Goal: Task Accomplishment & Management: Complete application form

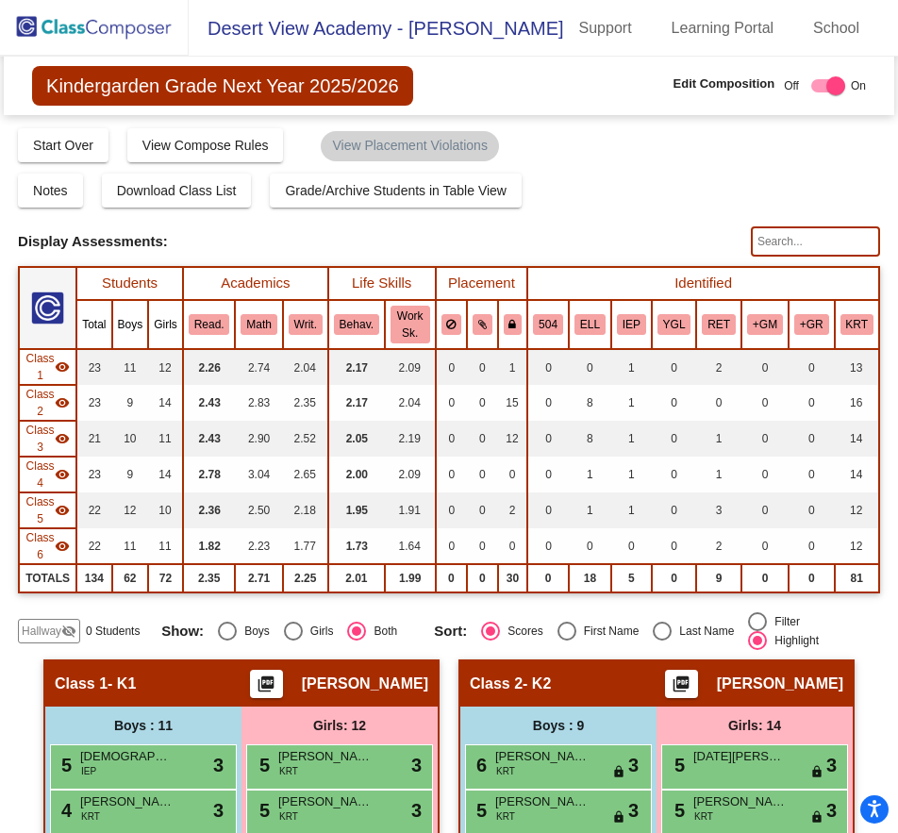
scroll to position [755, 0]
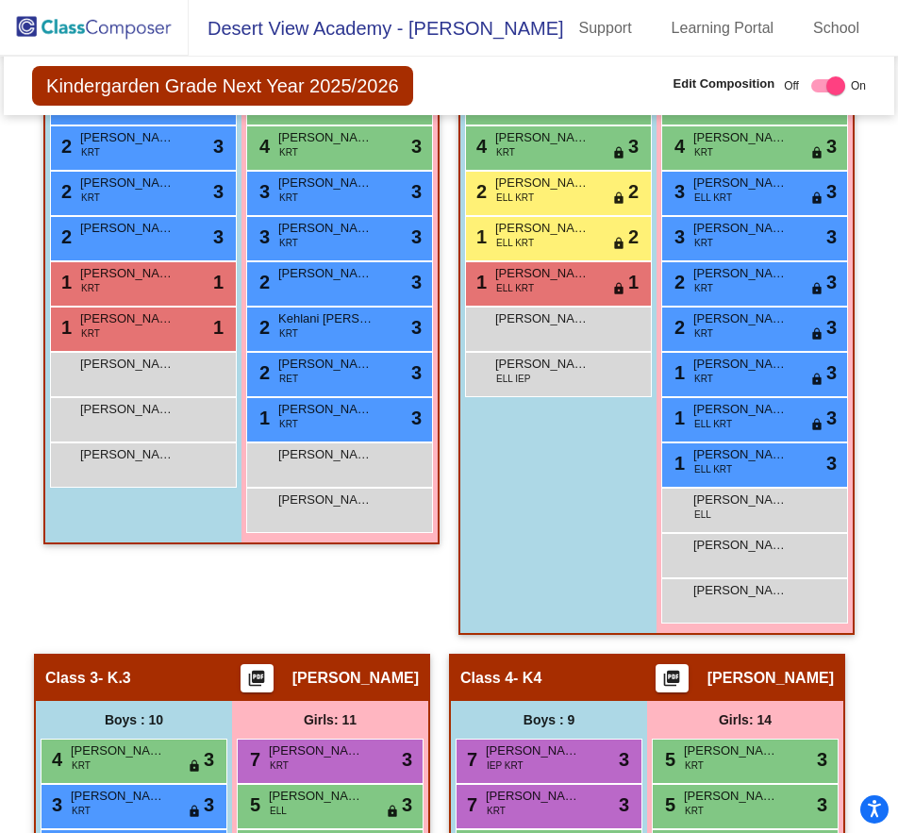
click at [127, 29] on img at bounding box center [94, 28] width 189 height 56
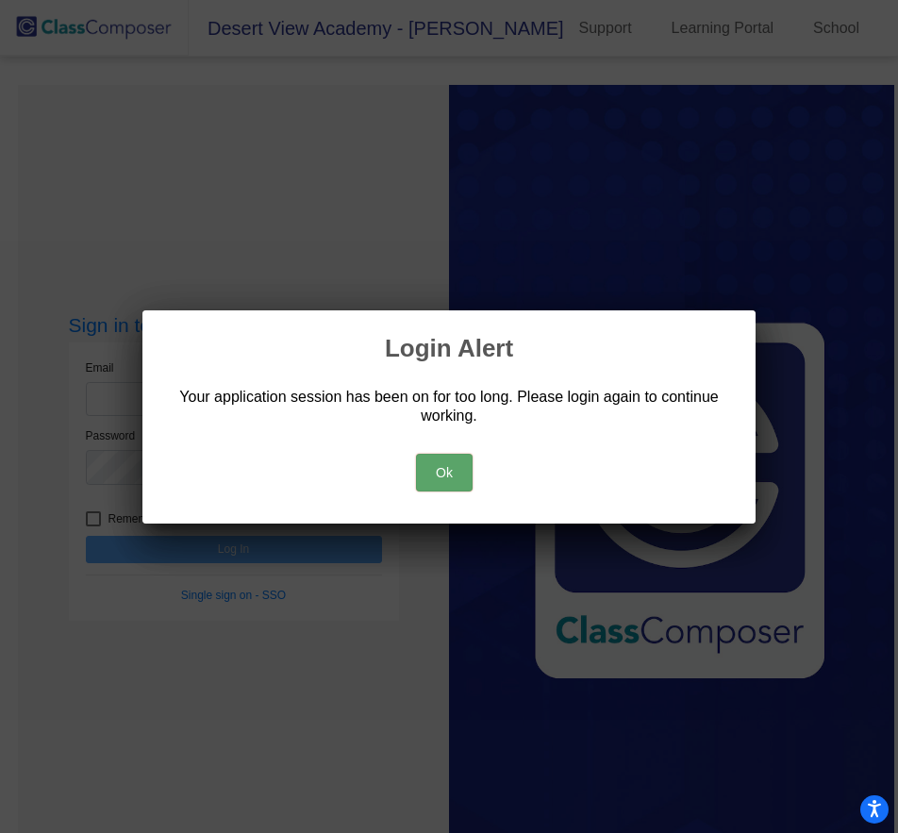
click at [430, 463] on button "Ok" at bounding box center [444, 473] width 57 height 38
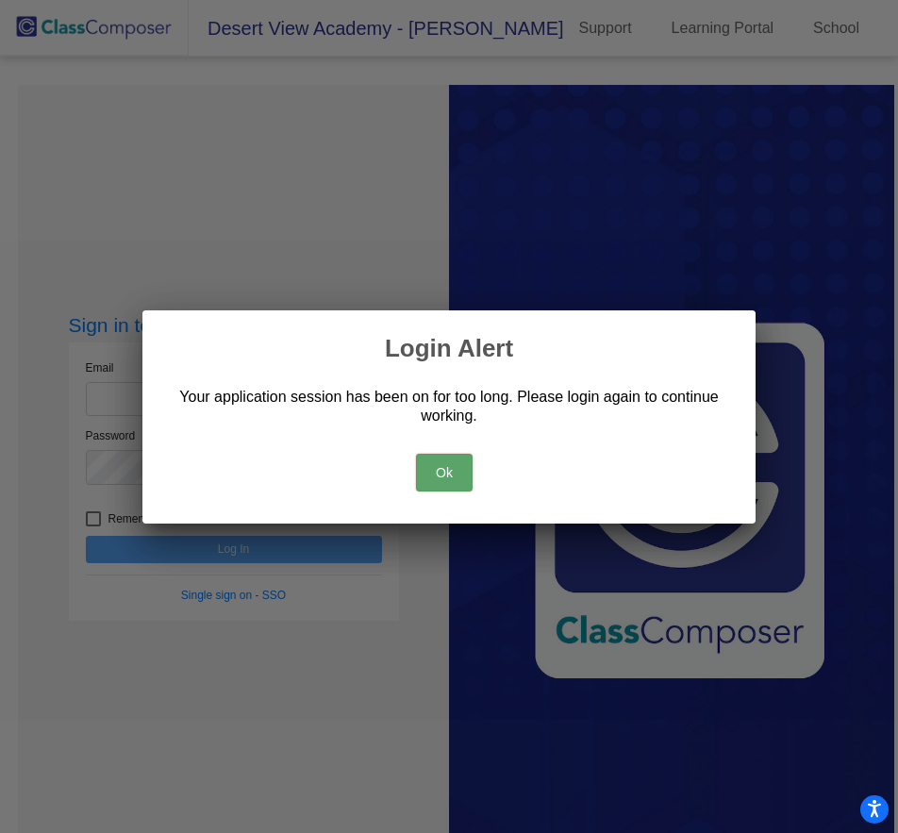
click at [441, 458] on button "Ok" at bounding box center [444, 473] width 57 height 38
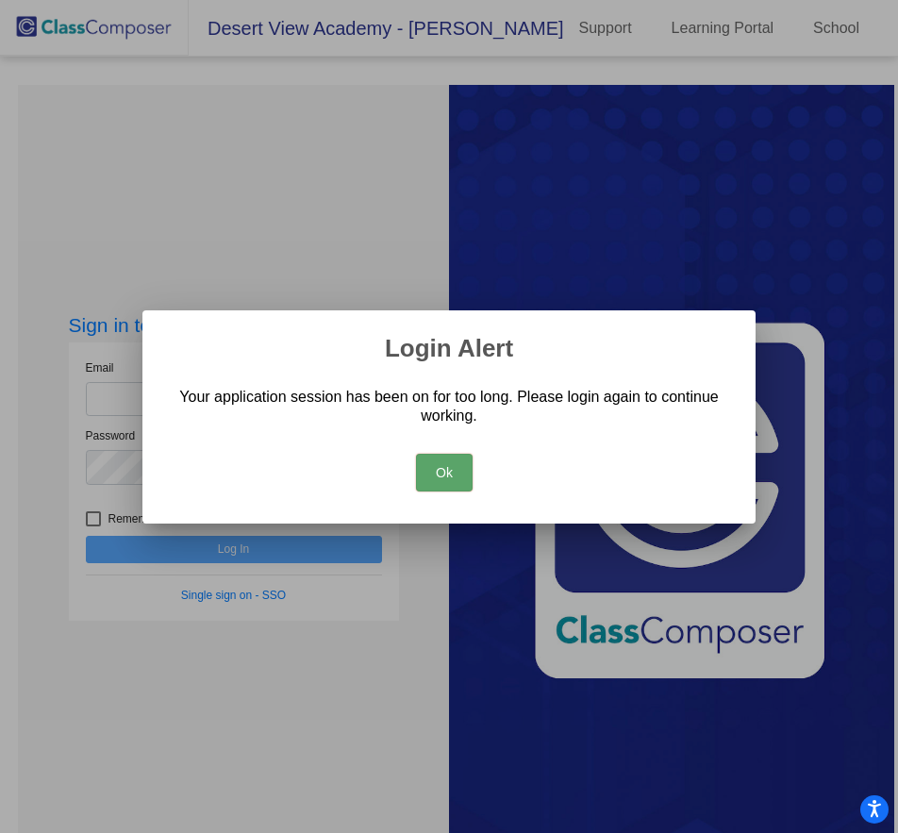
click at [441, 457] on button "Ok" at bounding box center [444, 473] width 57 height 38
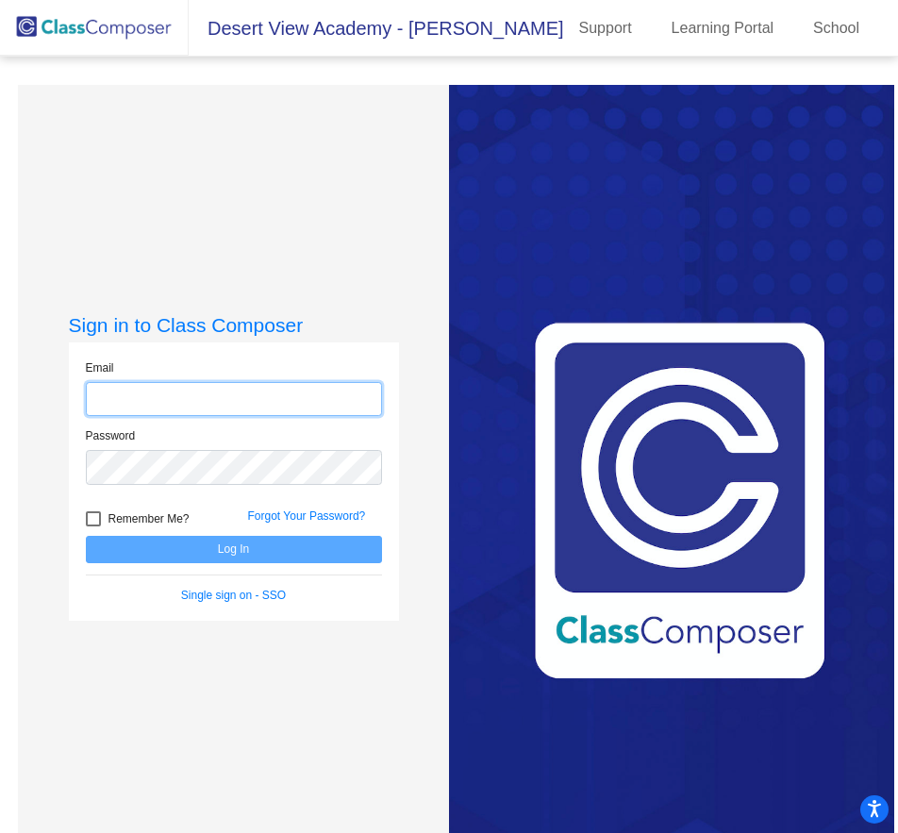
click at [163, 407] on input "email" at bounding box center [234, 399] width 296 height 35
type input "[EMAIL_ADDRESS][DOMAIN_NAME]"
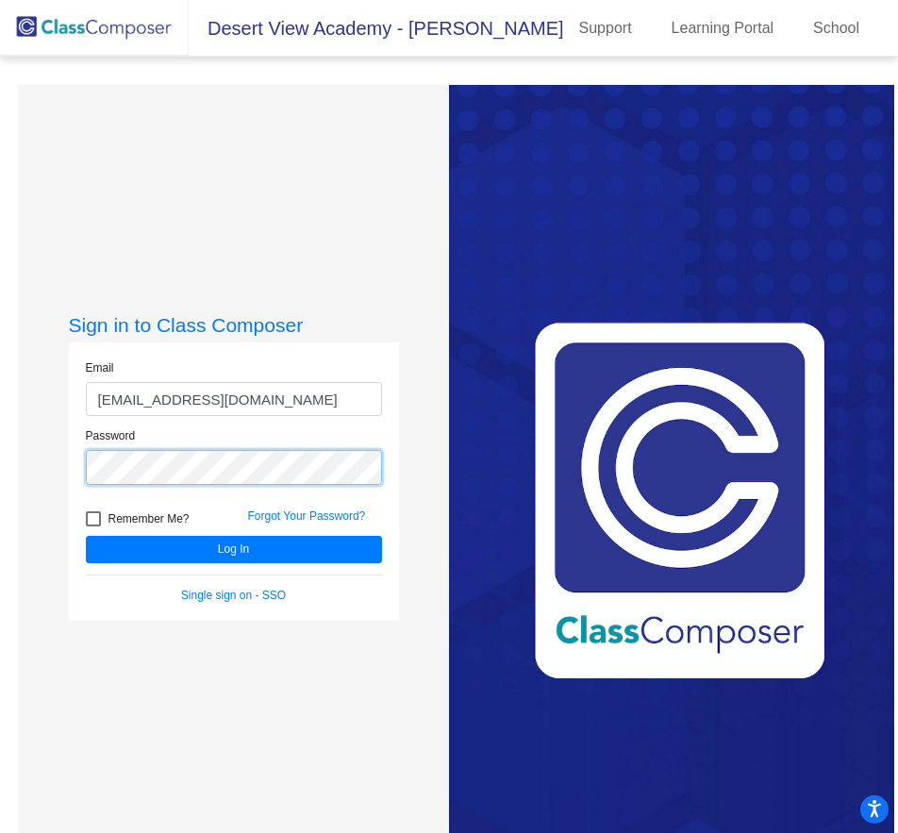
click at [86, 536] on button "Log In" at bounding box center [234, 549] width 296 height 27
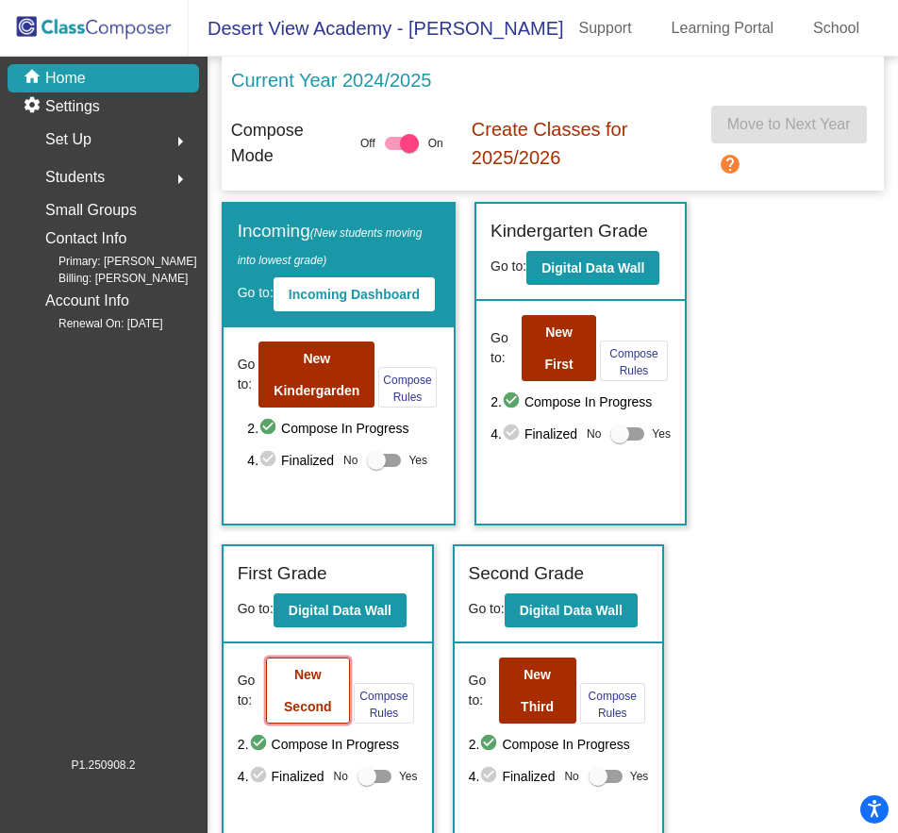
click at [307, 690] on button "New Second" at bounding box center [308, 691] width 84 height 66
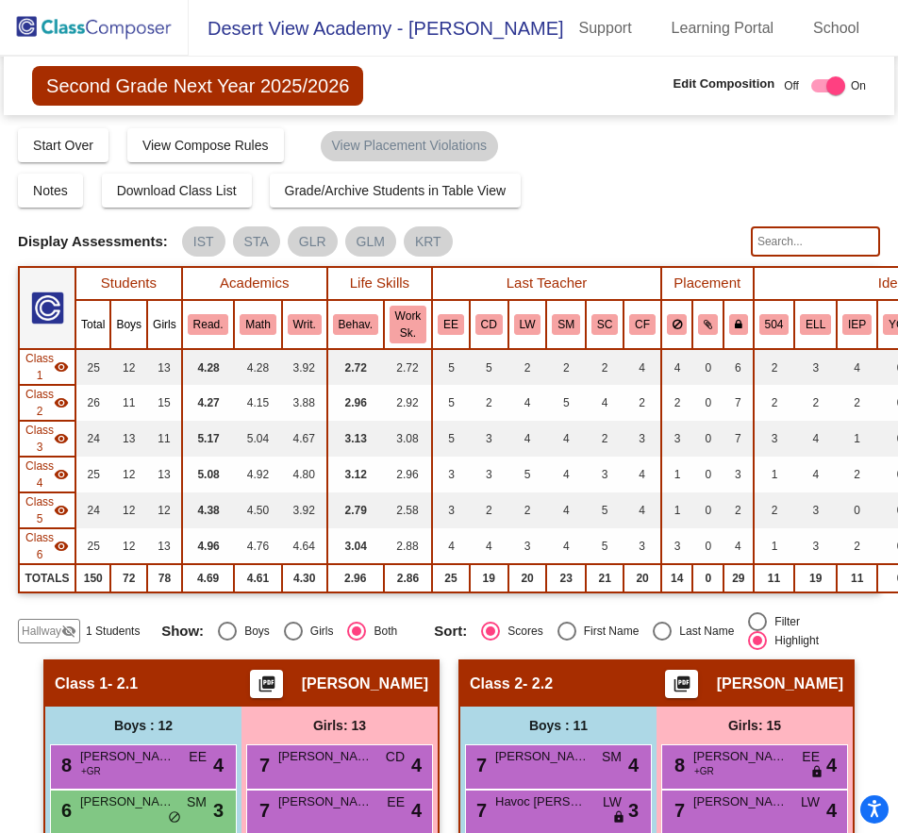
click at [67, 627] on mat-icon "visibility_off" at bounding box center [68, 631] width 15 height 15
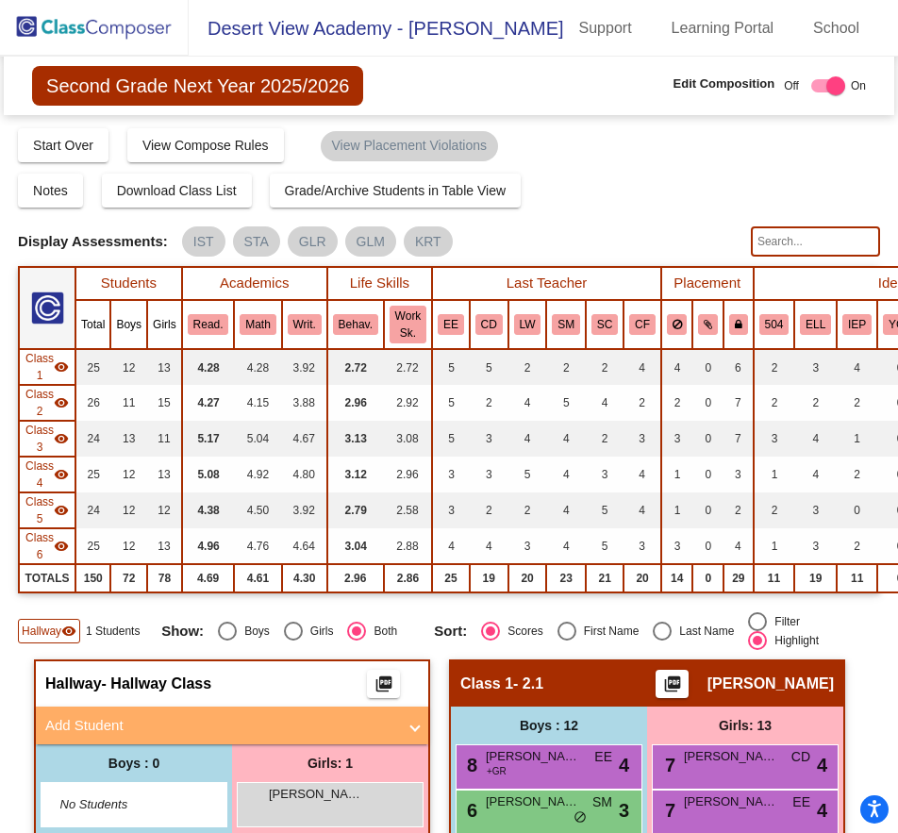
scroll to position [283, 0]
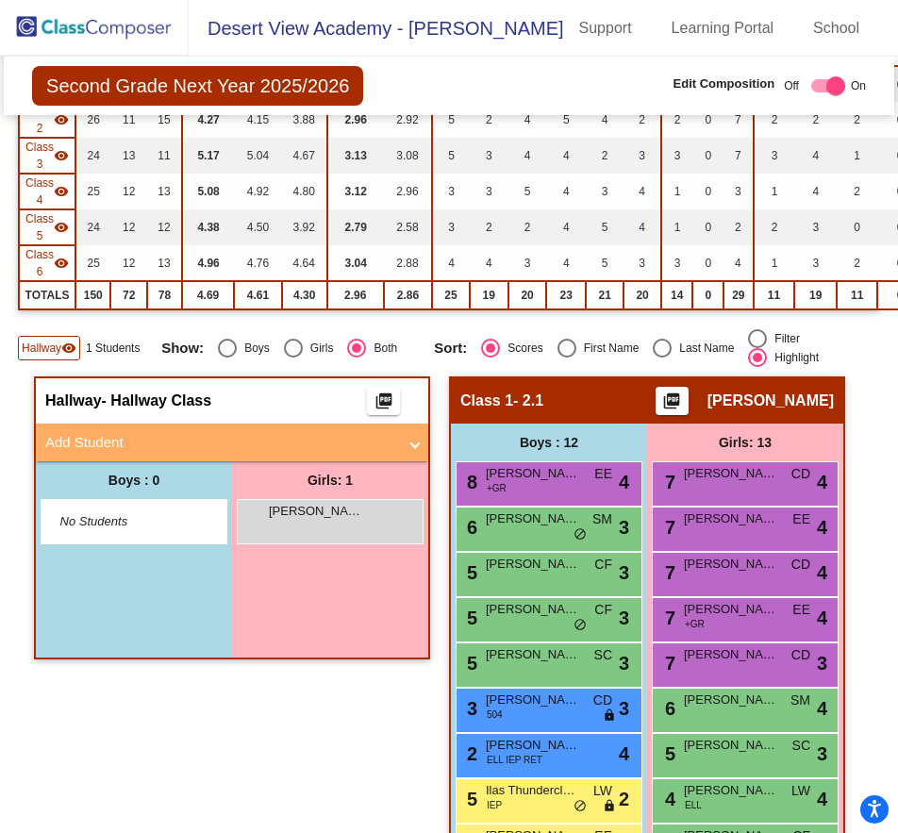
click at [121, 40] on img at bounding box center [94, 28] width 189 height 56
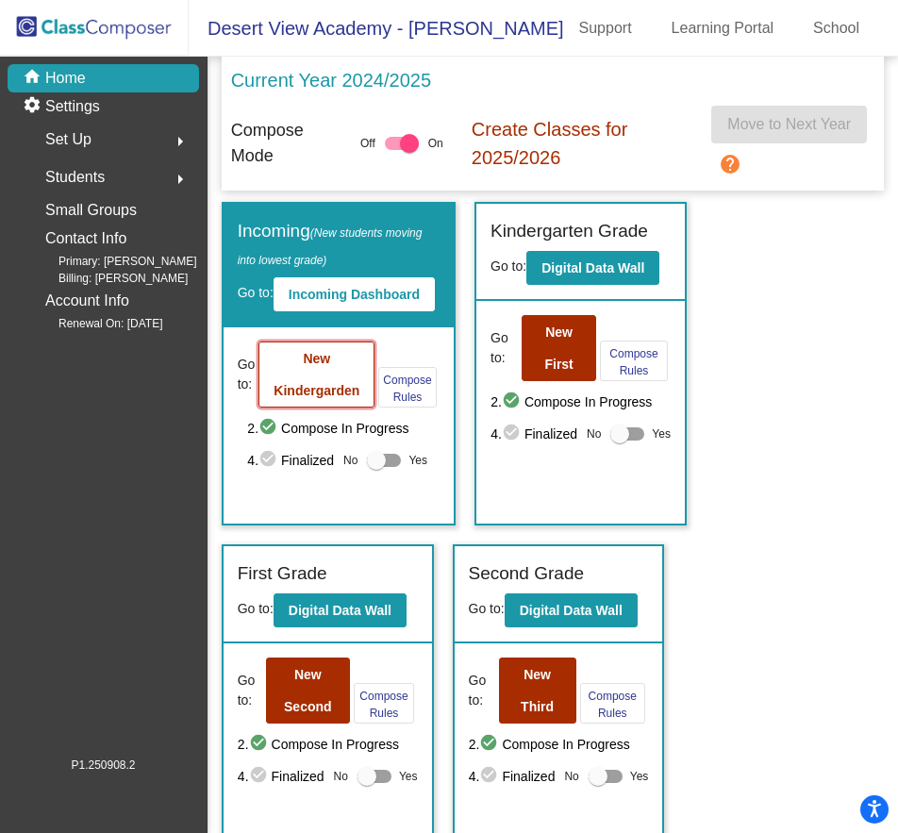
click at [313, 376] on button "New Kindergarden" at bounding box center [317, 375] width 116 height 66
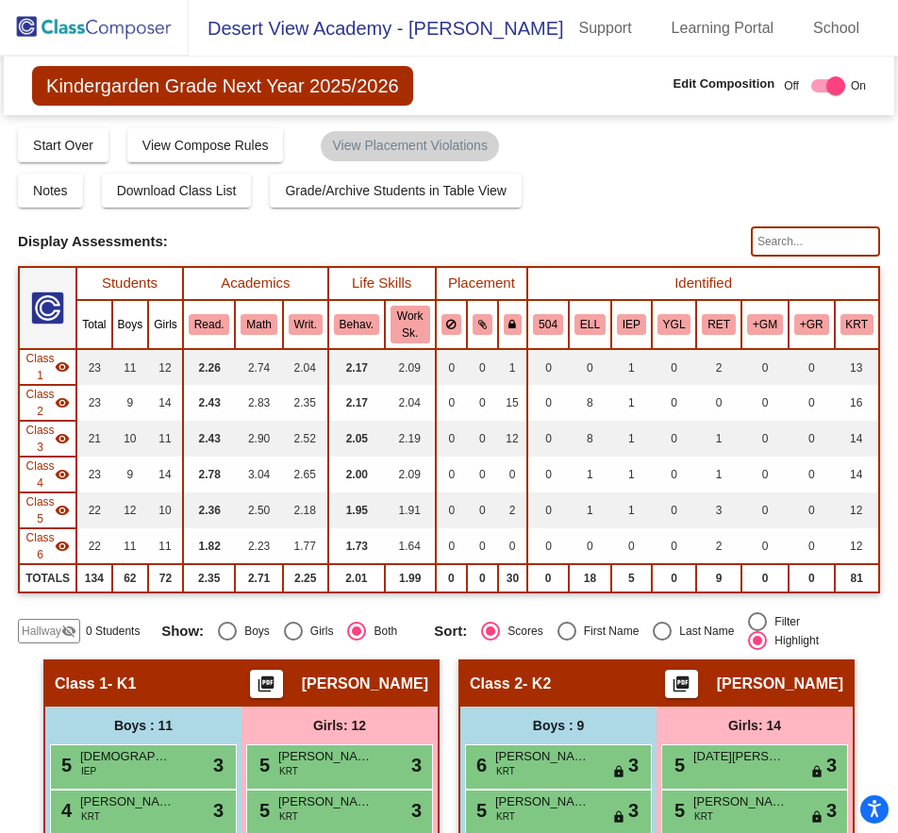
click at [136, 20] on img at bounding box center [94, 28] width 189 height 56
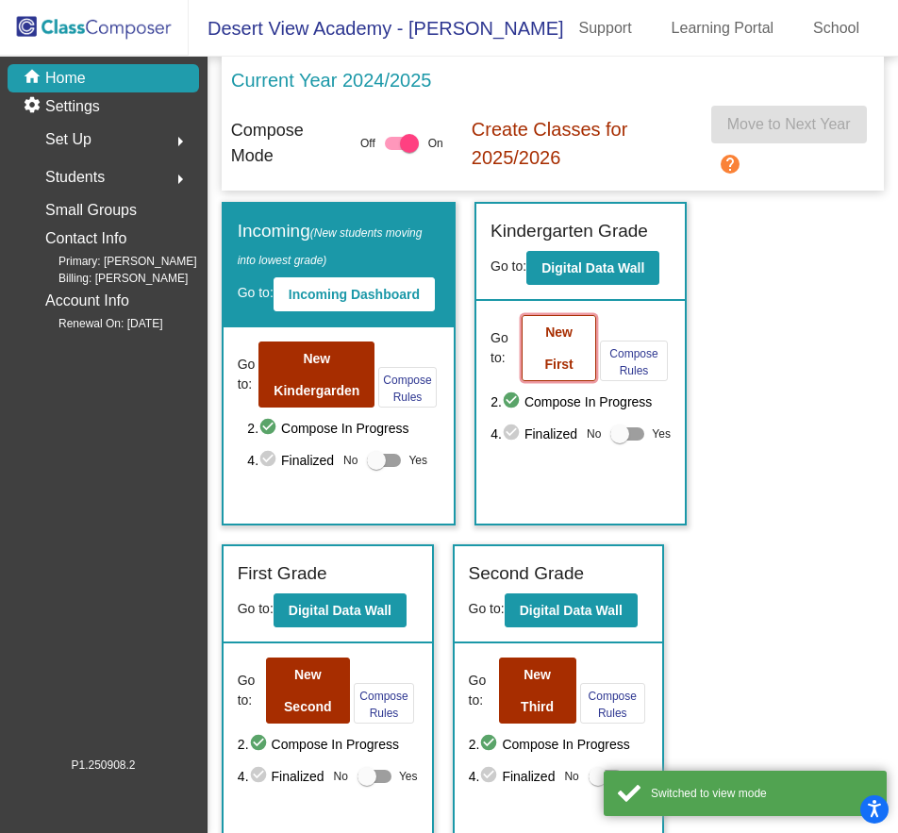
click at [548, 359] on b "New First" at bounding box center [558, 348] width 28 height 47
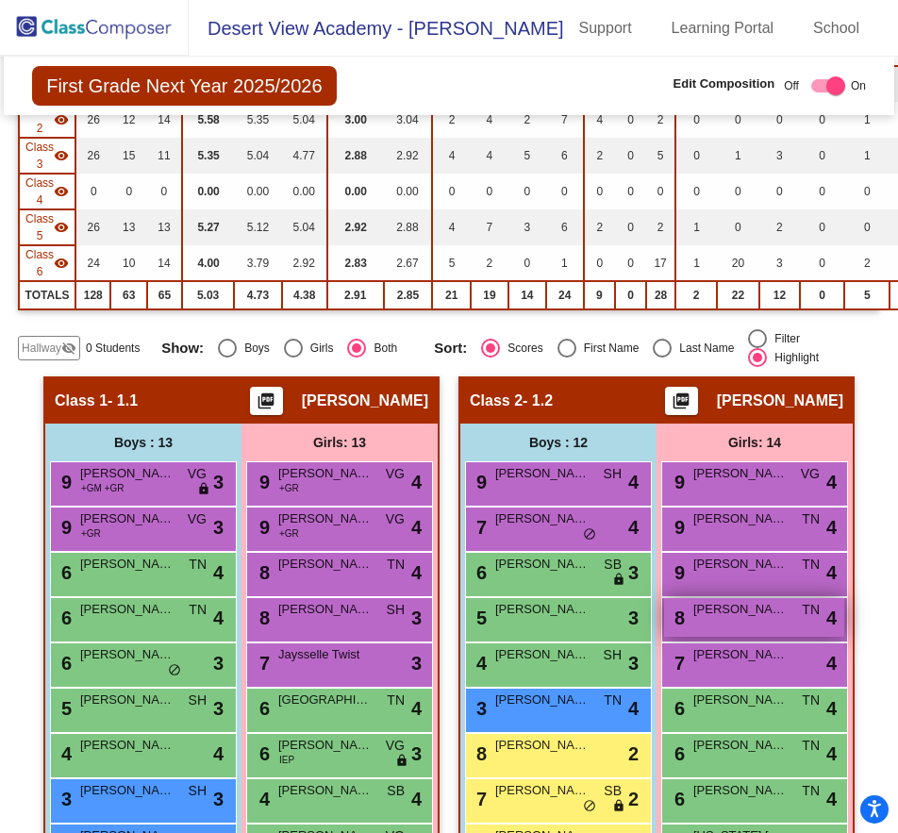
scroll to position [377, 0]
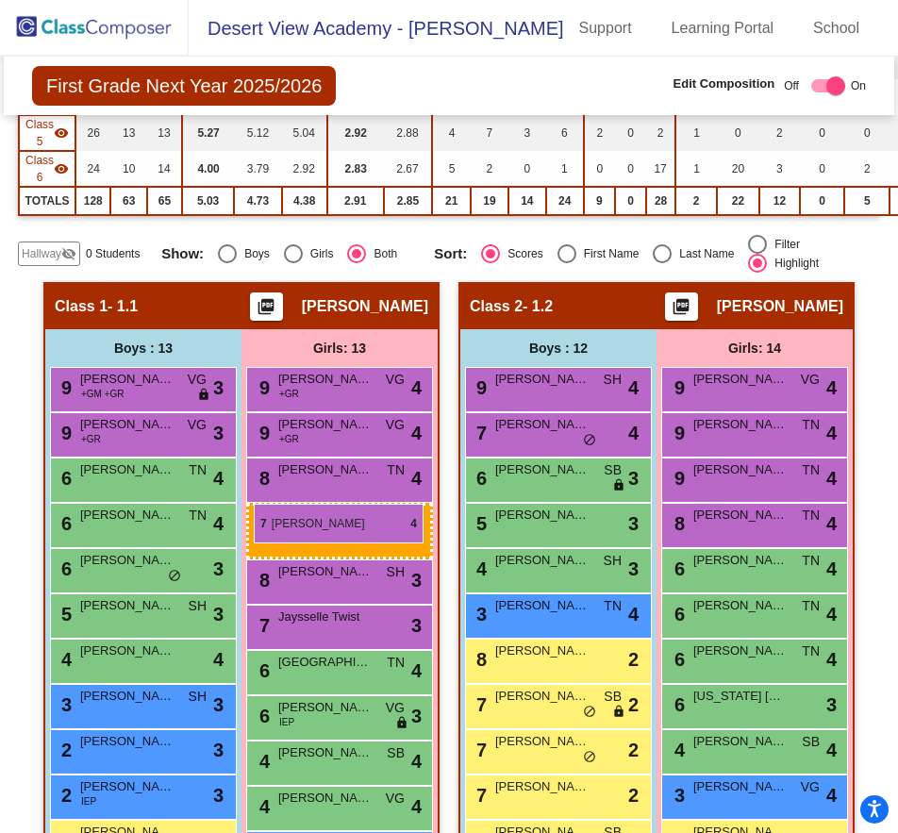
drag, startPoint x: 756, startPoint y: 561, endPoint x: 254, endPoint y: 504, distance: 505.3
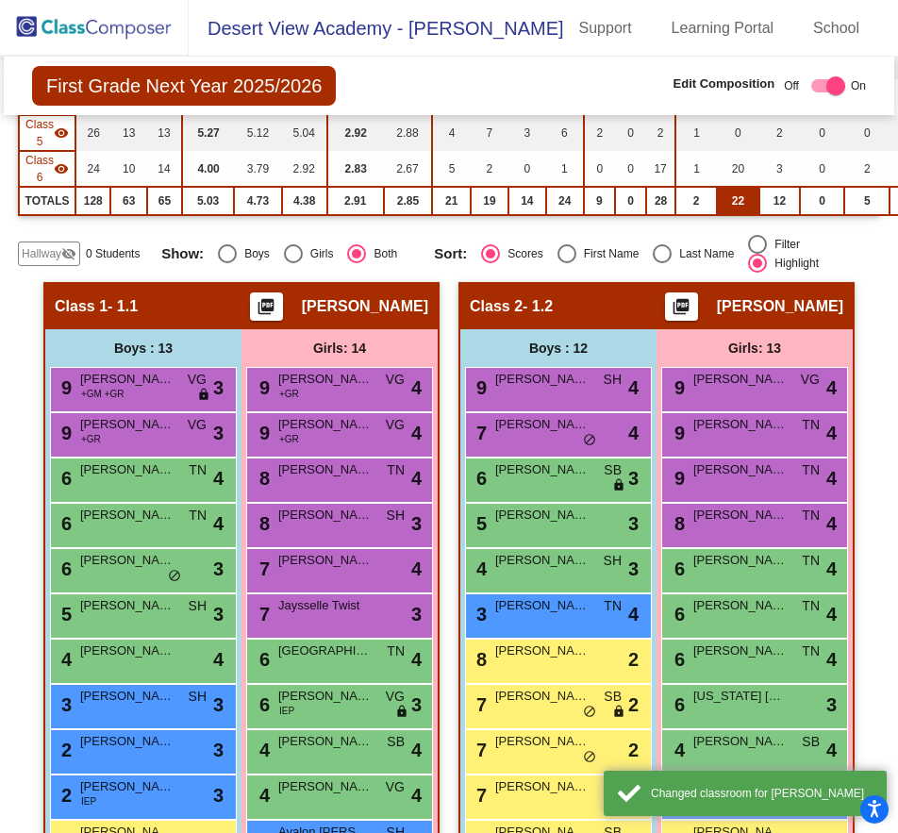
scroll to position [94, 0]
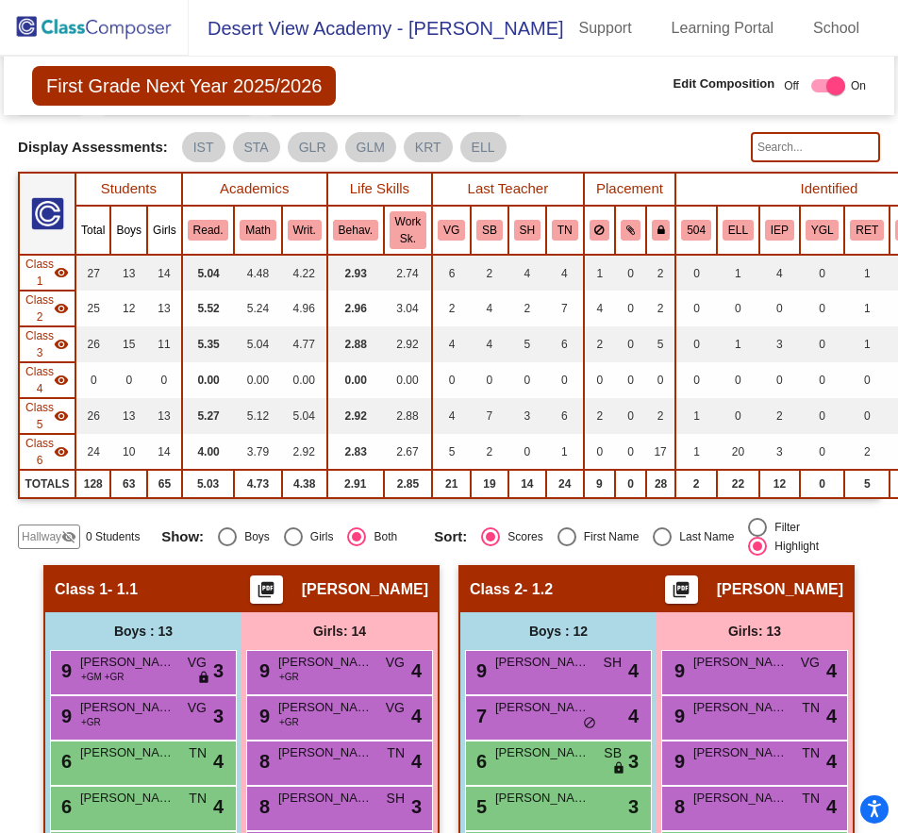
click at [64, 533] on mat-icon "visibility_off" at bounding box center [68, 536] width 15 height 15
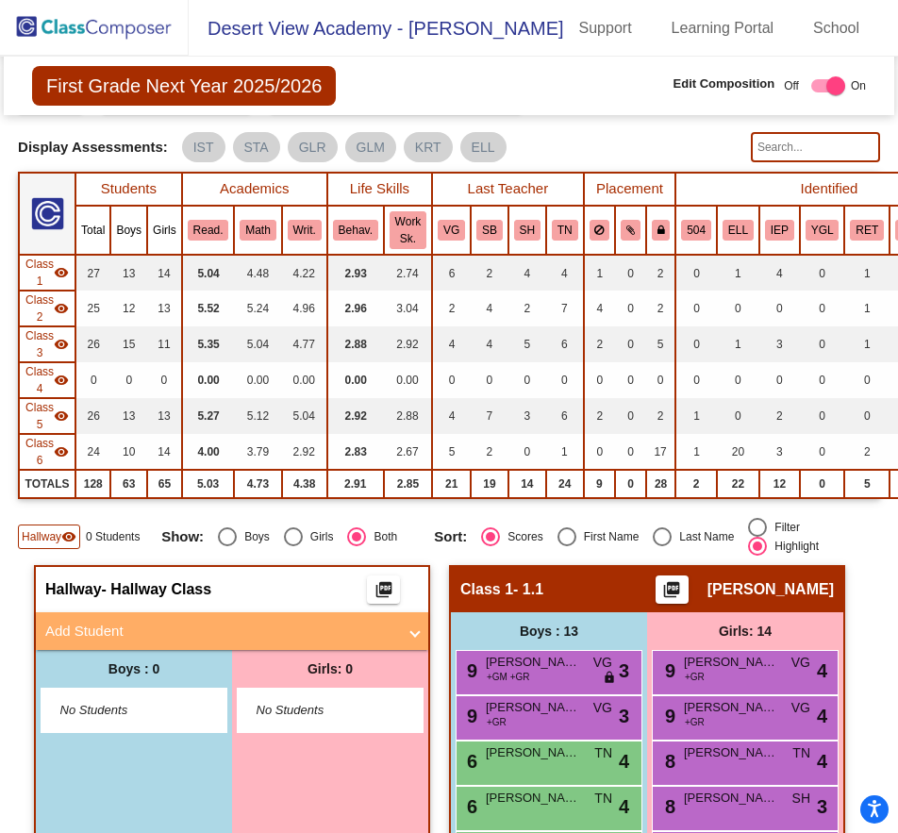
click at [137, 636] on mat-panel-title "Add Student" at bounding box center [220, 632] width 351 height 22
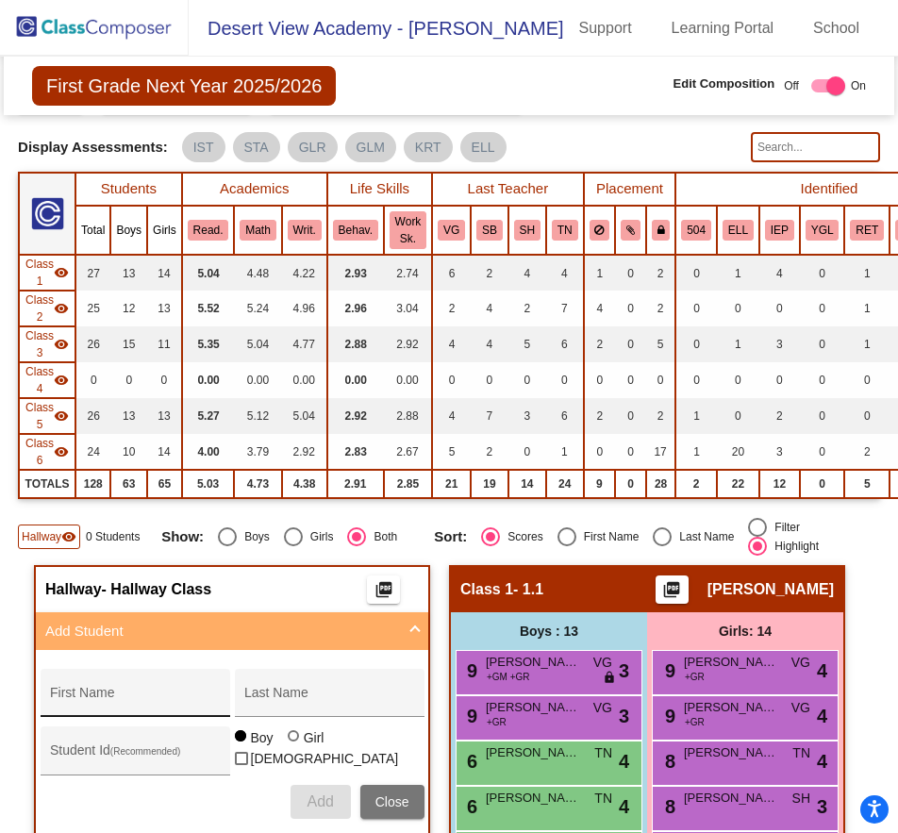
click at [102, 684] on div "First Name" at bounding box center [135, 698] width 170 height 39
type input "[PERSON_NAME]"
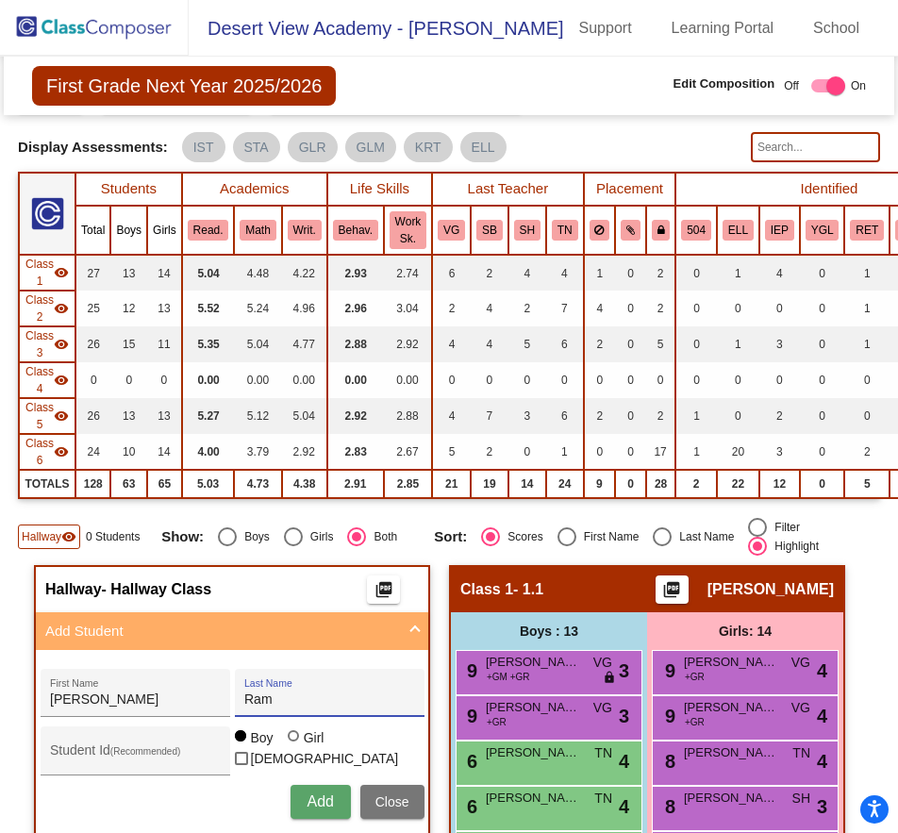
type input "[PERSON_NAME]"
click at [291, 742] on div at bounding box center [293, 735] width 11 height 11
click at [294, 746] on input "Girl" at bounding box center [294, 745] width 1 height 1
radio input "true"
click at [300, 804] on button "Add" at bounding box center [321, 802] width 60 height 34
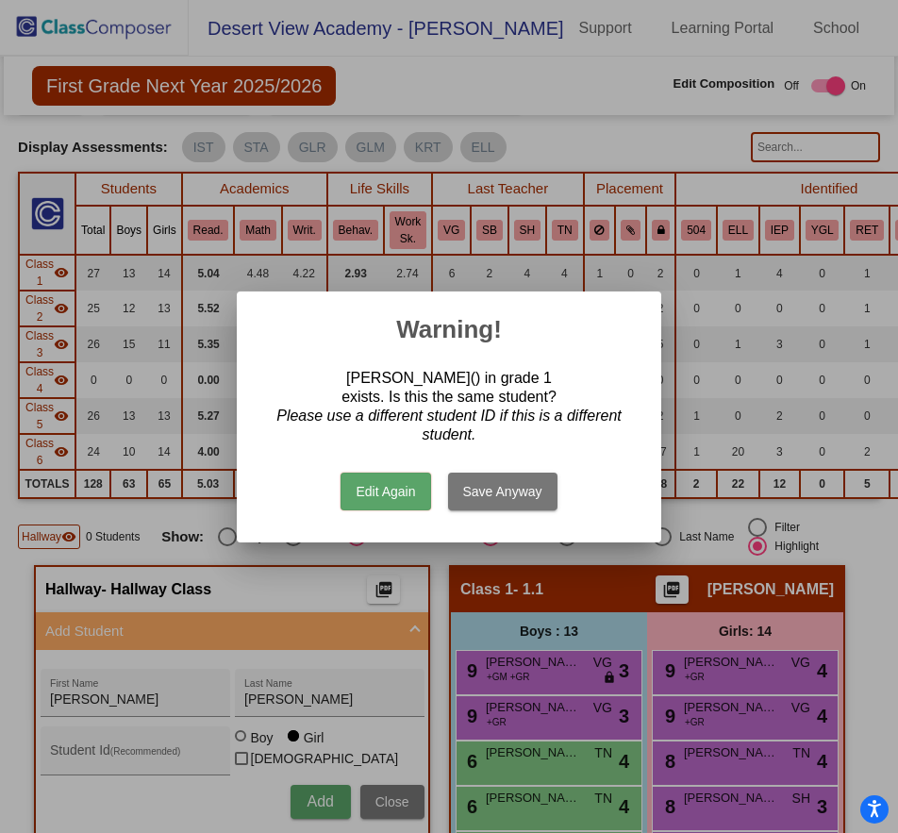
click at [458, 485] on button "Save Anyway" at bounding box center [502, 492] width 109 height 38
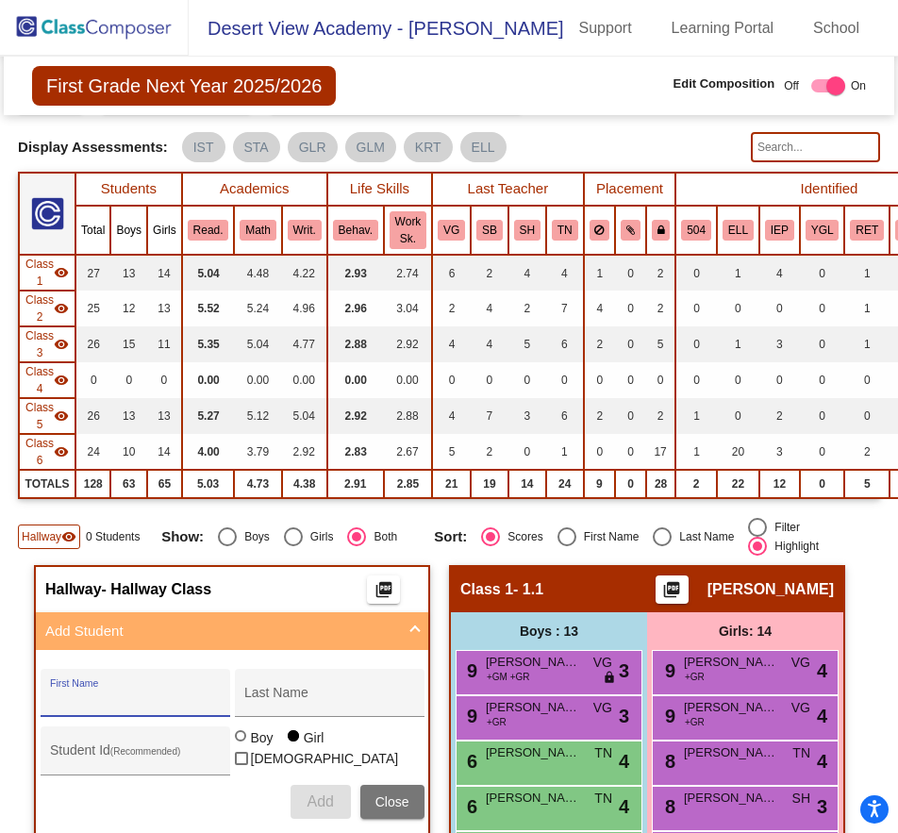
click at [77, 36] on img at bounding box center [94, 28] width 189 height 56
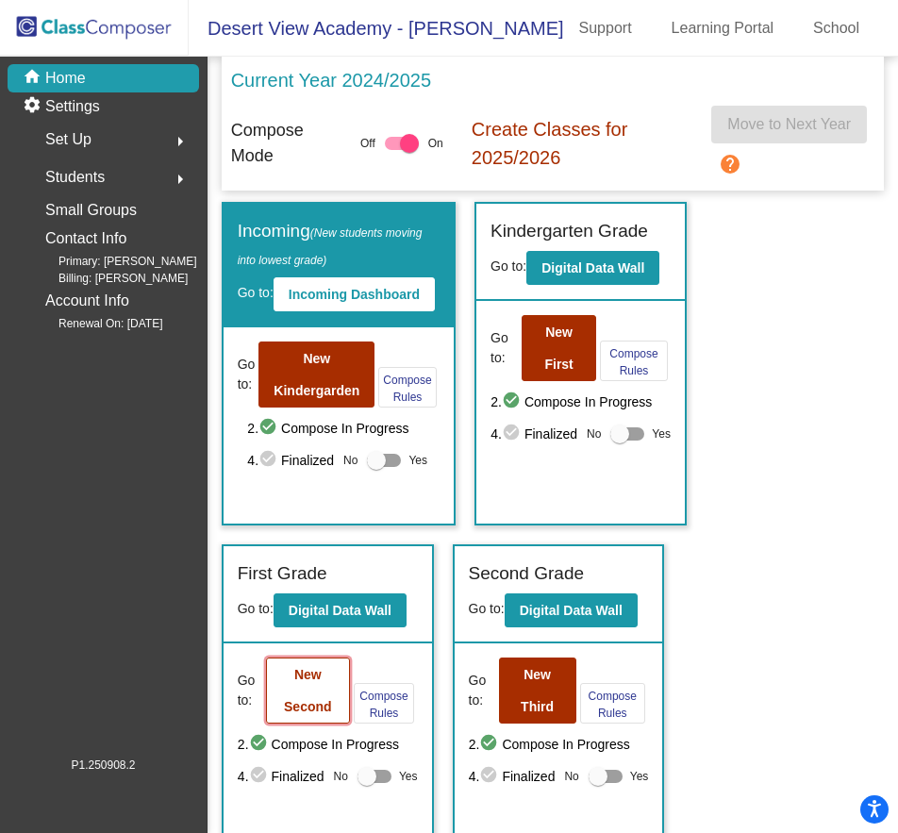
click at [336, 686] on button "New Second" at bounding box center [308, 691] width 84 height 66
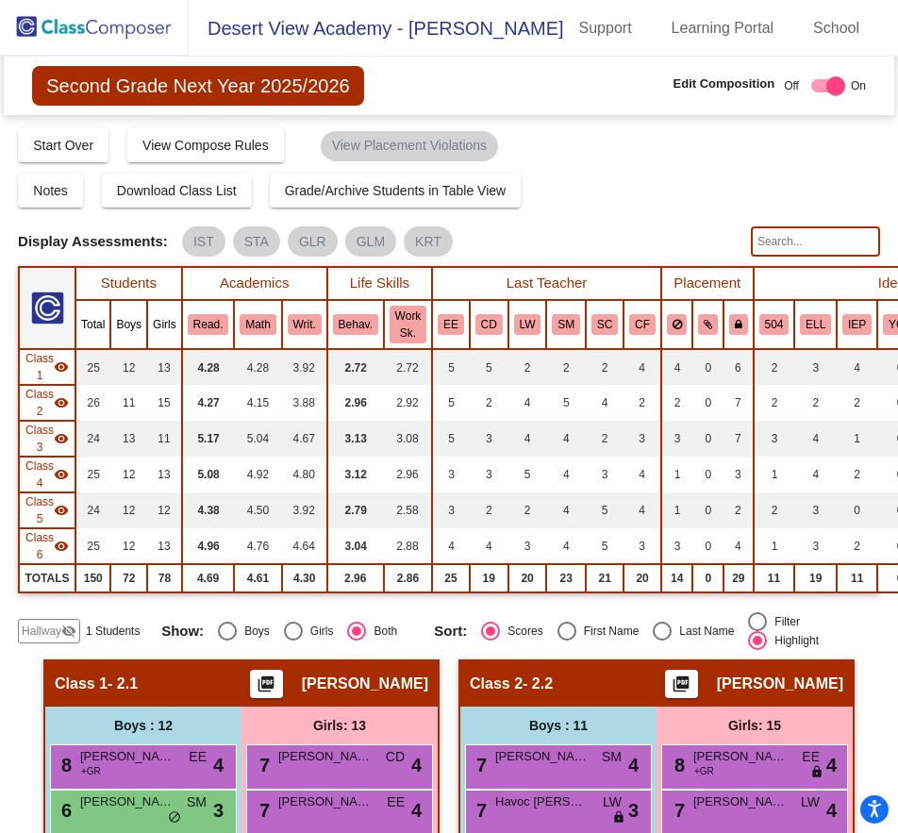
click at [109, 622] on div "Hallway visibility_off 1 Students" at bounding box center [82, 631] width 129 height 25
click at [61, 633] on mat-icon "visibility_off" at bounding box center [68, 631] width 15 height 15
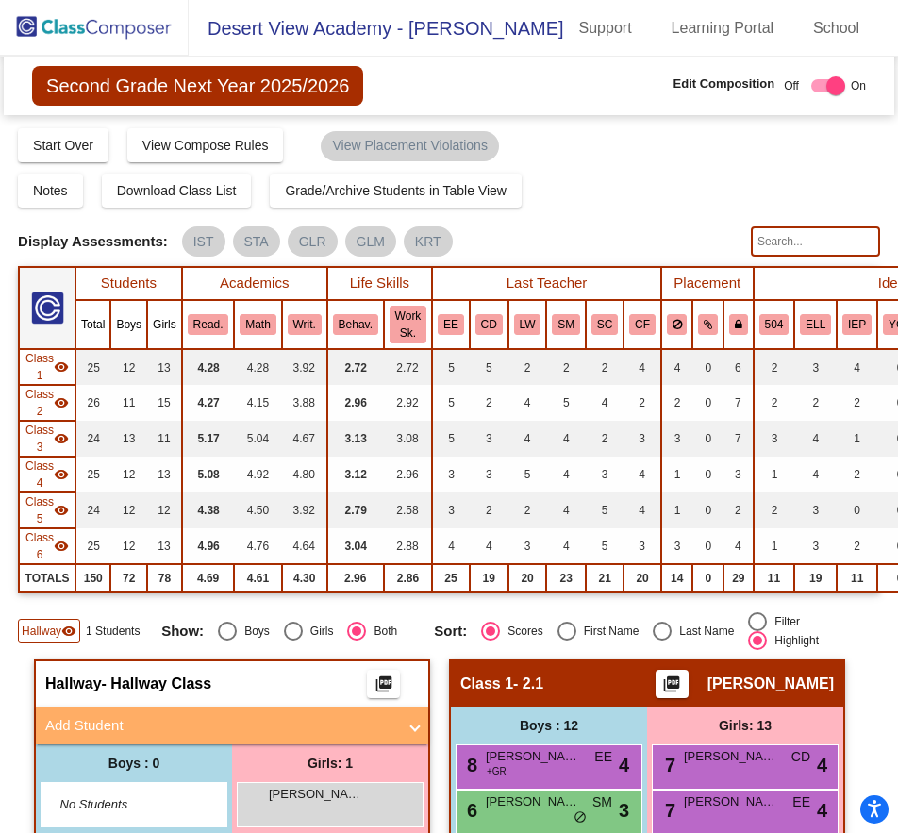
scroll to position [189, 0]
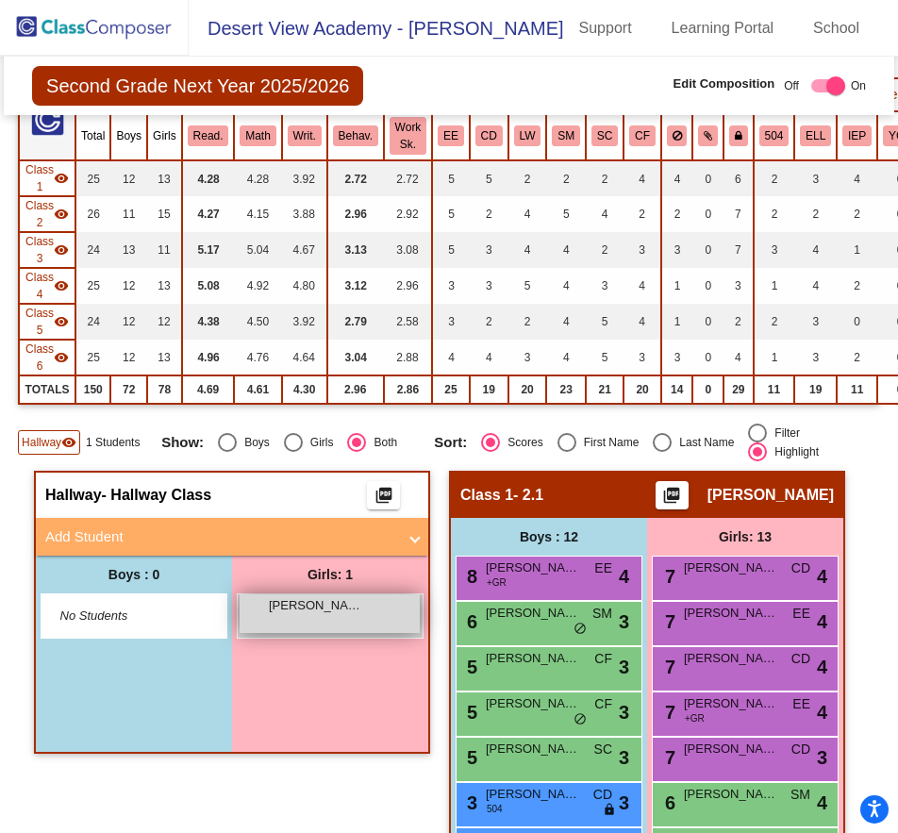
click at [324, 612] on span "[PERSON_NAME]" at bounding box center [316, 605] width 94 height 19
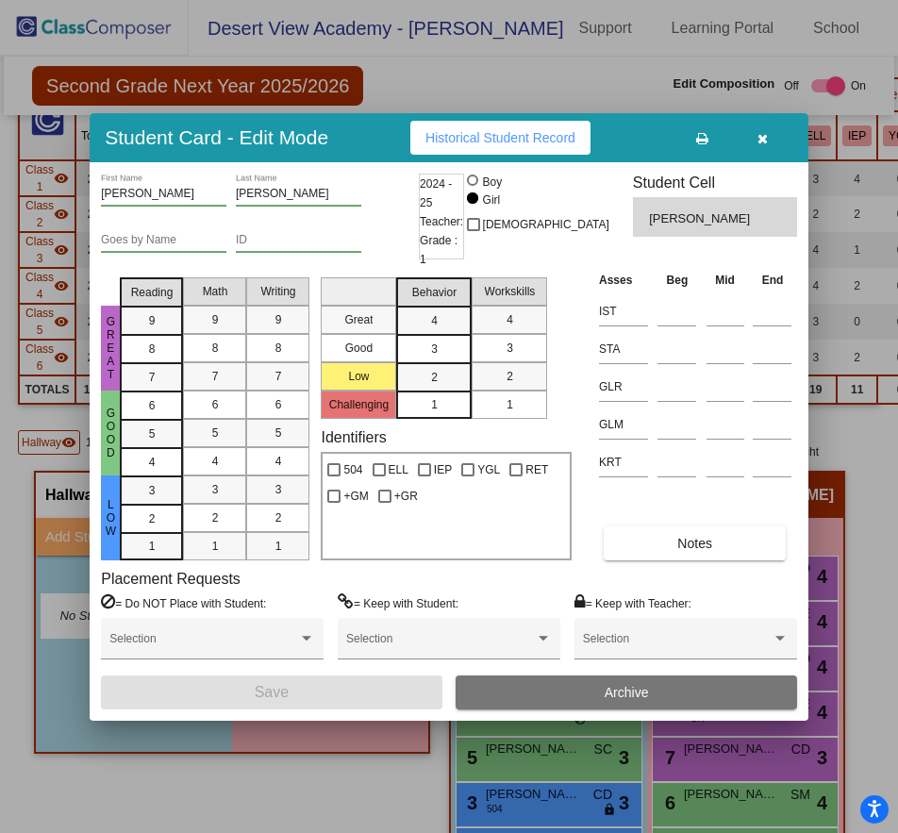
click at [521, 685] on button "Archive" at bounding box center [626, 693] width 341 height 34
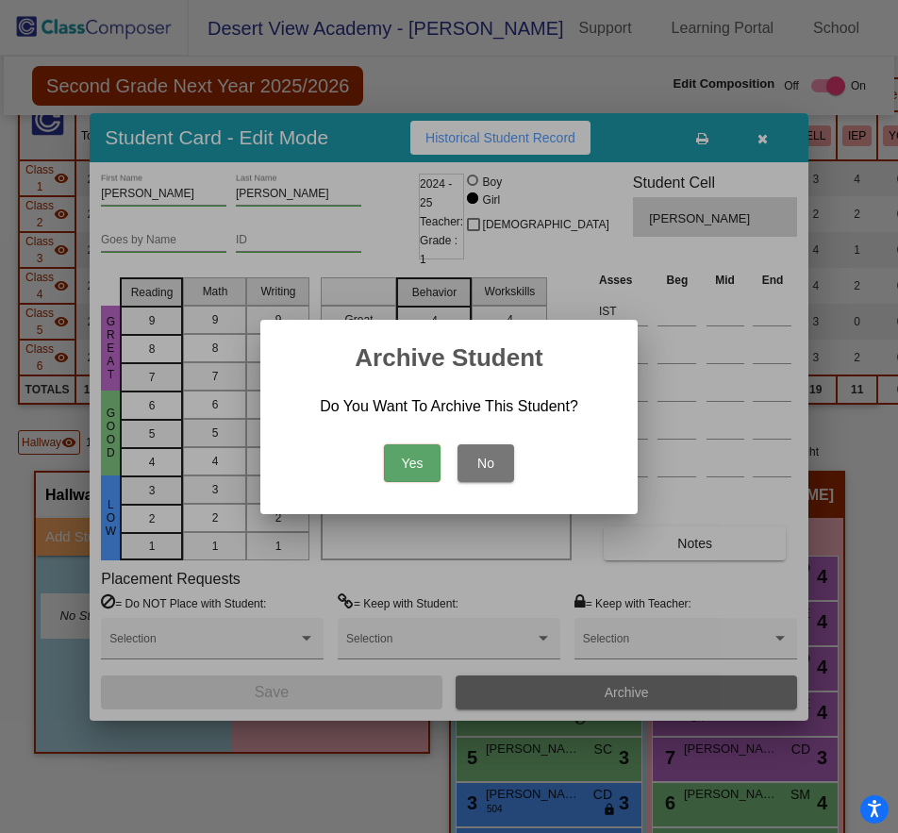
click at [394, 472] on button "Yes" at bounding box center [412, 463] width 57 height 38
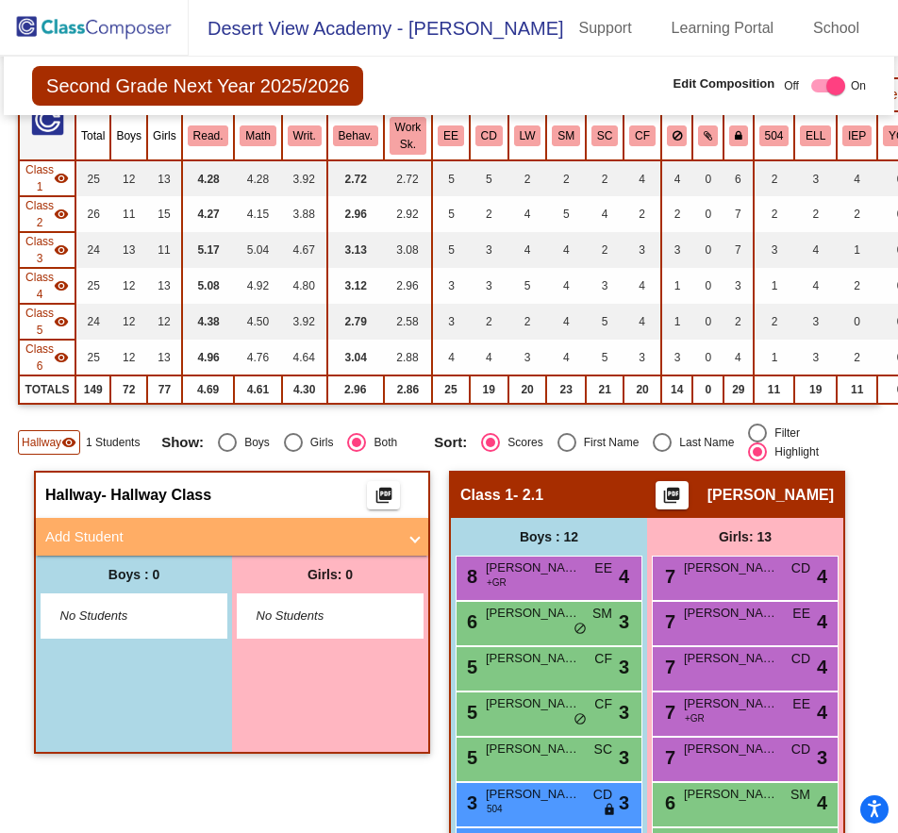
click at [95, 36] on img at bounding box center [94, 28] width 189 height 56
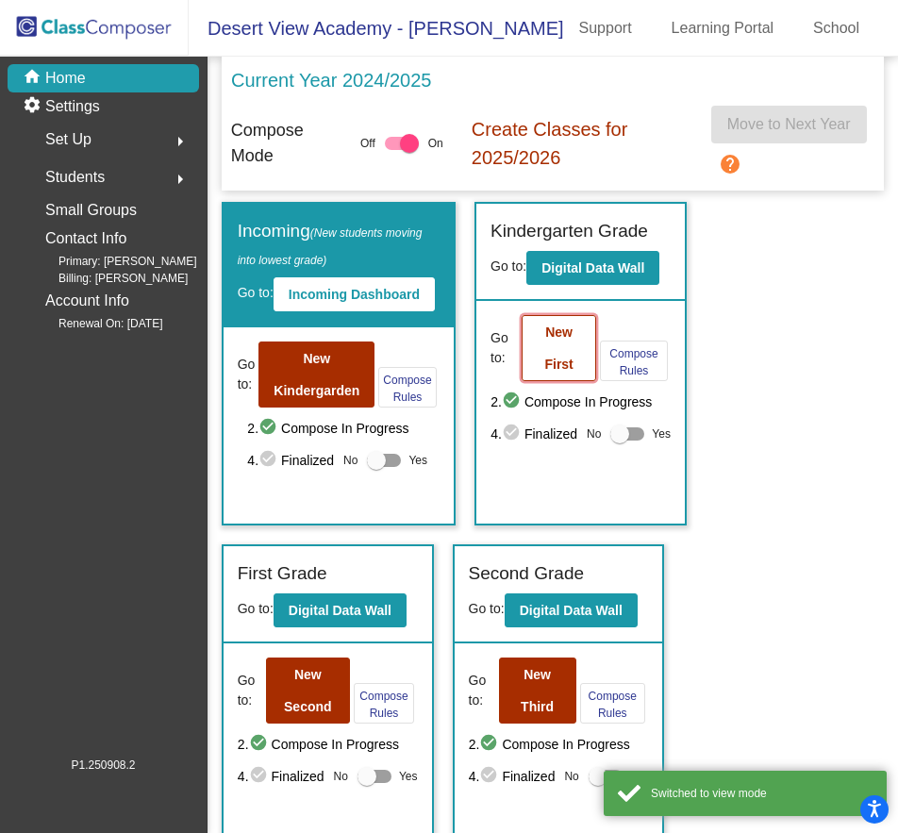
click at [582, 350] on button "New First" at bounding box center [559, 348] width 75 height 66
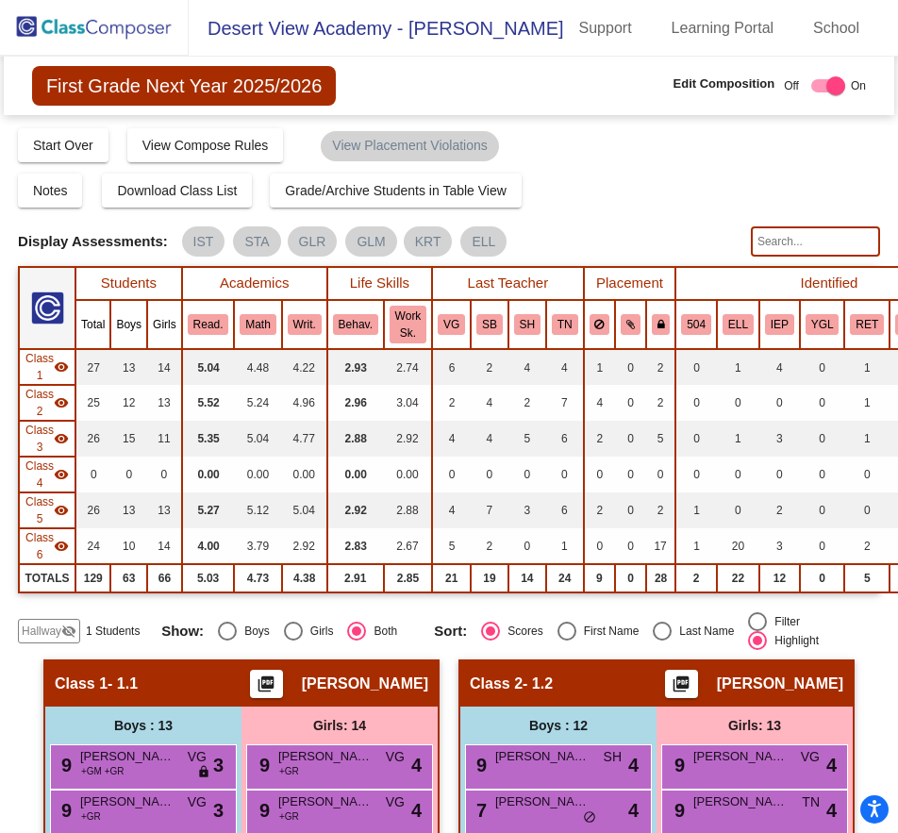
click at [64, 634] on mat-icon "visibility_off" at bounding box center [68, 631] width 15 height 15
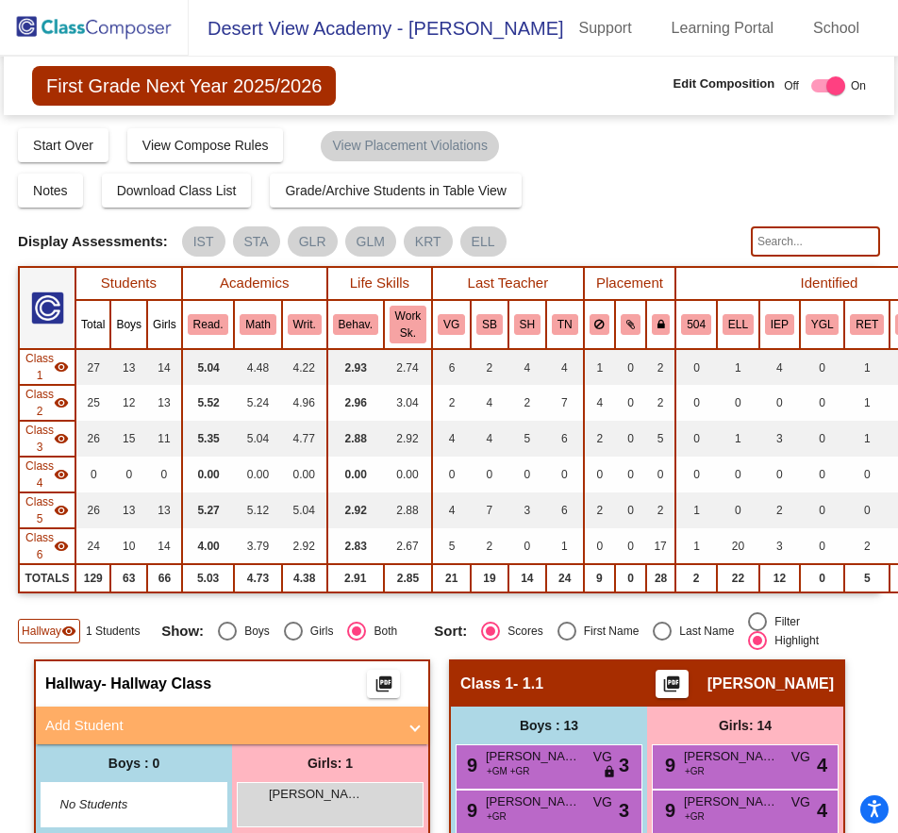
scroll to position [189, 0]
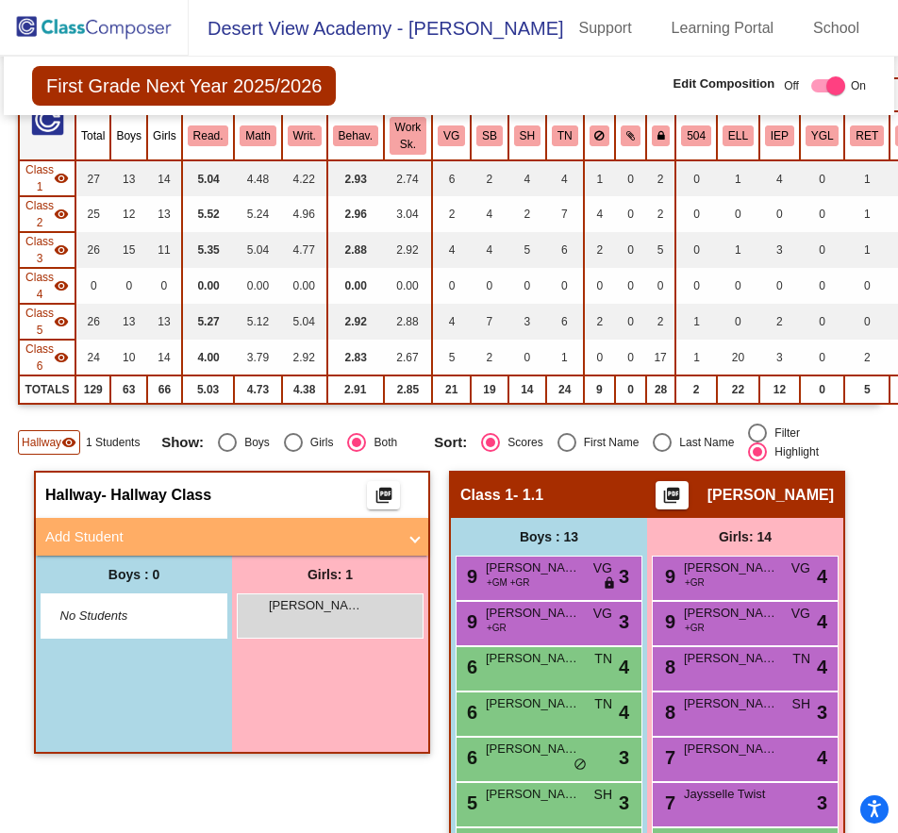
click at [177, 540] on mat-panel-title "Add Student" at bounding box center [220, 538] width 351 height 22
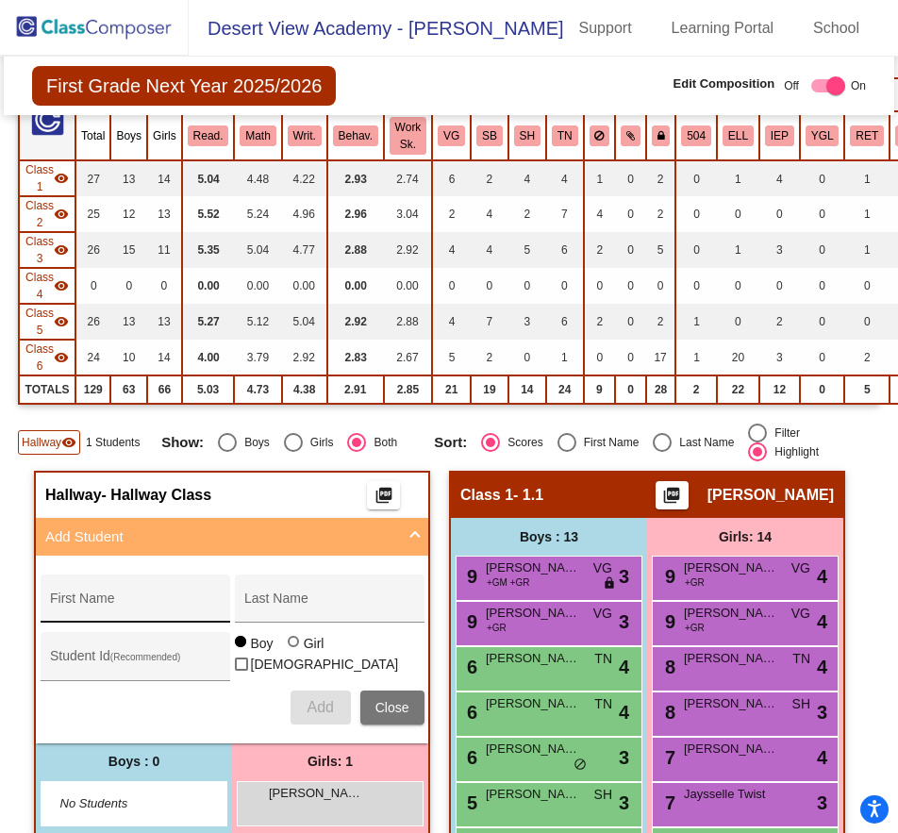
click at [122, 596] on div "First Name" at bounding box center [135, 604] width 170 height 39
type input "[GEOGRAPHIC_DATA]"
type input "G"
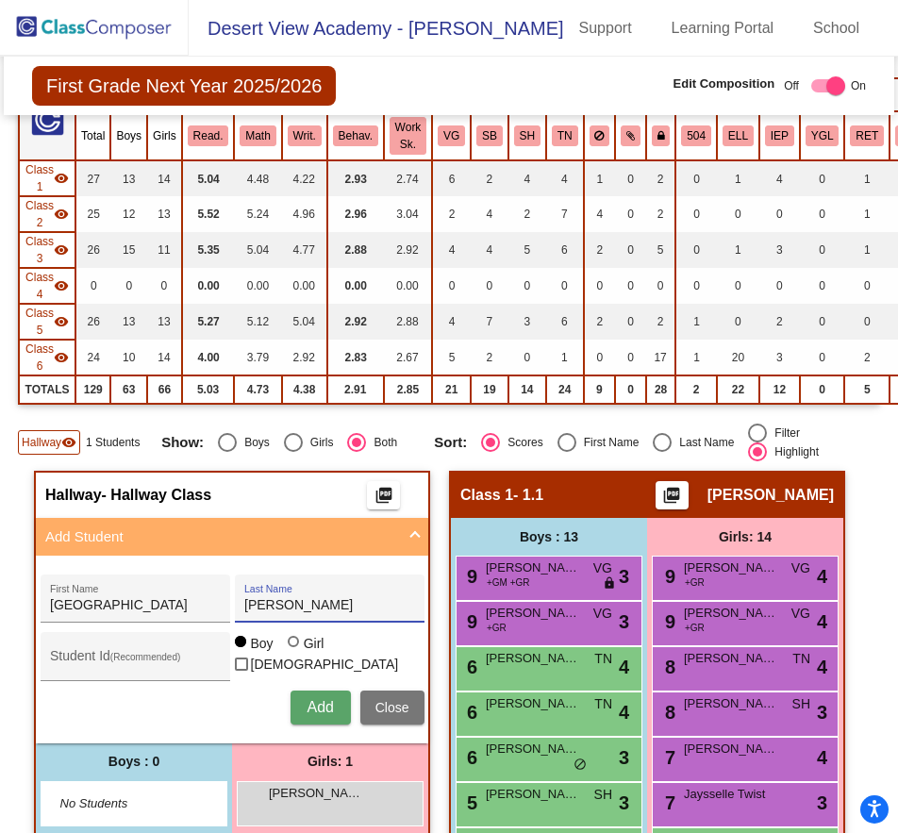
type input "[PERSON_NAME]"
click at [307, 703] on span "Add" at bounding box center [320, 707] width 26 height 16
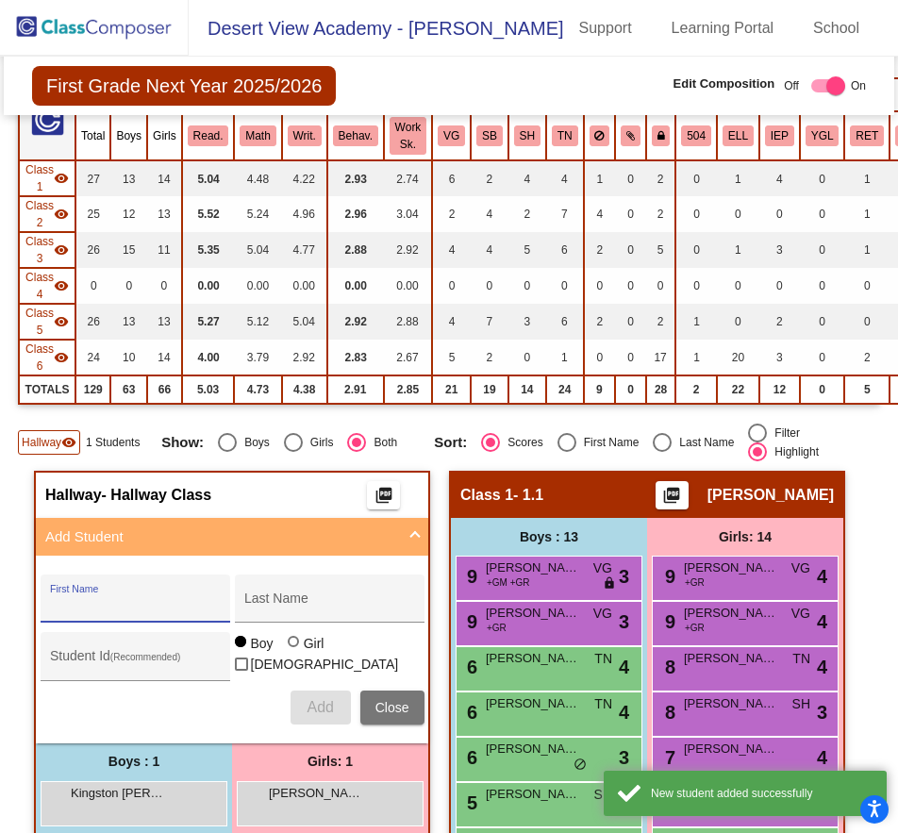
scroll to position [377, 0]
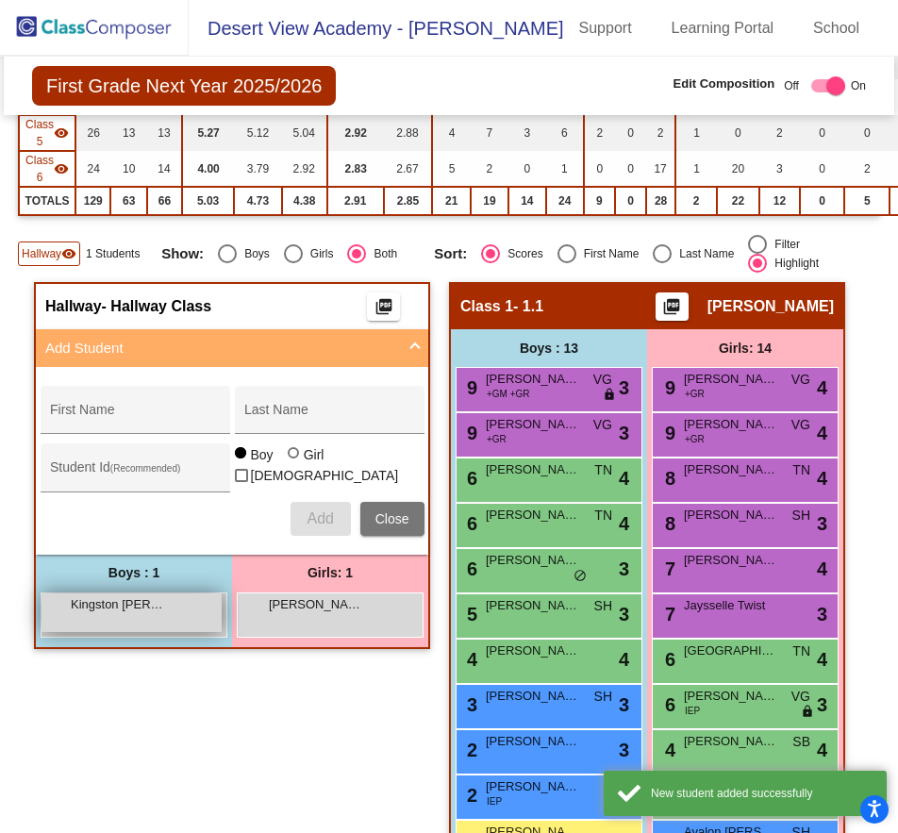
click at [146, 625] on div "Kingston [PERSON_NAME] lock do_not_disturb_alt" at bounding box center [132, 613] width 180 height 39
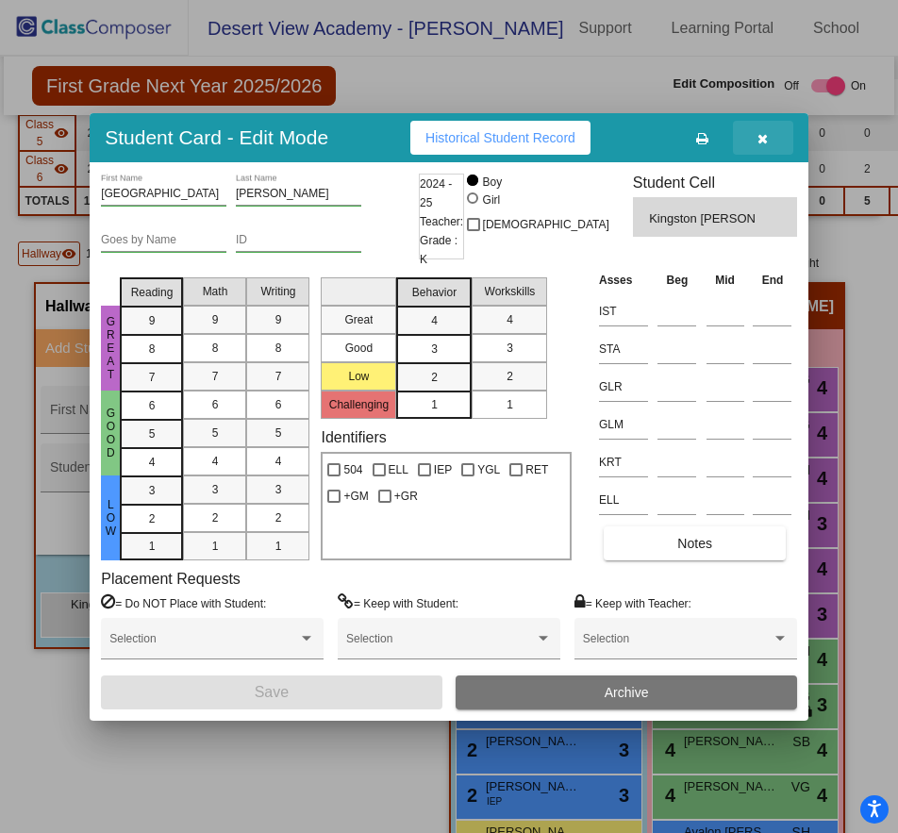
click at [762, 143] on icon "button" at bounding box center [763, 138] width 10 height 13
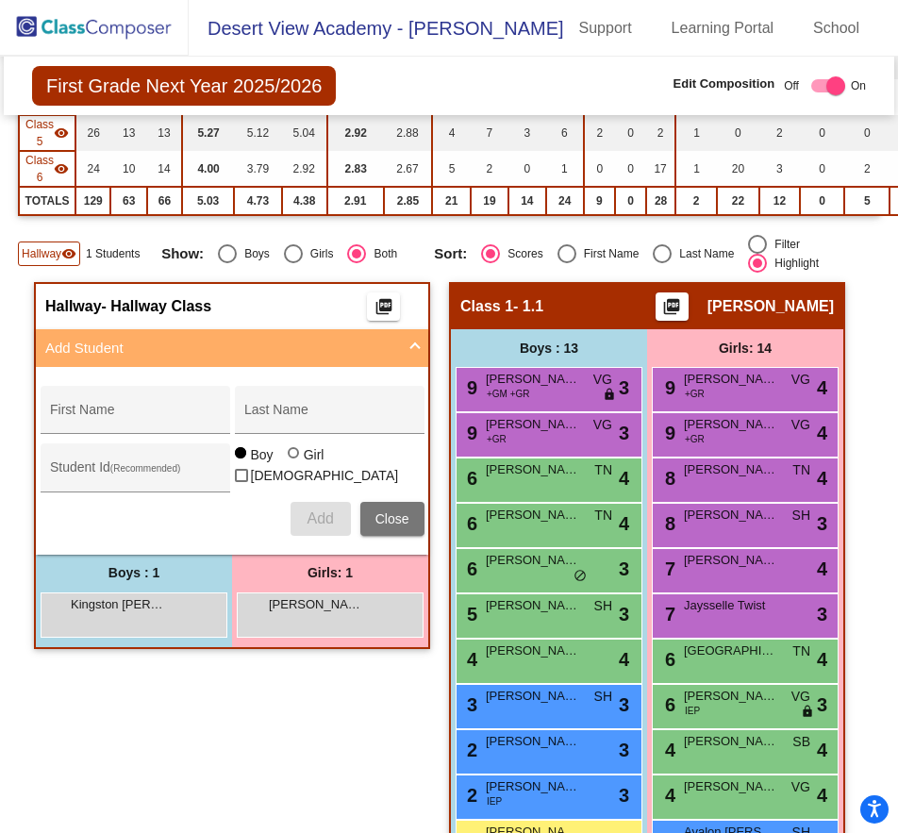
scroll to position [0, 0]
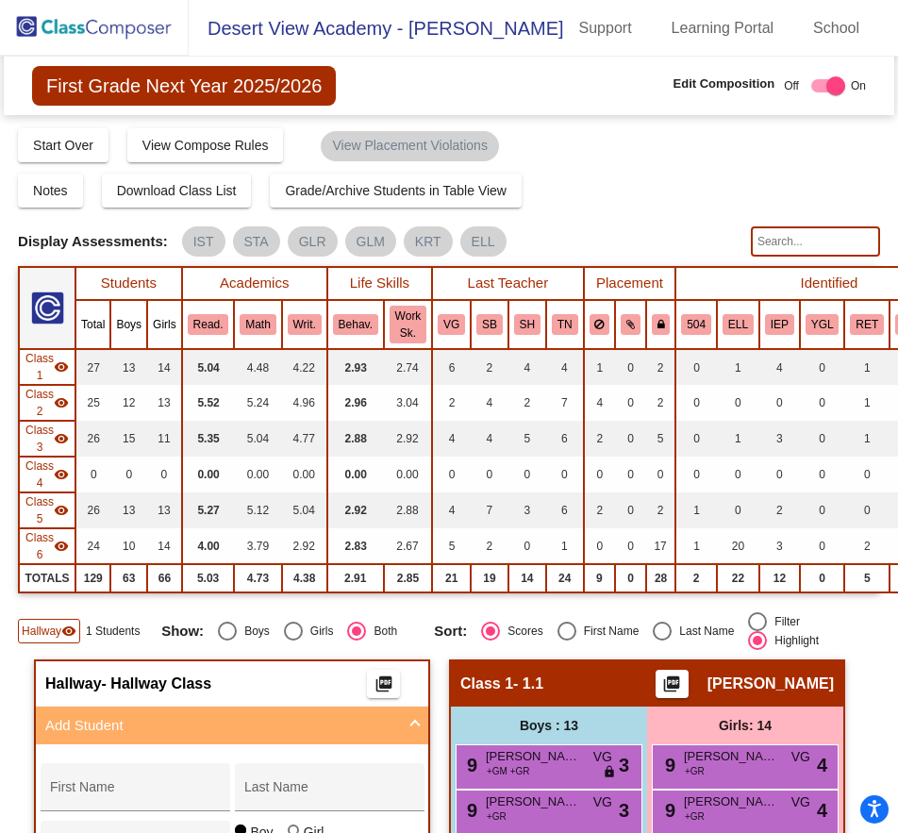
click at [130, 29] on img at bounding box center [94, 28] width 189 height 56
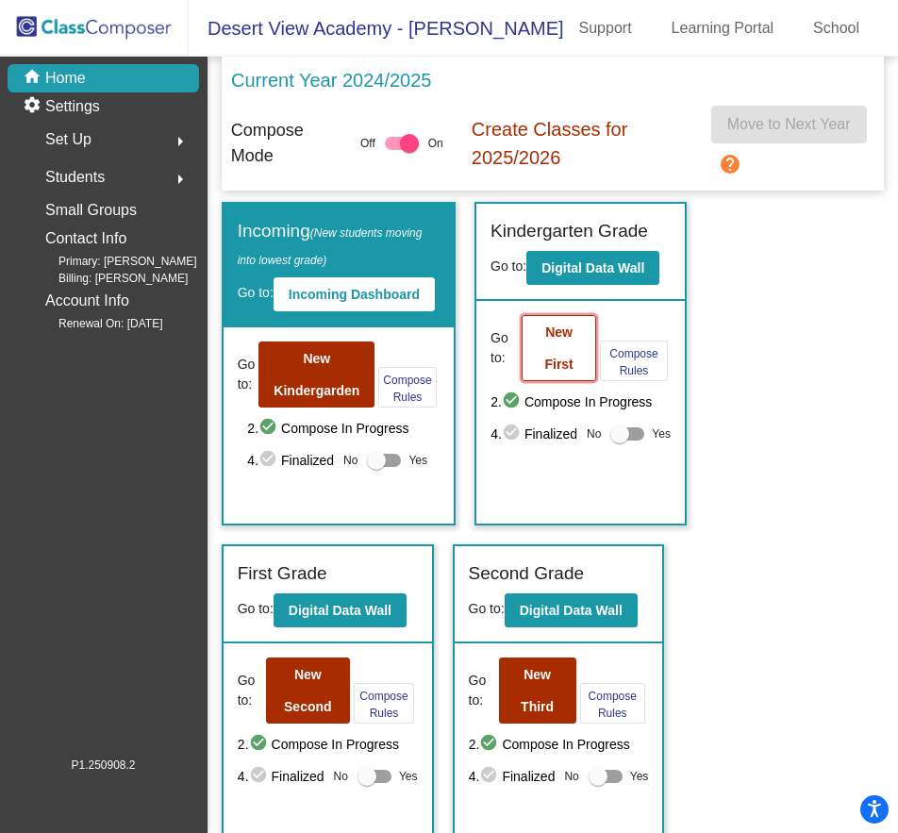
click at [568, 347] on button "New First" at bounding box center [559, 348] width 75 height 66
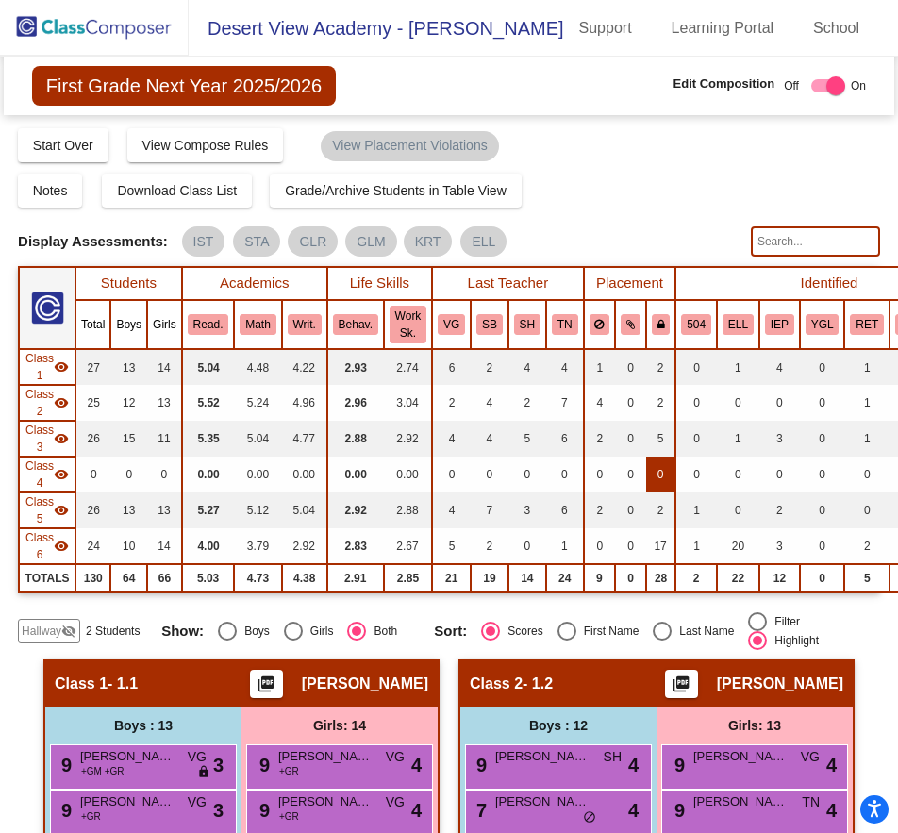
scroll to position [94, 0]
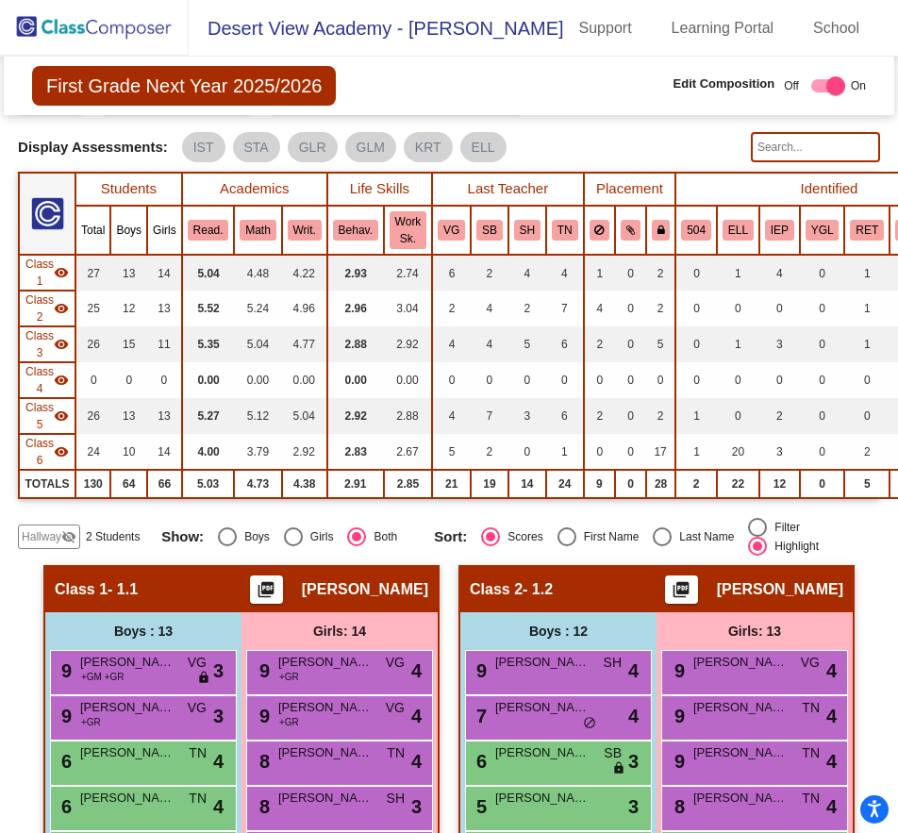
click at [41, 538] on span "Hallway" at bounding box center [42, 536] width 40 height 17
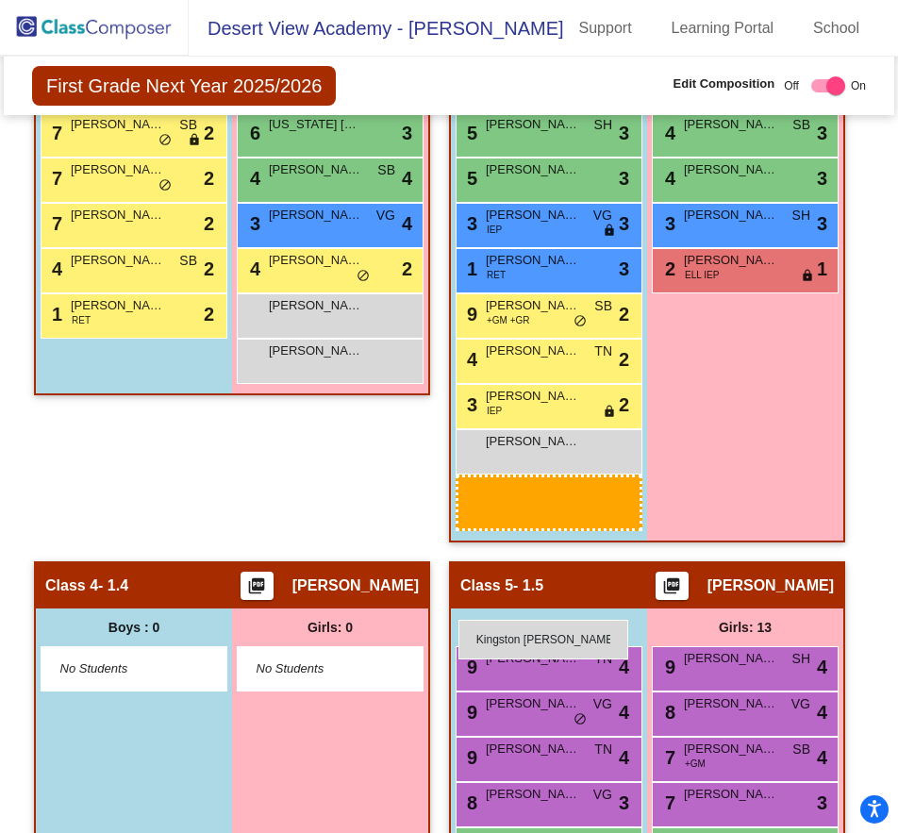
scroll to position [1982, 0]
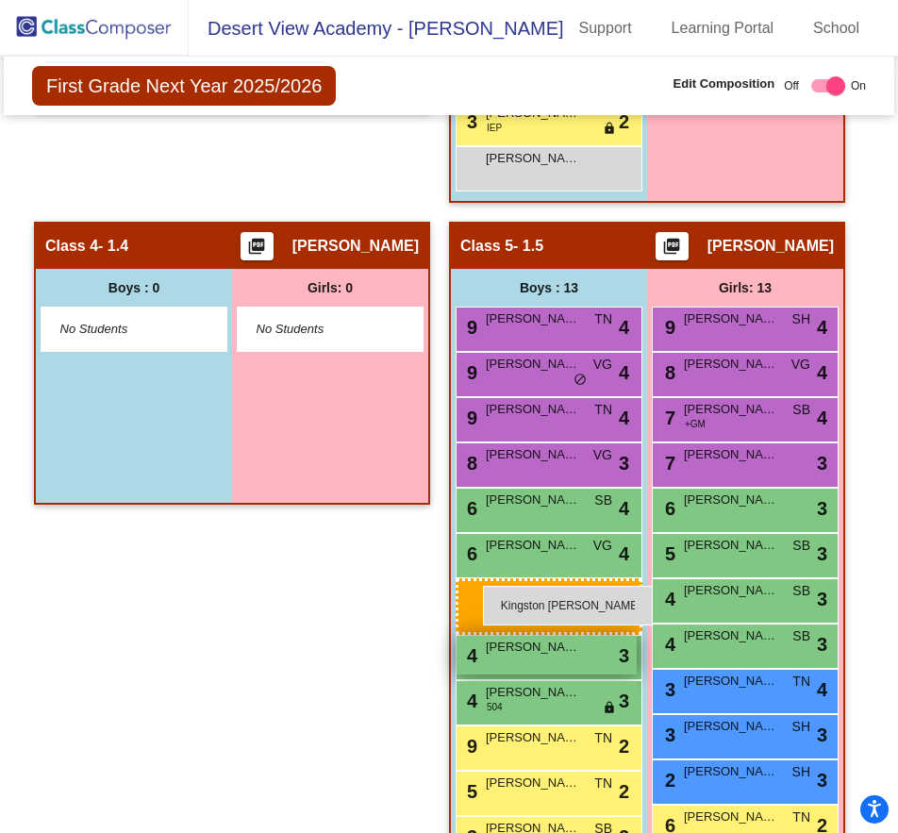
drag, startPoint x: 144, startPoint y: 426, endPoint x: 478, endPoint y: 587, distance: 371.0
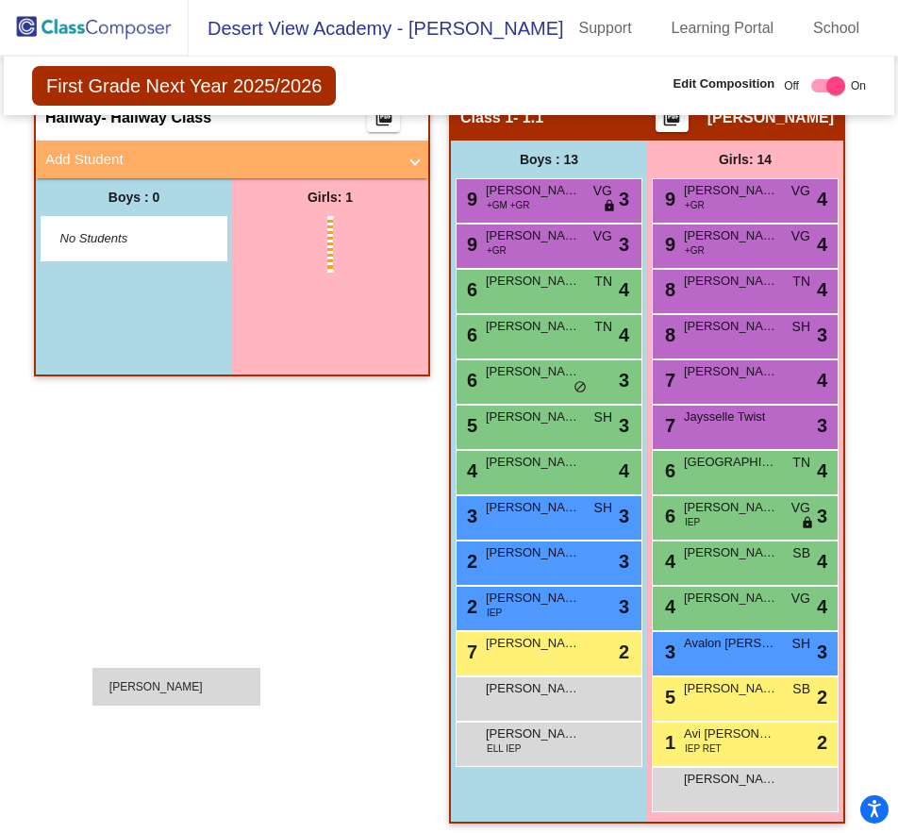
scroll to position [849, 0]
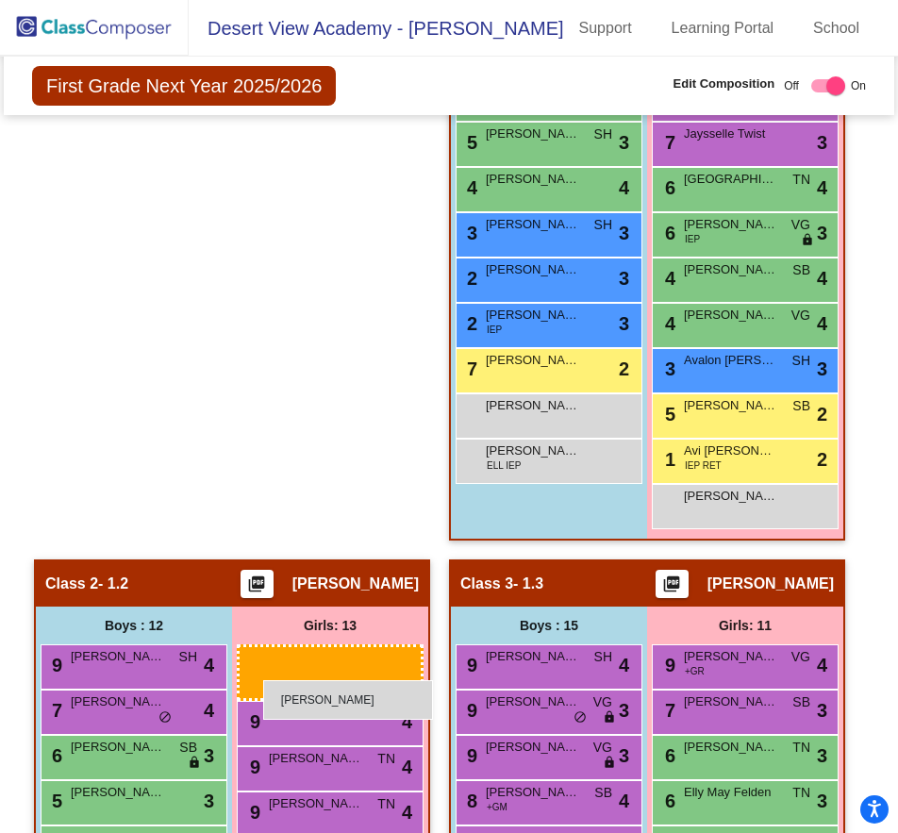
drag, startPoint x: 312, startPoint y: 517, endPoint x: 248, endPoint y: 667, distance: 163.2
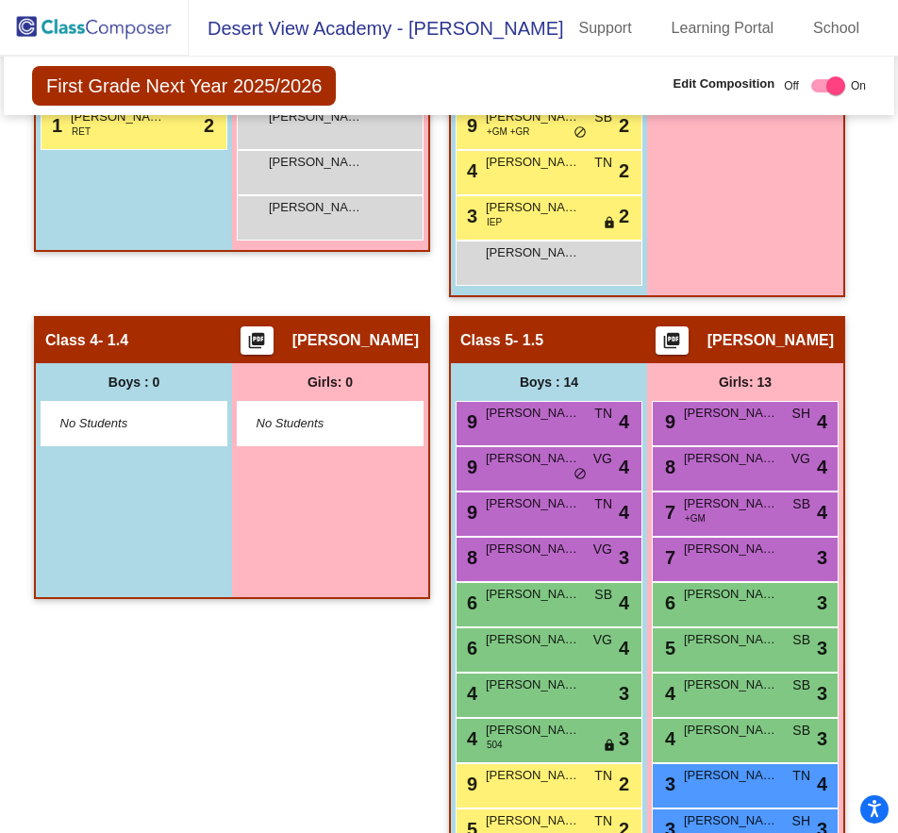
scroll to position [2076, 0]
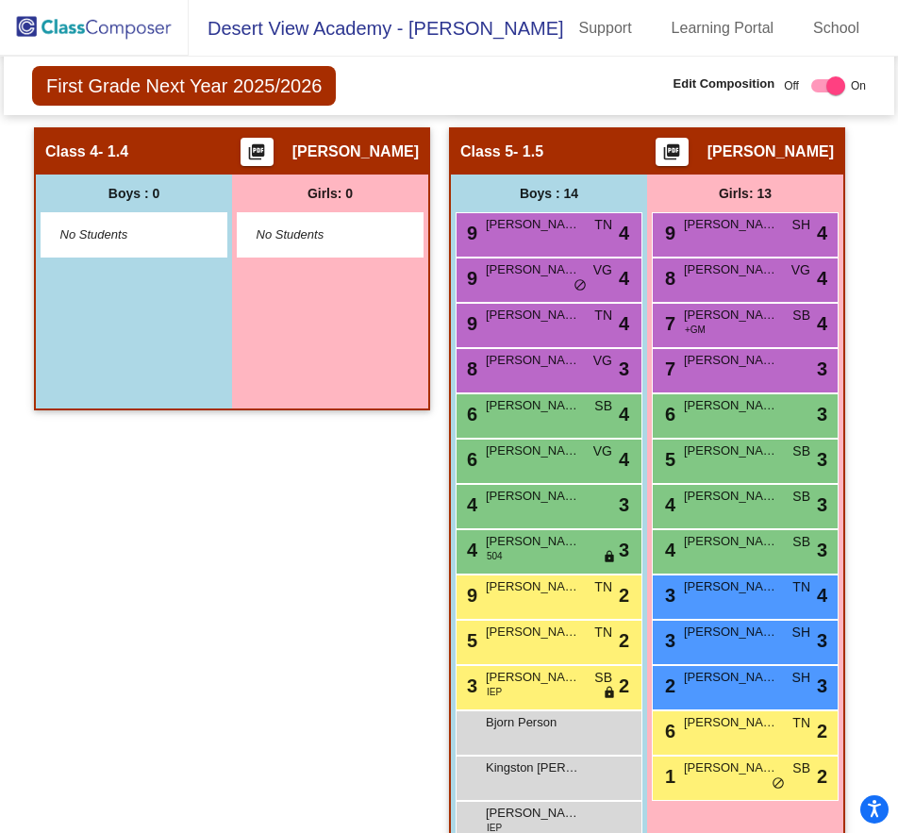
click at [136, 40] on img at bounding box center [94, 28] width 189 height 56
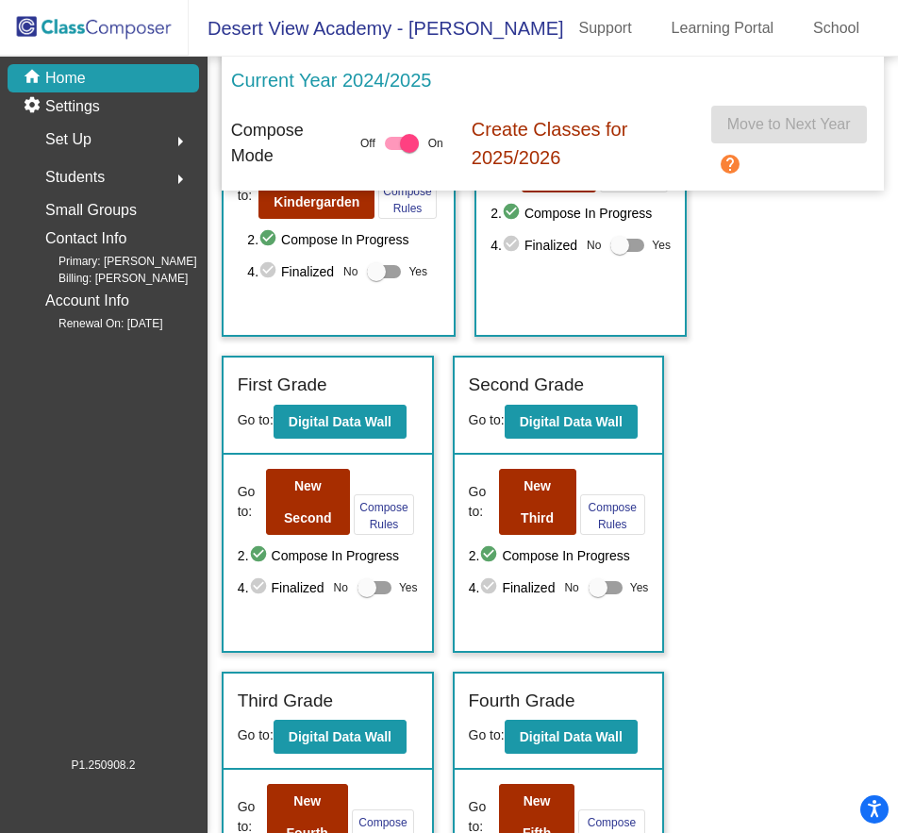
scroll to position [283, 0]
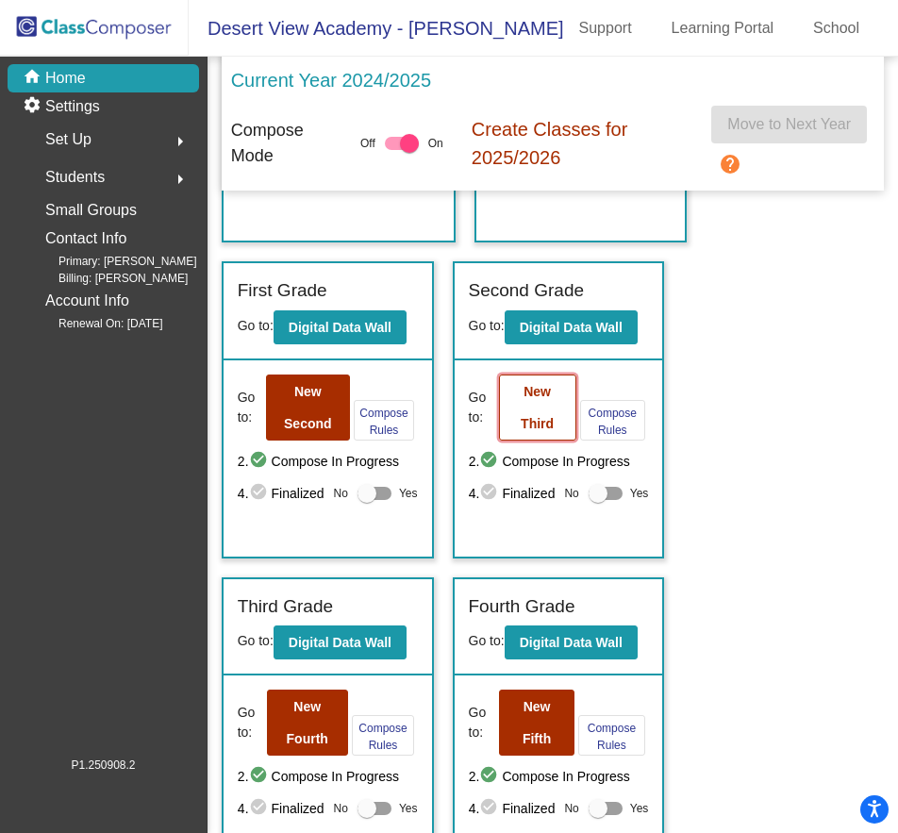
click at [547, 427] on b "New Third" at bounding box center [537, 407] width 33 height 47
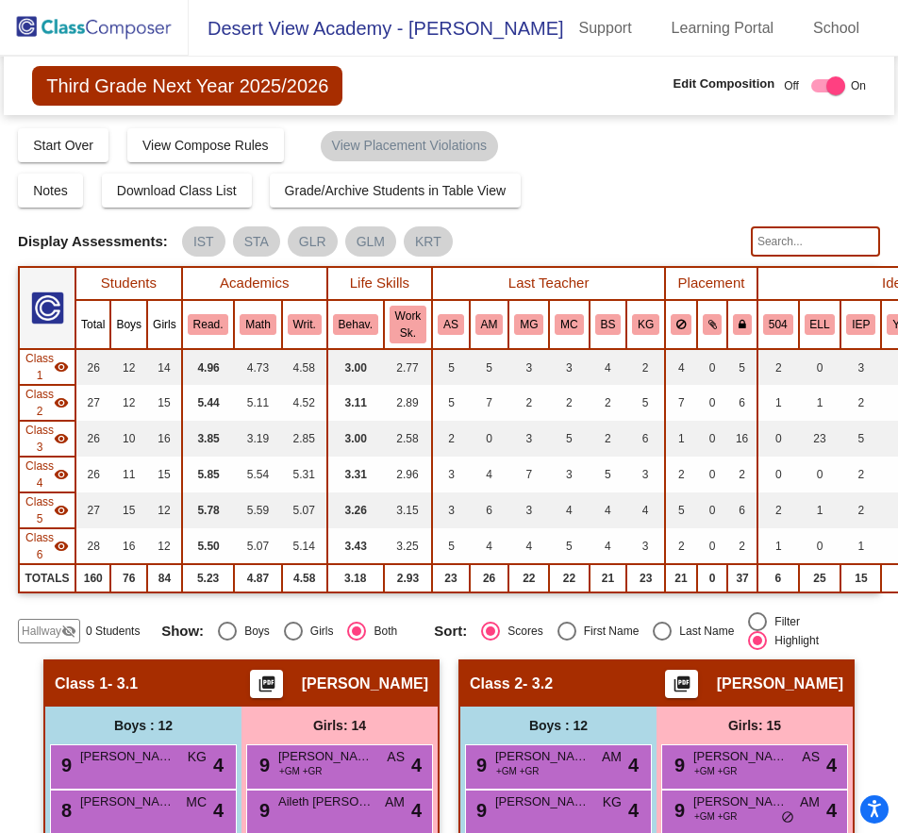
click at [61, 620] on div "Hallway visibility_off" at bounding box center [49, 631] width 62 height 25
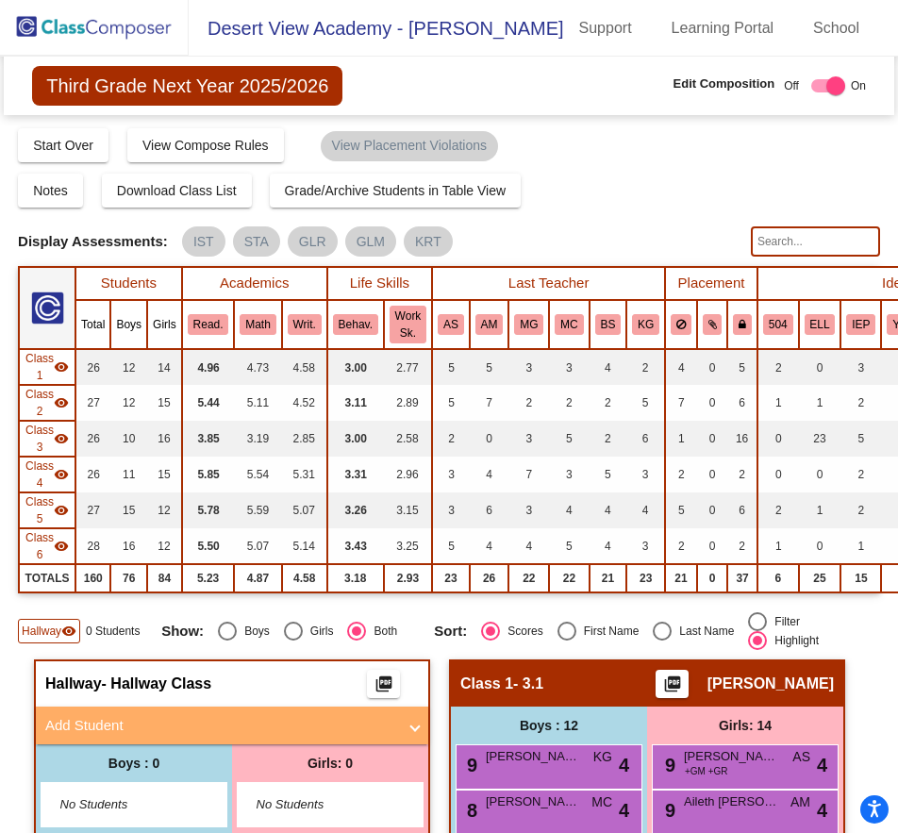
click at [138, 729] on mat-panel-title "Add Student" at bounding box center [220, 726] width 351 height 22
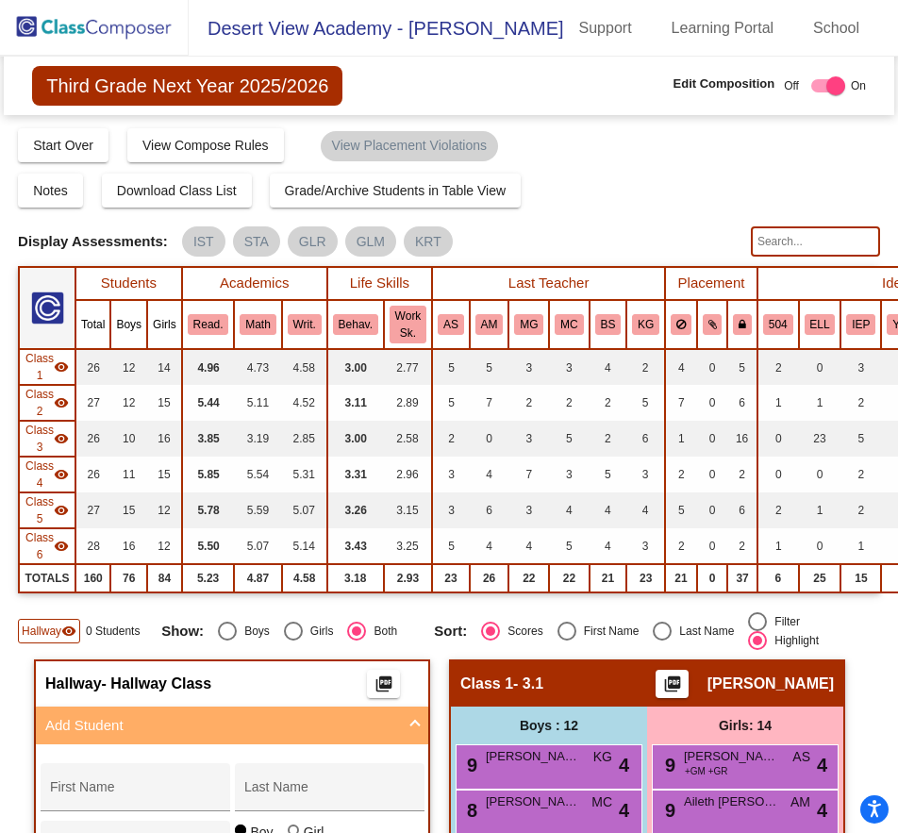
scroll to position [189, 0]
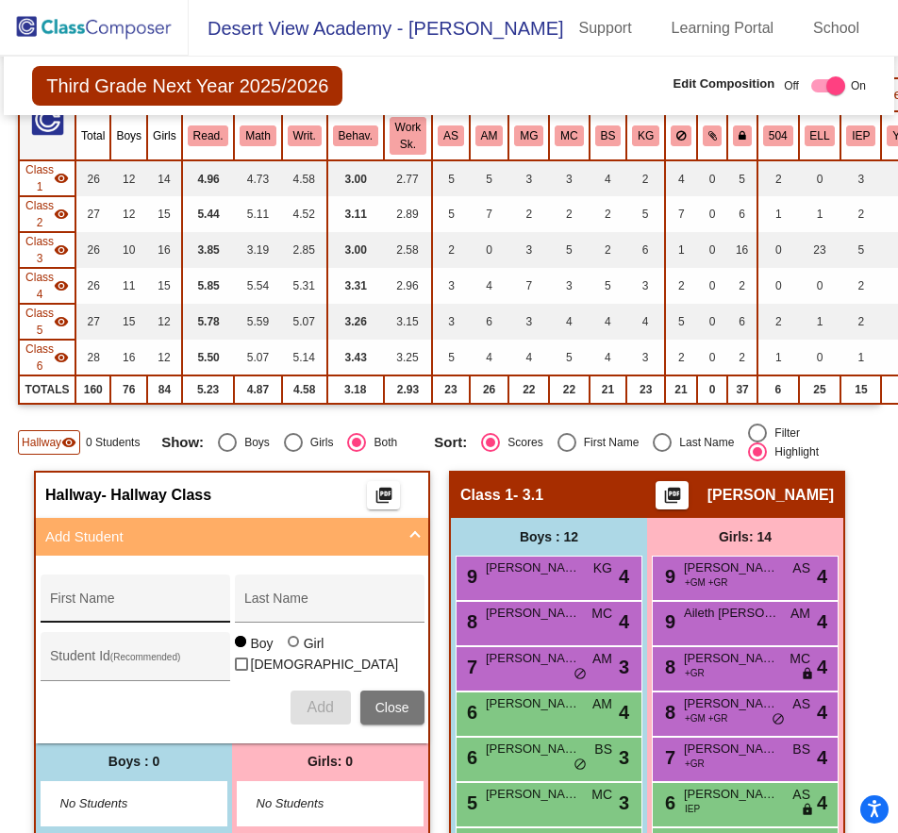
click at [134, 604] on input "First Name" at bounding box center [135, 605] width 170 height 15
type input "Israel"
type input "[PERSON_NAME]"
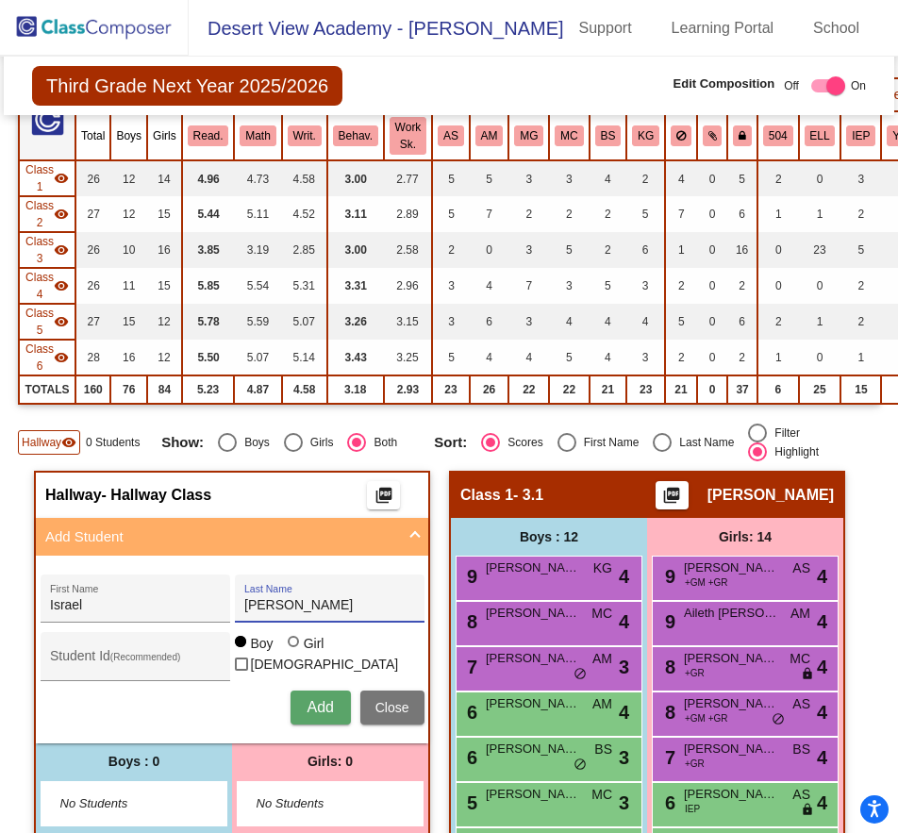
click at [296, 709] on button "Add" at bounding box center [321, 708] width 60 height 34
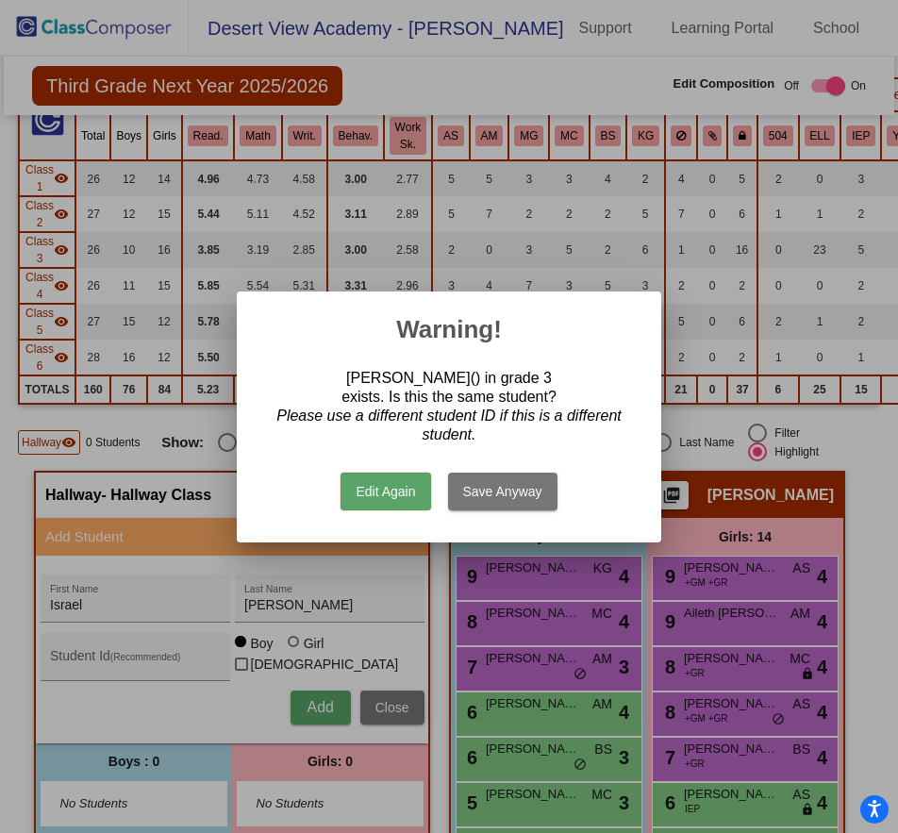
click at [498, 486] on button "Save Anyway" at bounding box center [502, 492] width 109 height 38
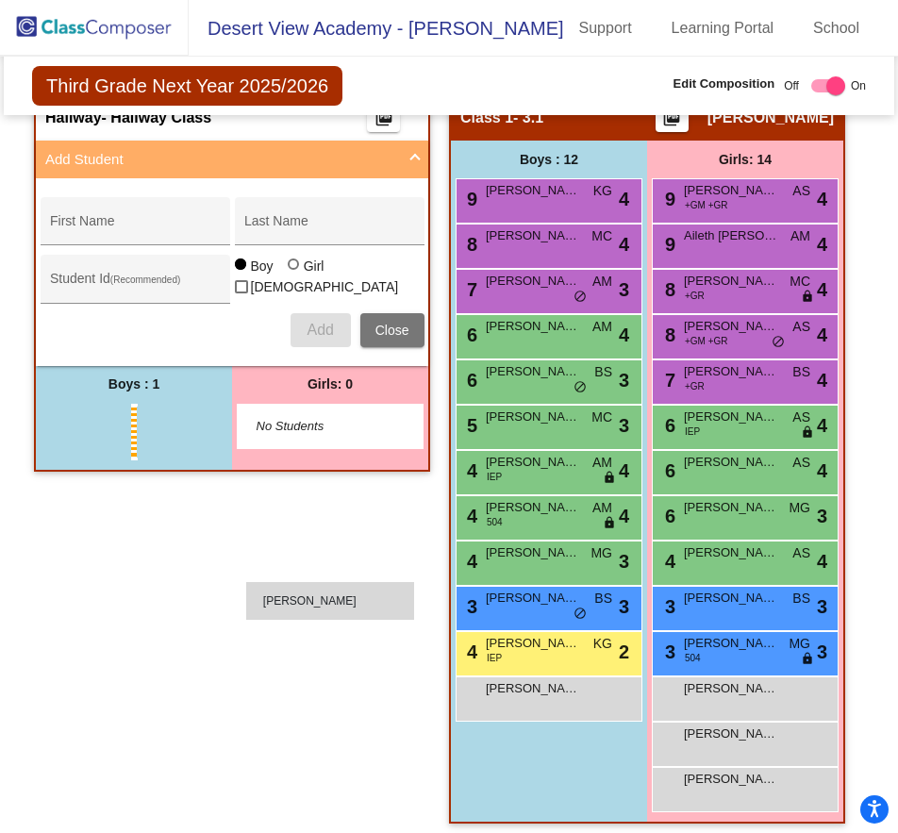
scroll to position [1038, 0]
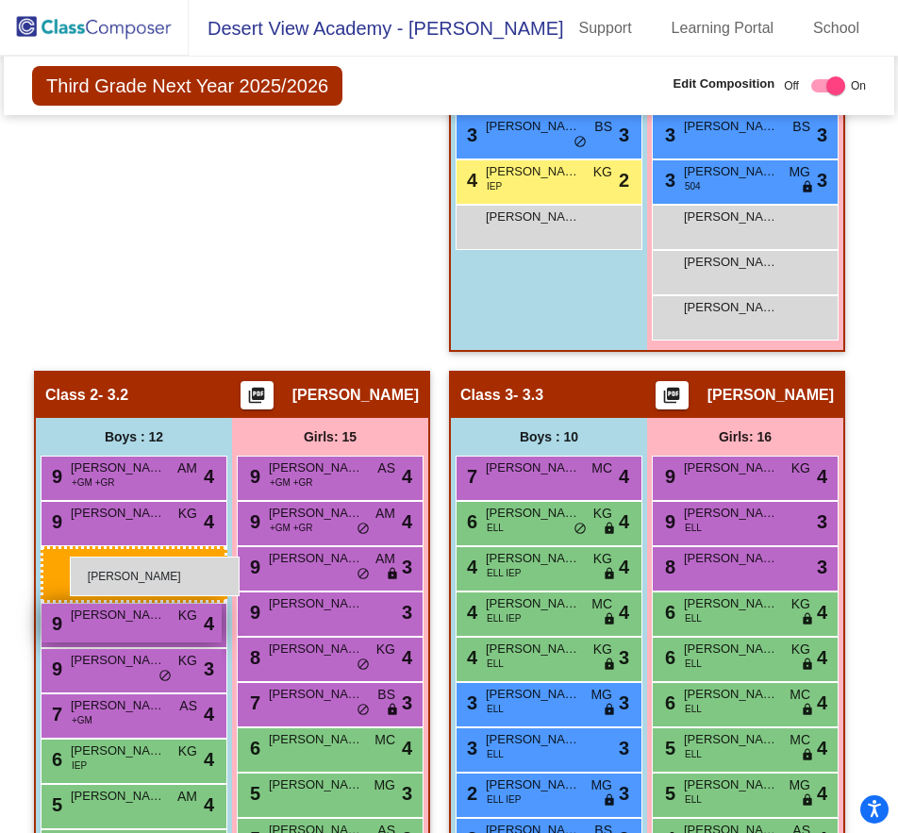
drag, startPoint x: 153, startPoint y: 438, endPoint x: 69, endPoint y: 553, distance: 142.5
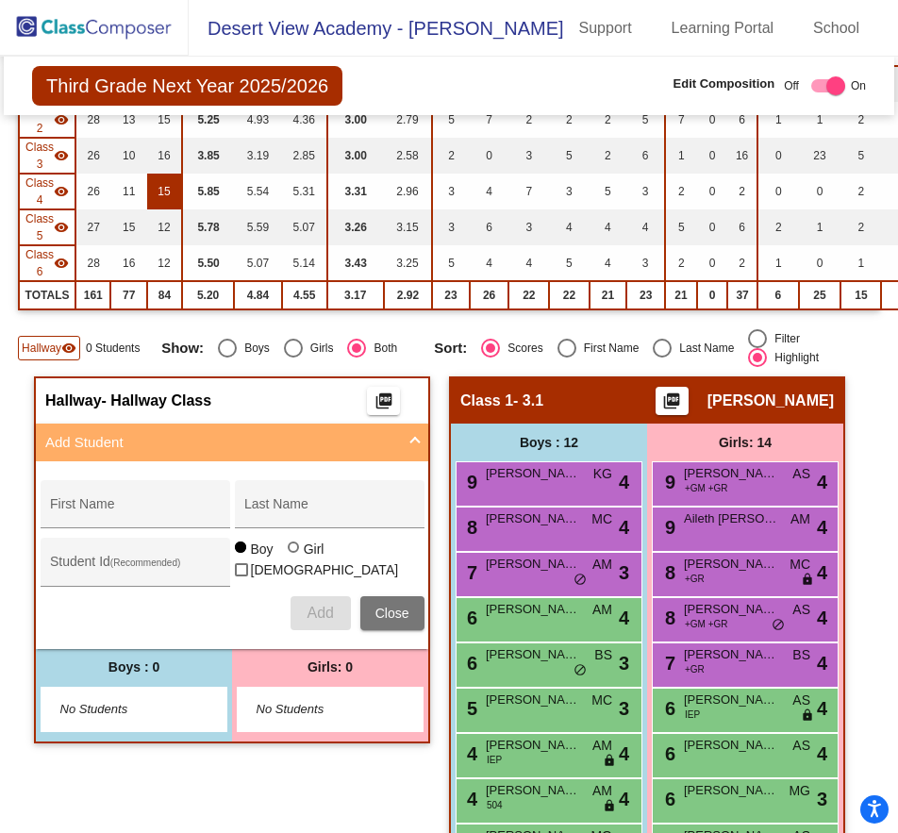
scroll to position [0, 0]
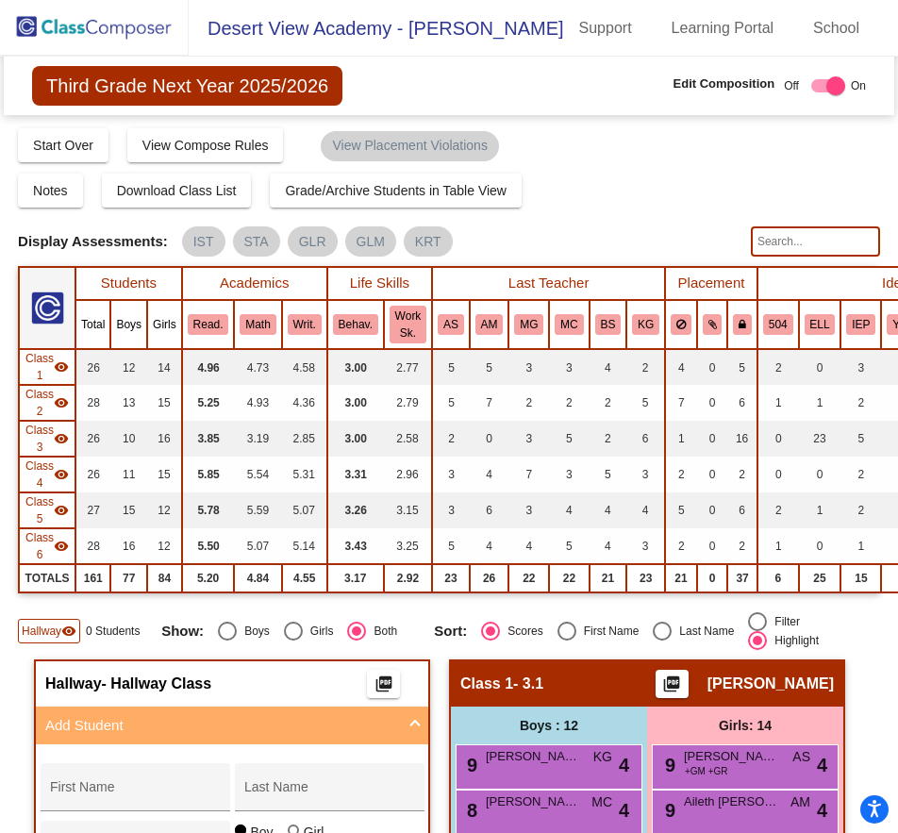
click at [130, 16] on img at bounding box center [94, 28] width 189 height 56
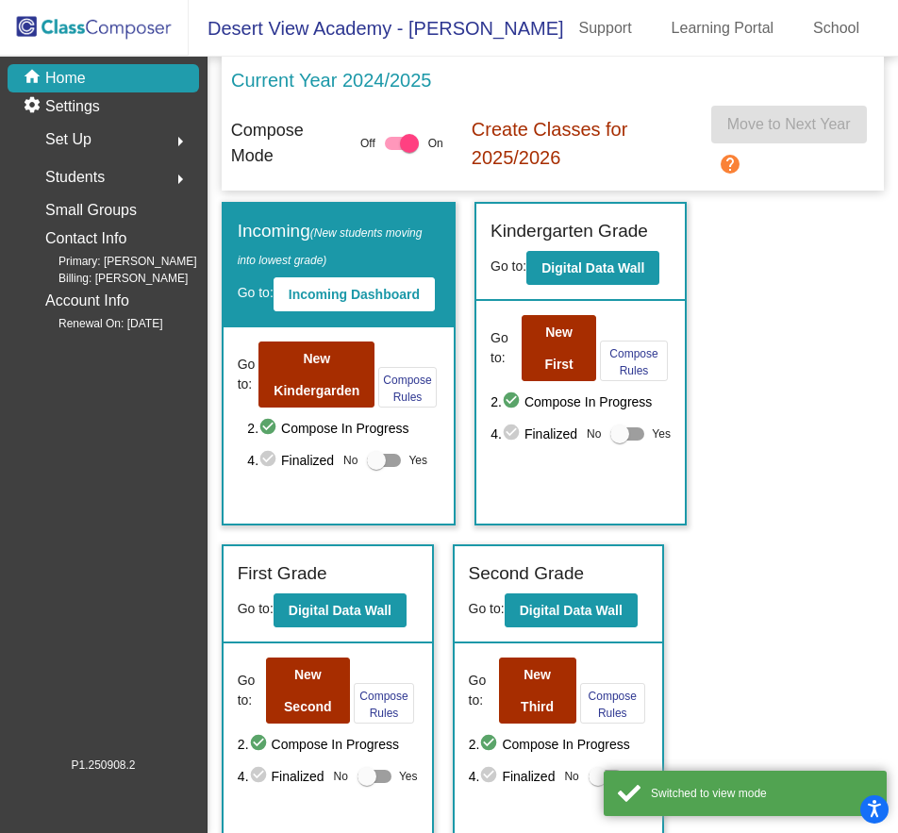
scroll to position [377, 0]
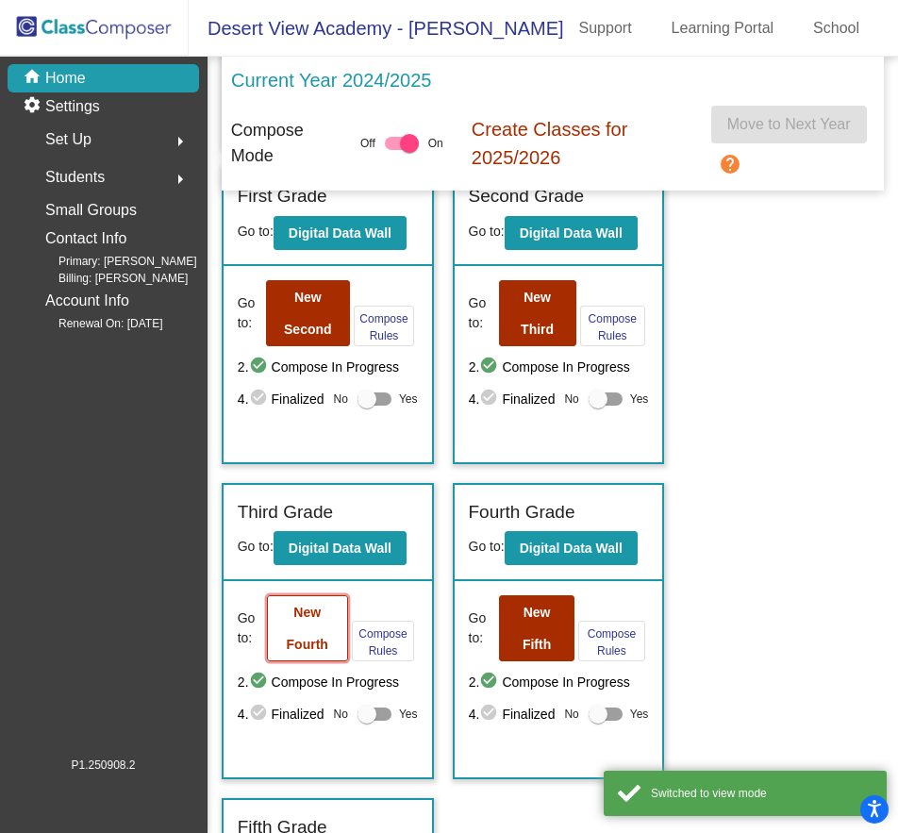
click at [318, 619] on b "New Fourth" at bounding box center [308, 628] width 42 height 47
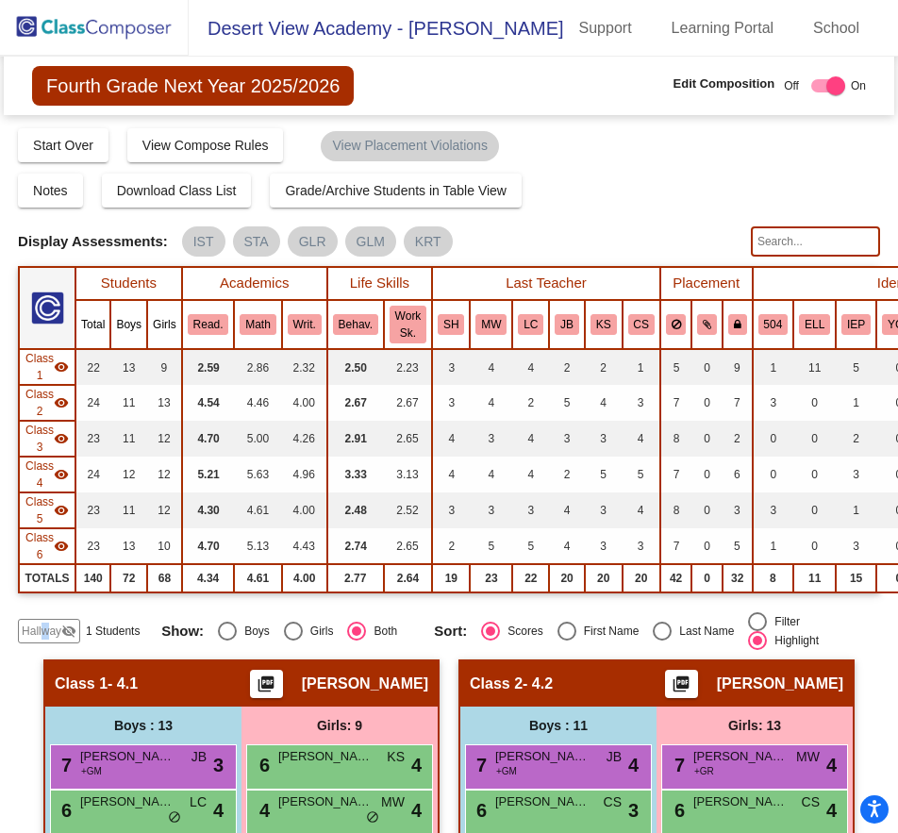
click at [44, 633] on span "Hallway" at bounding box center [42, 631] width 40 height 17
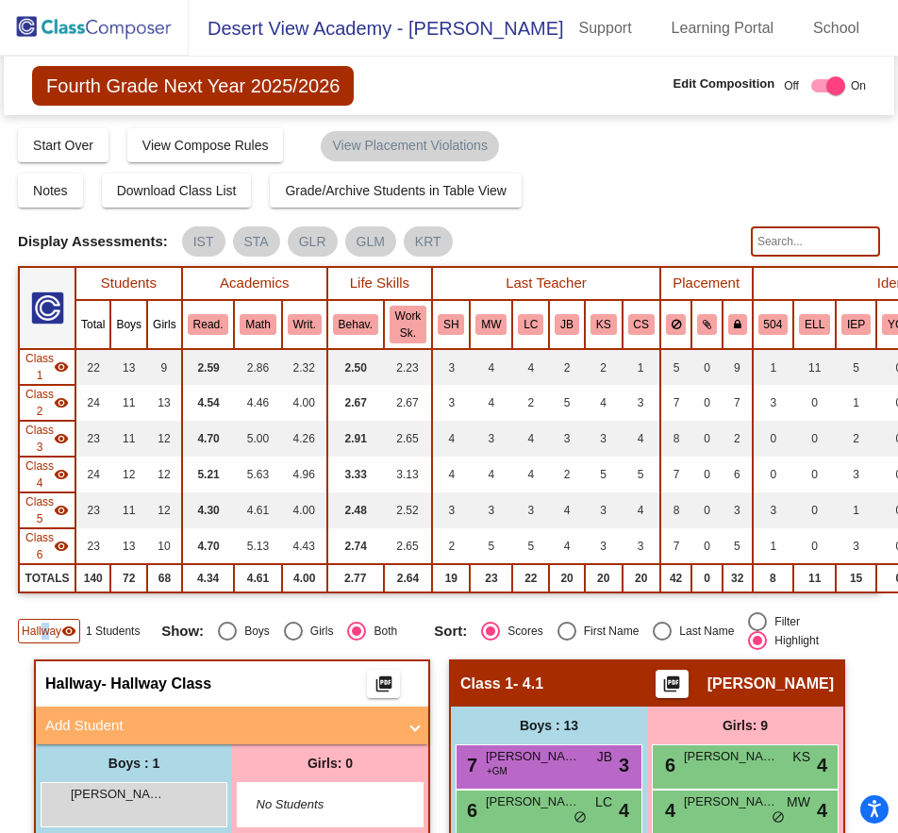
scroll to position [189, 0]
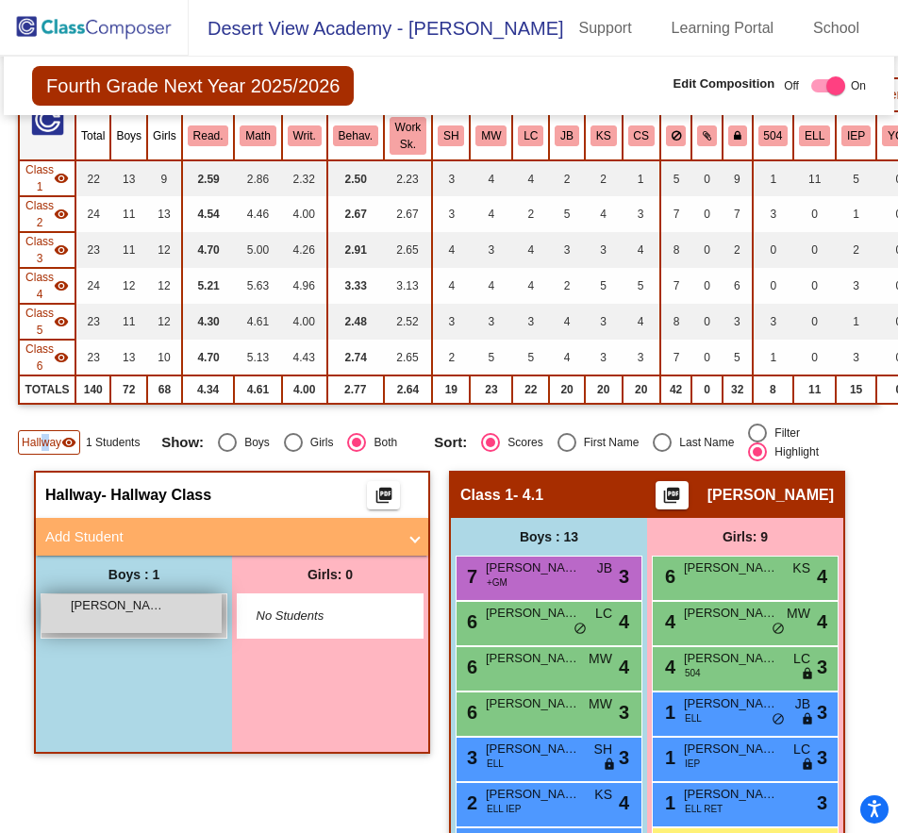
click at [169, 632] on div "[PERSON_NAME] lock do_not_disturb_alt" at bounding box center [132, 614] width 180 height 39
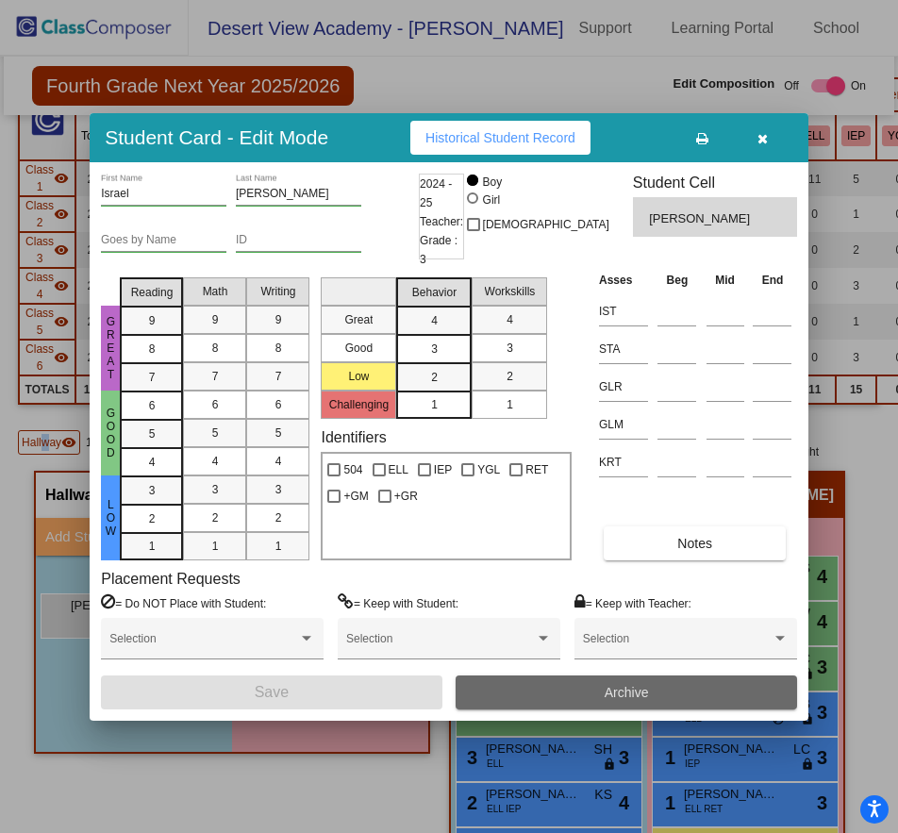
click at [559, 696] on button "Archive" at bounding box center [626, 693] width 341 height 34
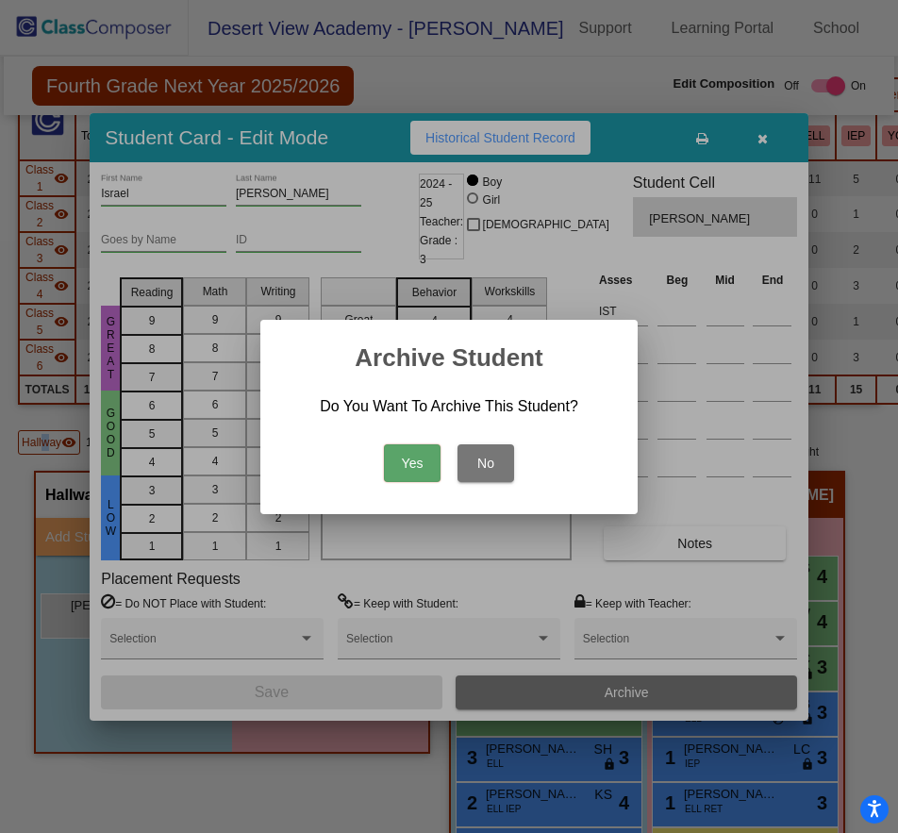
click at [416, 456] on button "Yes" at bounding box center [412, 463] width 57 height 38
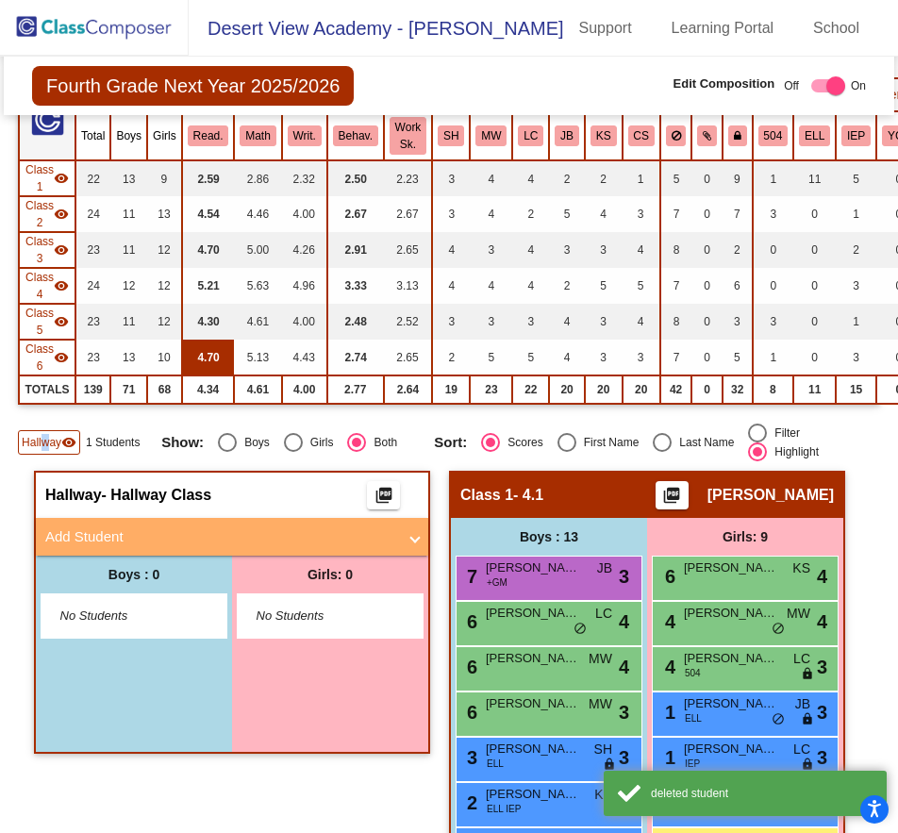
scroll to position [0, 0]
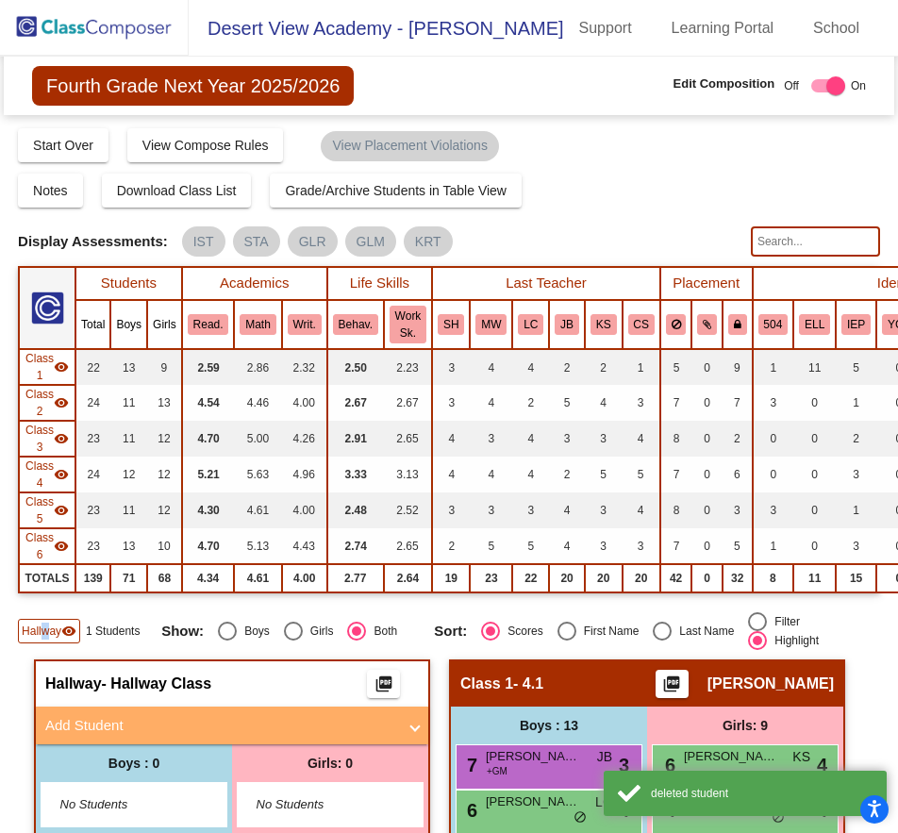
drag, startPoint x: 91, startPoint y: 25, endPoint x: 81, endPoint y: 35, distance: 14.0
click at [90, 26] on img at bounding box center [94, 28] width 189 height 56
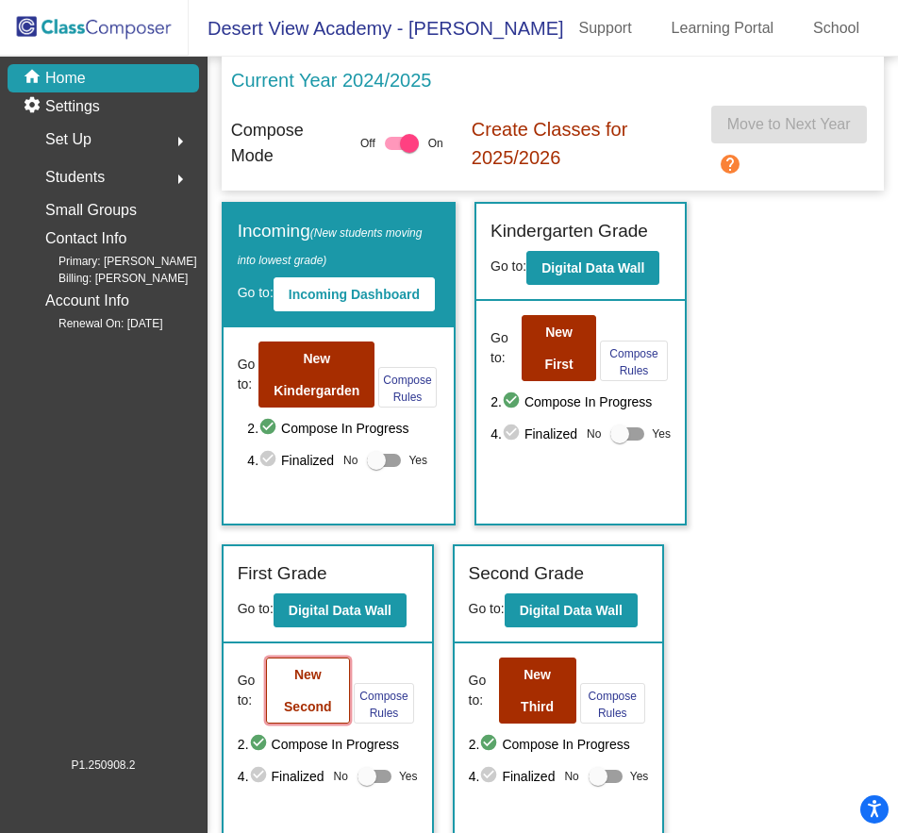
click at [299, 707] on b "New Second" at bounding box center [308, 690] width 48 height 47
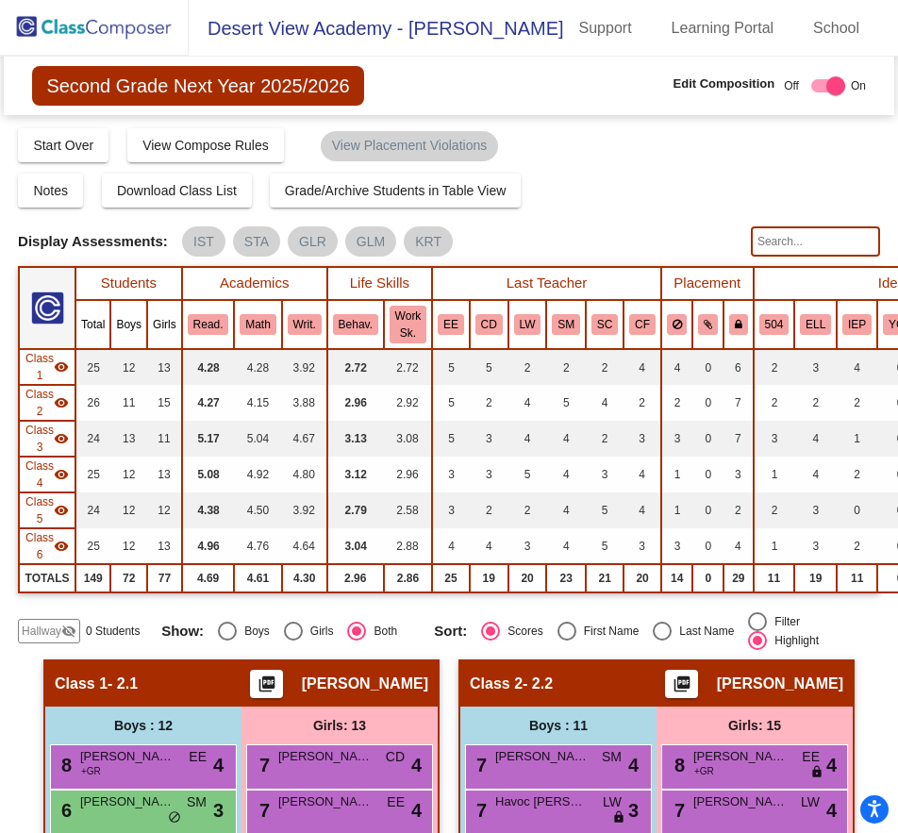
scroll to position [94, 0]
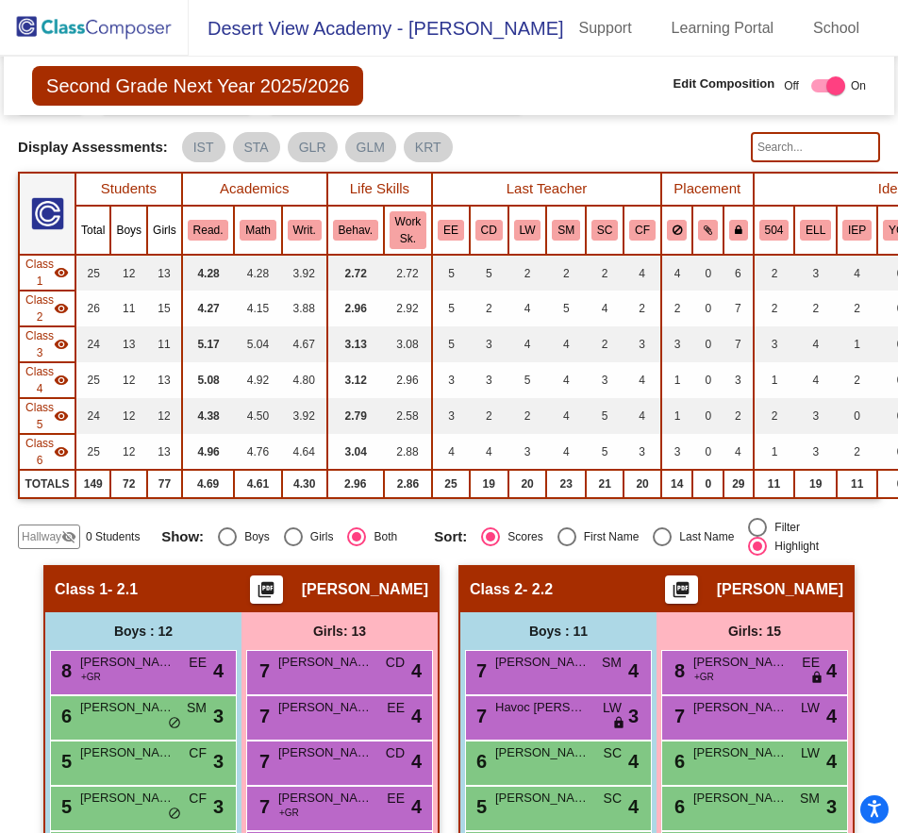
click at [58, 533] on span "Hallway" at bounding box center [42, 536] width 40 height 17
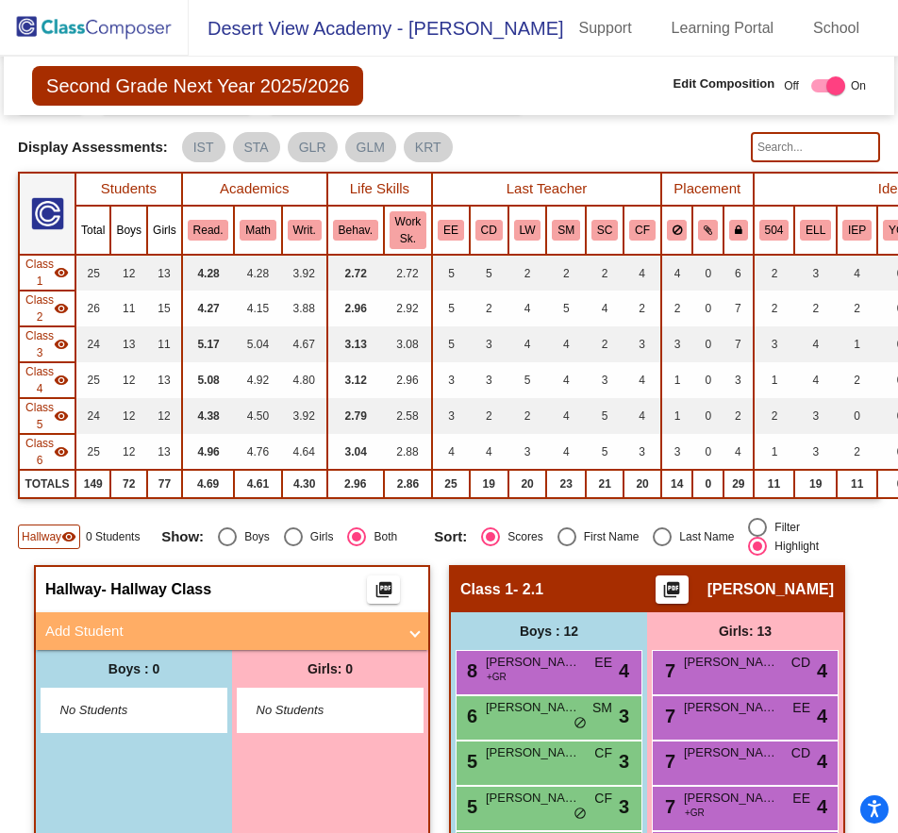
click at [172, 615] on mat-expansion-panel-header "Add Student" at bounding box center [232, 631] width 393 height 38
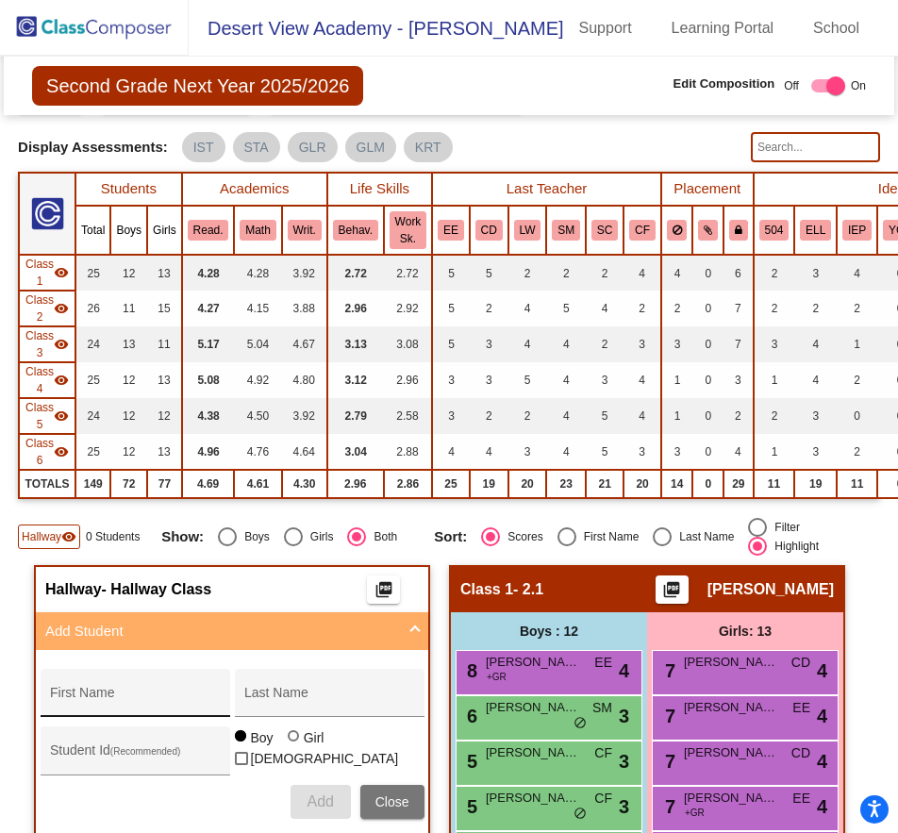
click at [83, 692] on div "First Name" at bounding box center [135, 698] width 170 height 39
type input "V"
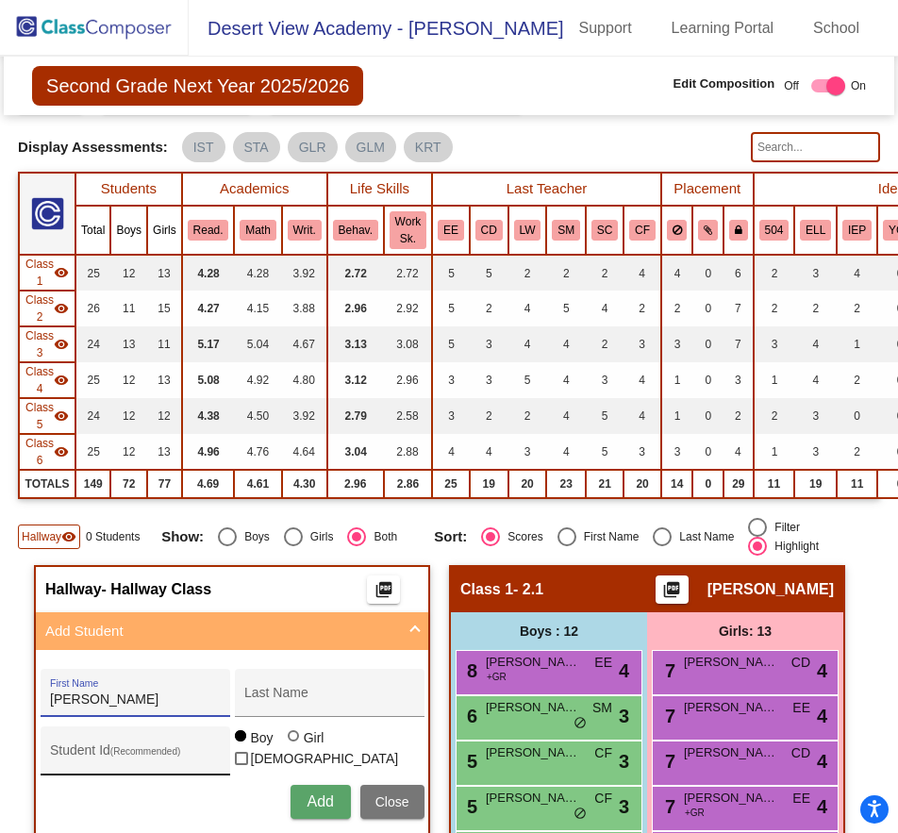
type input "[PERSON_NAME]"
click at [295, 745] on div at bounding box center [295, 737] width 15 height 15
click at [295, 746] on input "Girl" at bounding box center [294, 745] width 1 height 1
radio input "true"
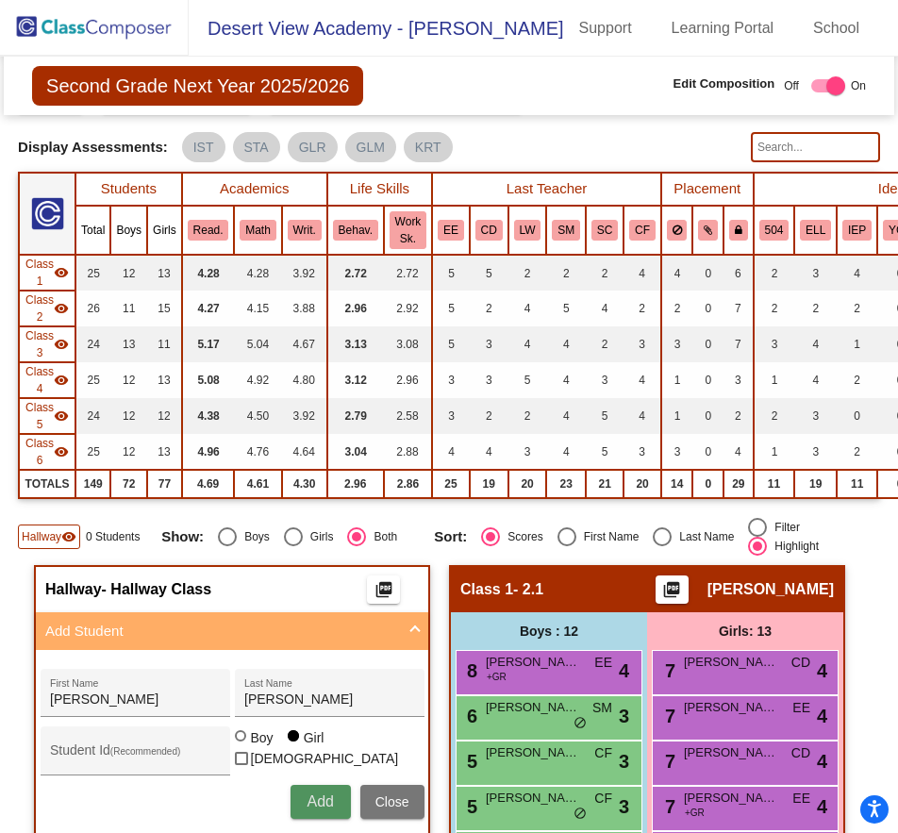
click at [309, 797] on span "Add" at bounding box center [320, 802] width 26 height 16
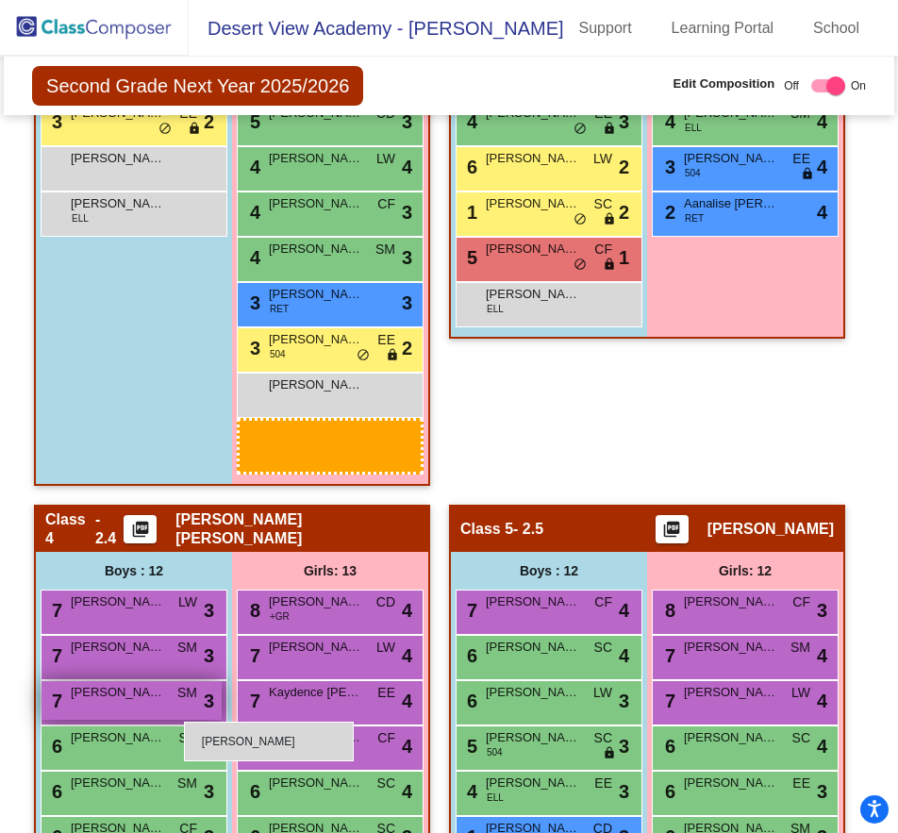
scroll to position [1714, 0]
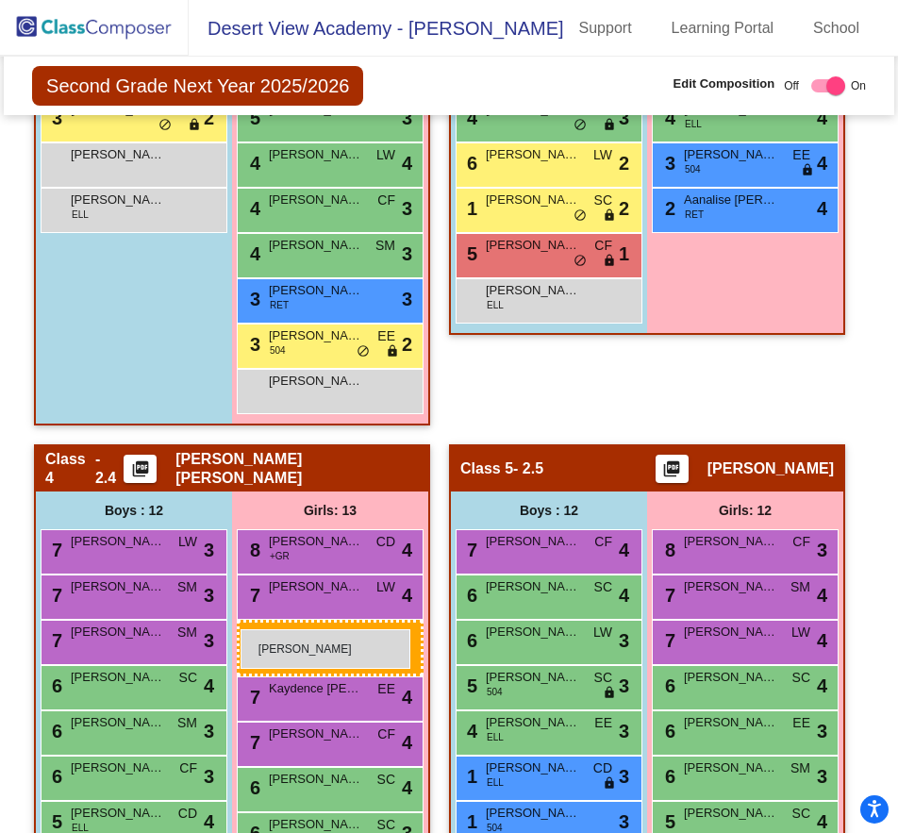
drag, startPoint x: 310, startPoint y: 619, endPoint x: 226, endPoint y: 619, distance: 84.0
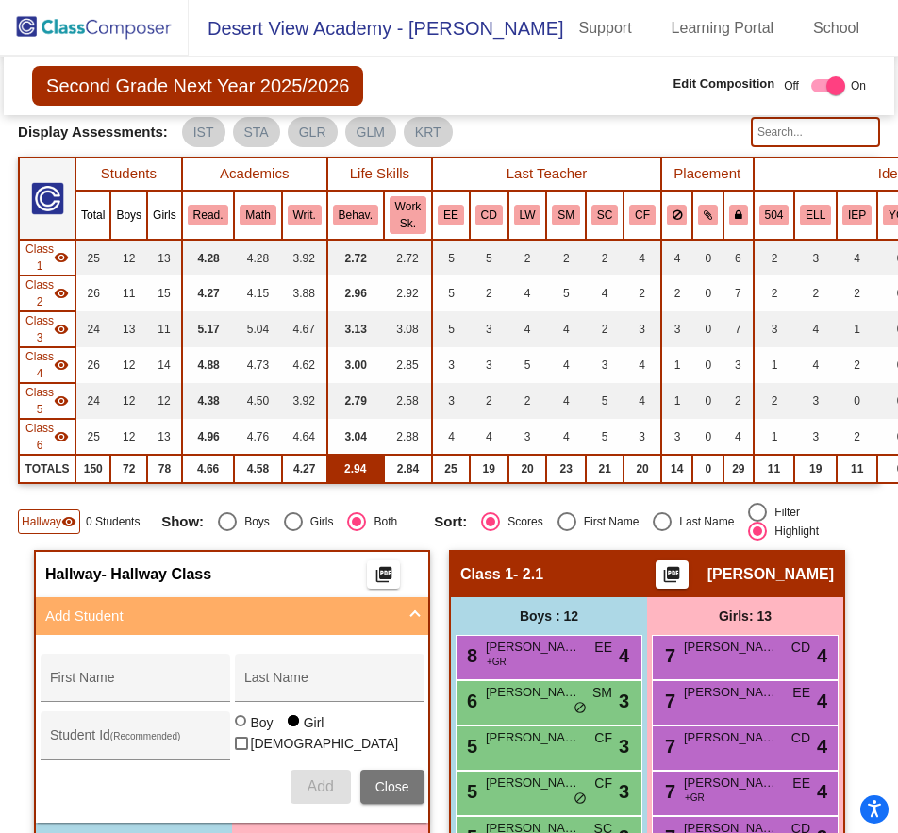
scroll to position [0, 0]
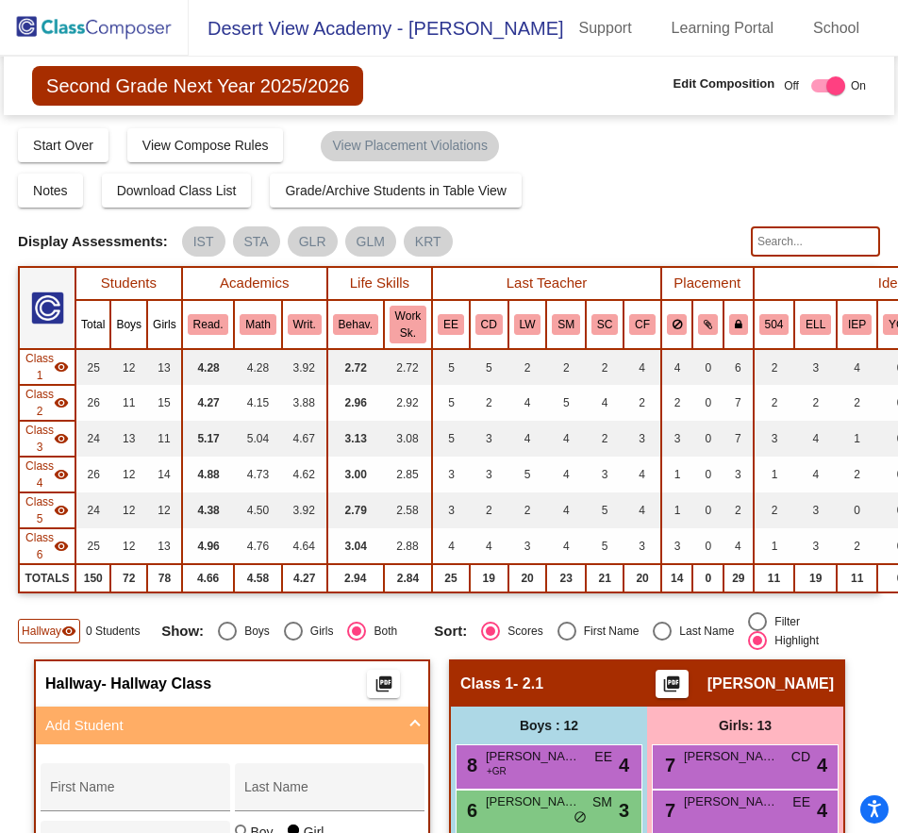
click at [89, 35] on img at bounding box center [94, 28] width 189 height 56
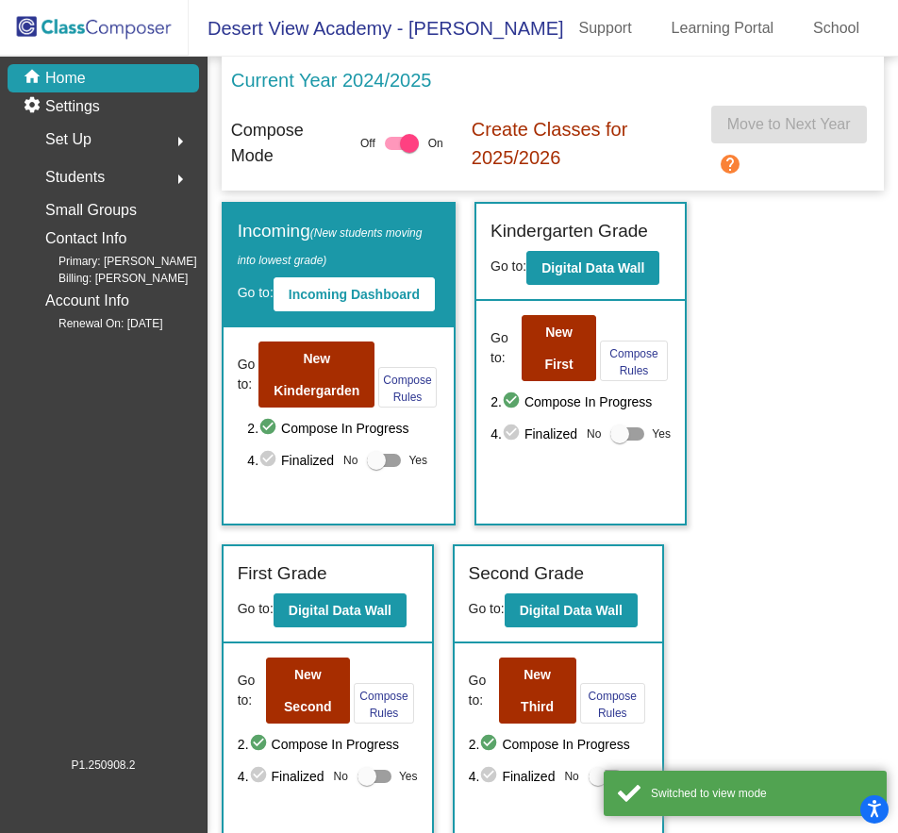
scroll to position [283, 0]
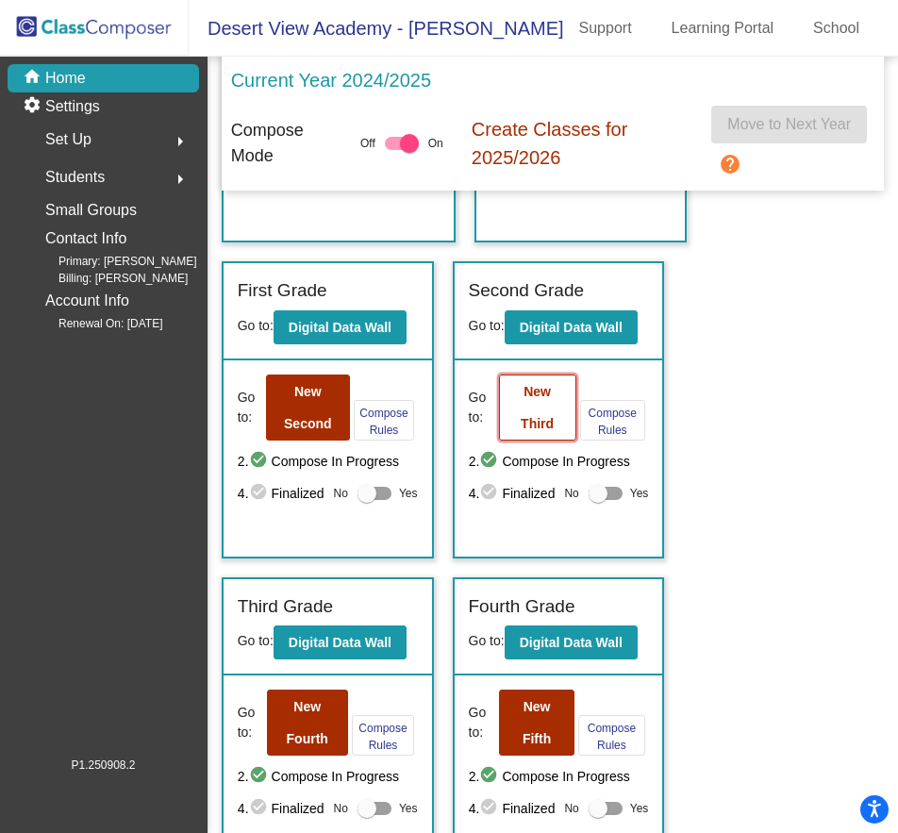
click at [527, 424] on b "New Third" at bounding box center [537, 407] width 33 height 47
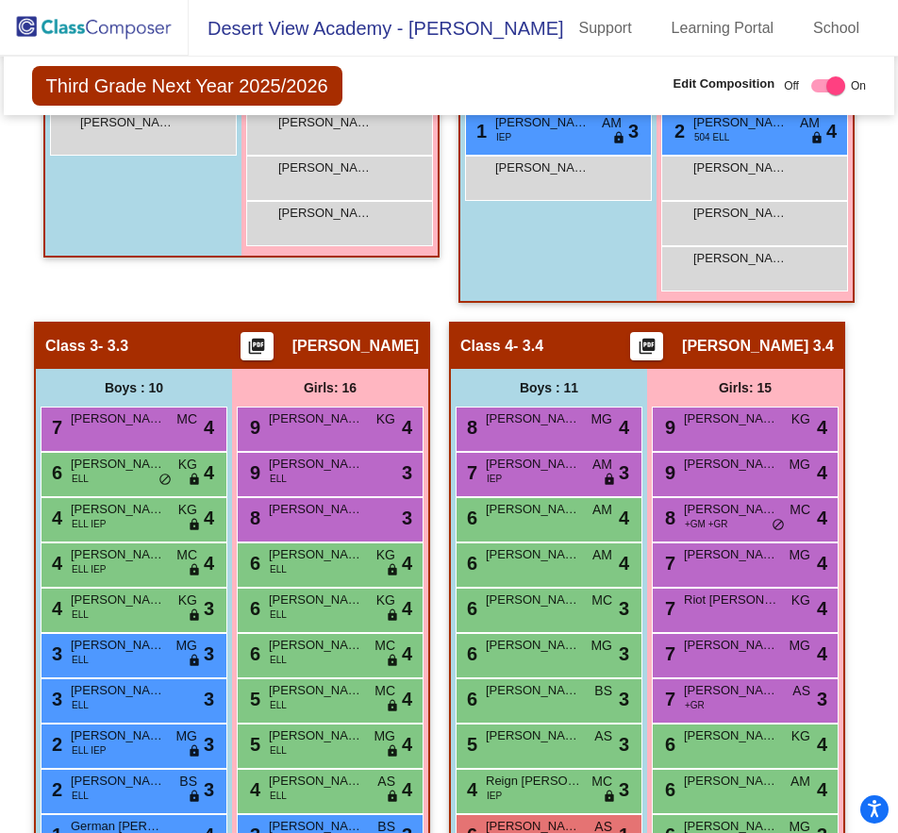
scroll to position [755, 0]
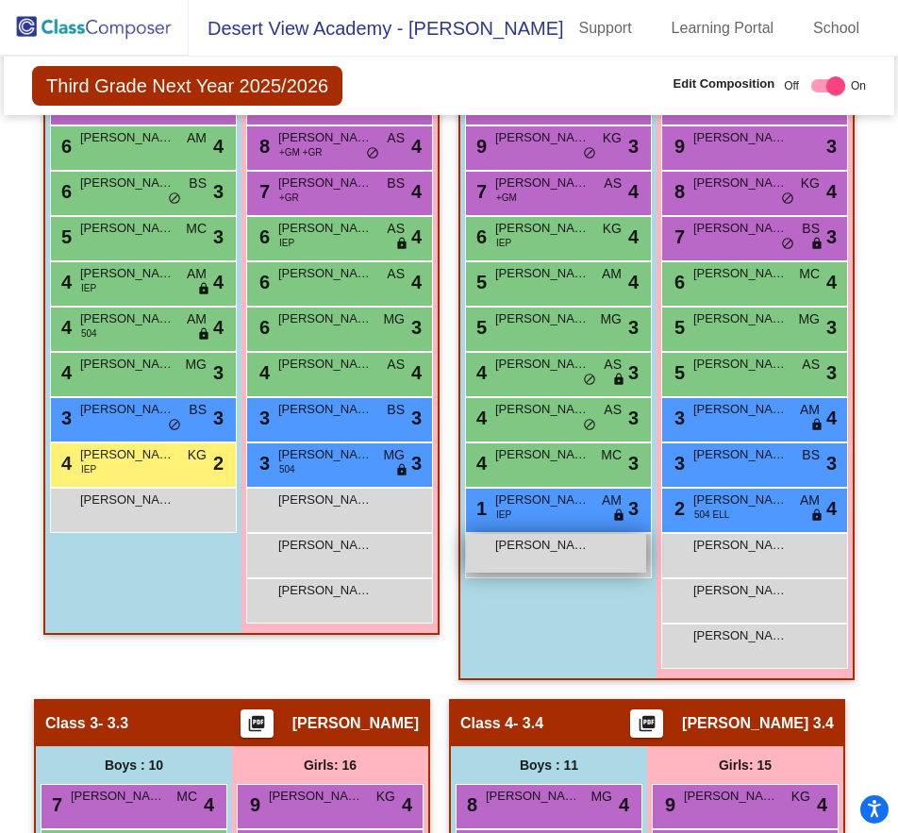
click at [620, 554] on div "[PERSON_NAME] lock do_not_disturb_alt" at bounding box center [556, 553] width 180 height 39
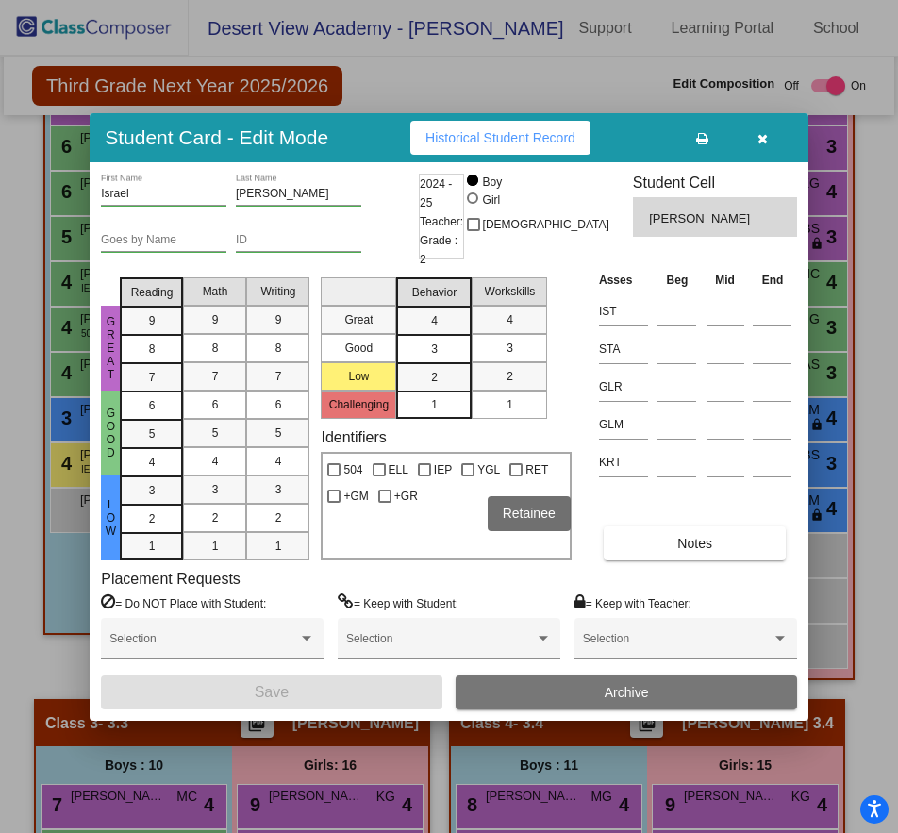
click at [520, 469] on div at bounding box center [516, 469] width 13 height 13
click at [516, 477] on input "RET" at bounding box center [515, 477] width 1 height 1
checkbox input "true"
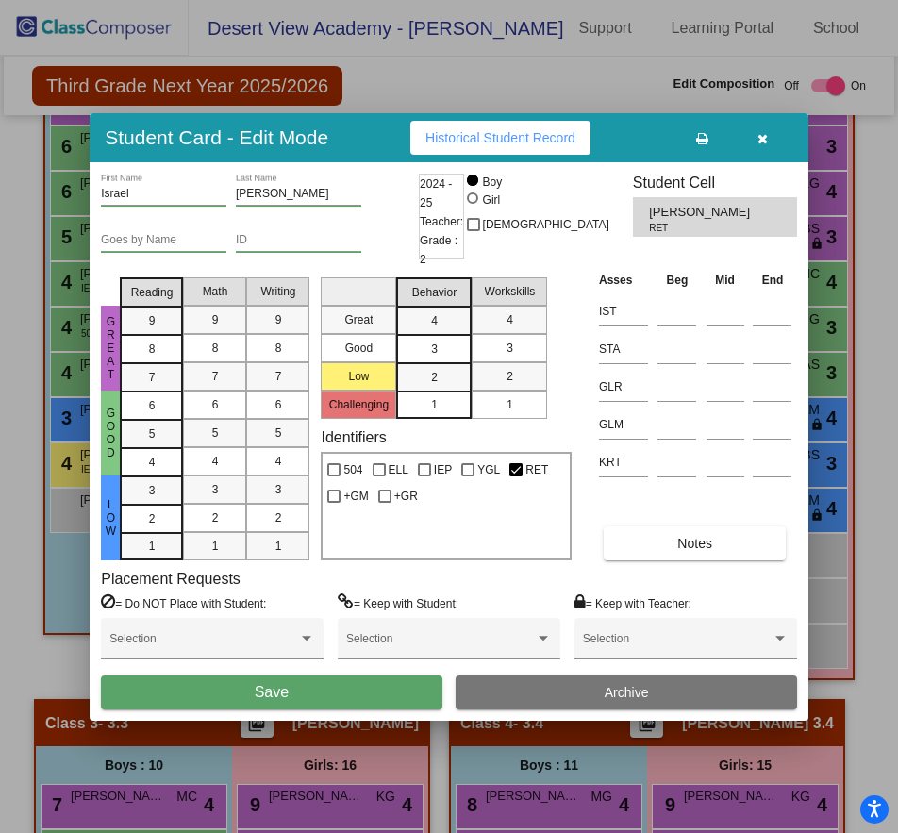
drag, startPoint x: 327, startPoint y: 723, endPoint x: 333, endPoint y: 714, distance: 10.8
click at [331, 717] on div "Student Card - Edit Mode Historical Student Record Israel First Name [PERSON_NA…" at bounding box center [449, 416] width 898 height 833
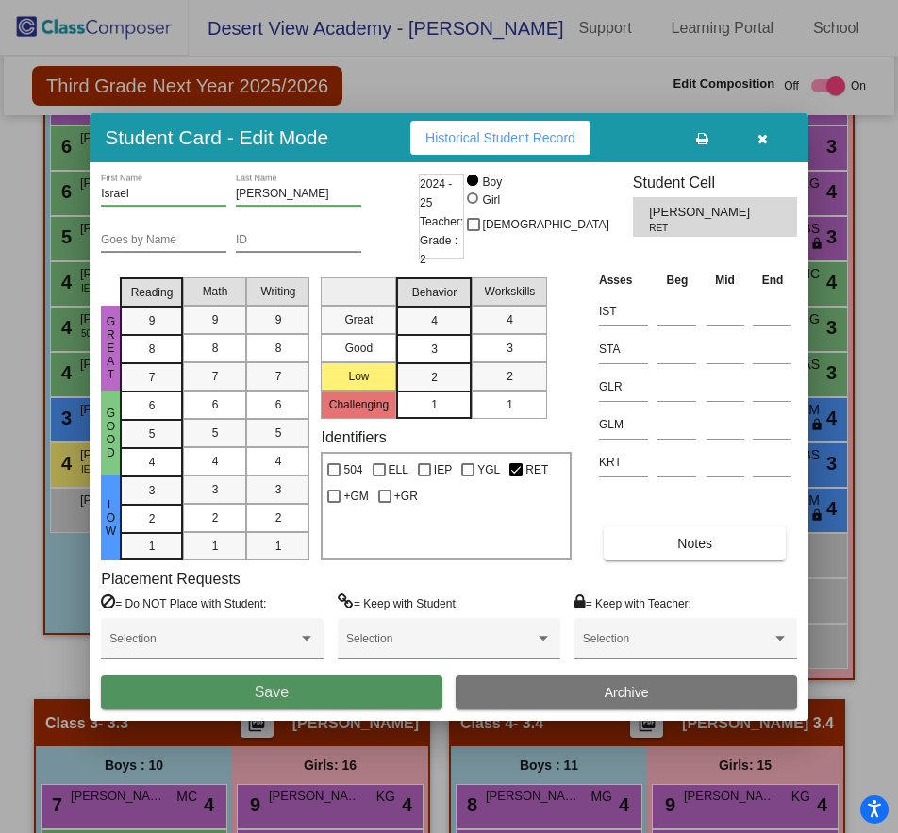
click at [343, 697] on button "Save" at bounding box center [271, 693] width 341 height 34
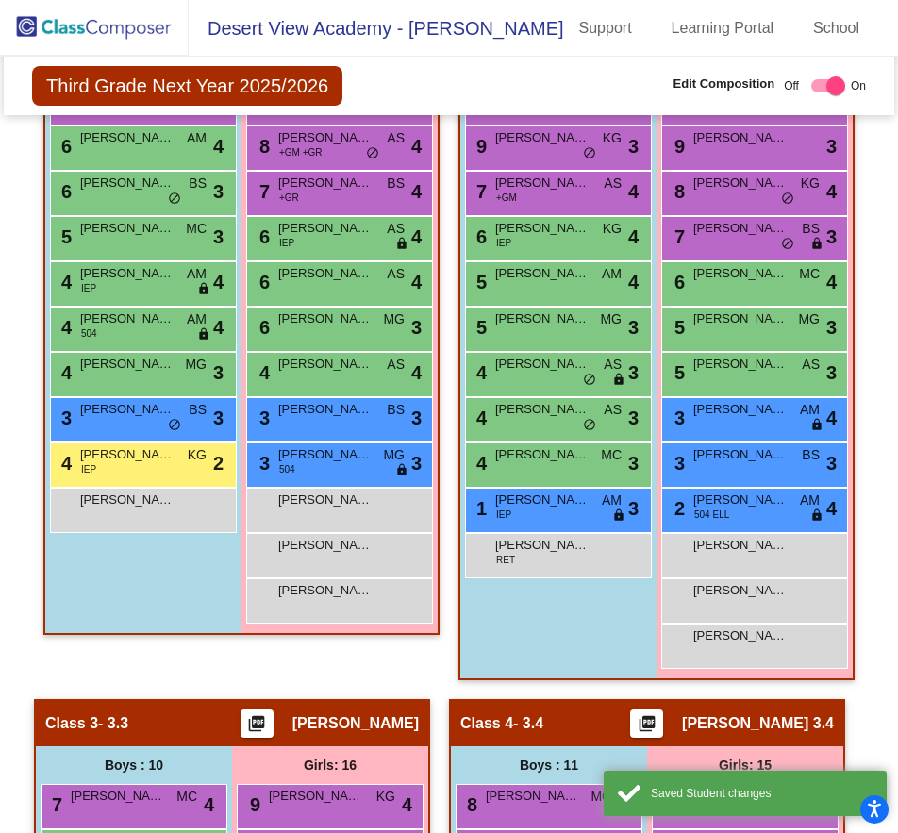
scroll to position [189, 0]
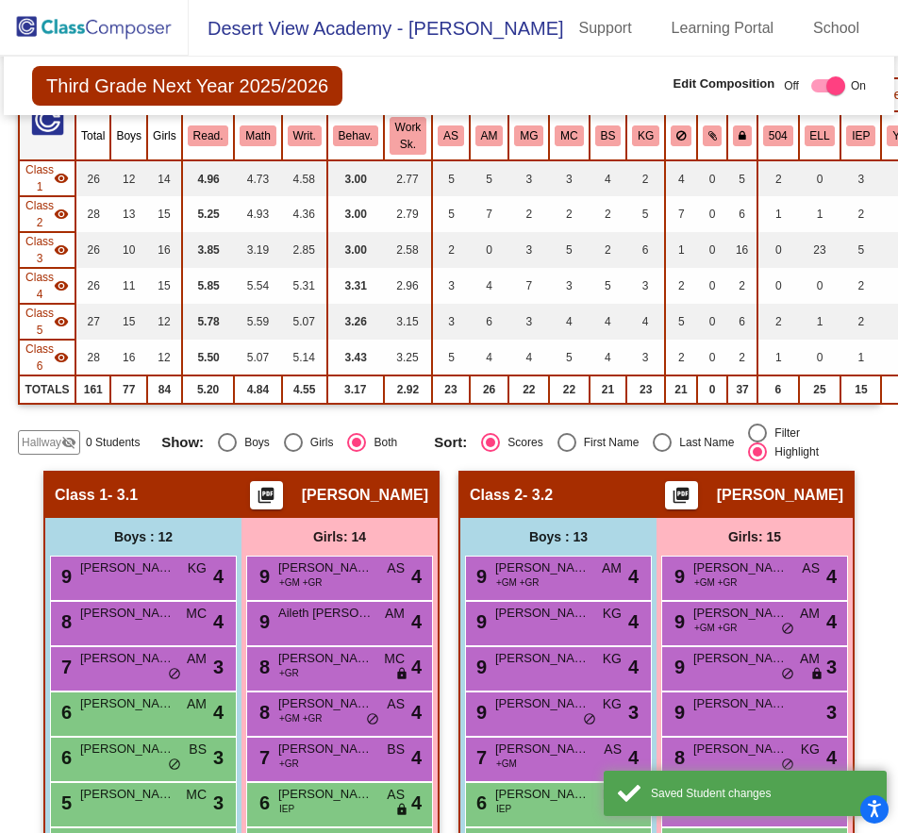
click at [129, 32] on img at bounding box center [94, 28] width 189 height 56
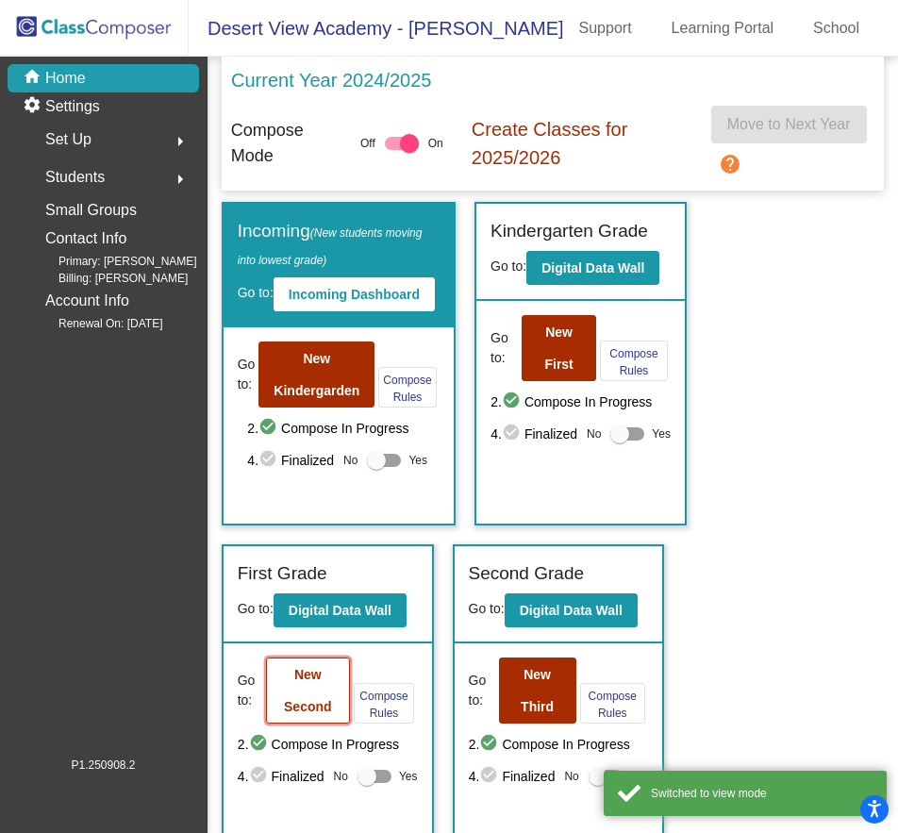
click at [302, 676] on b "New Second" at bounding box center [308, 690] width 48 height 47
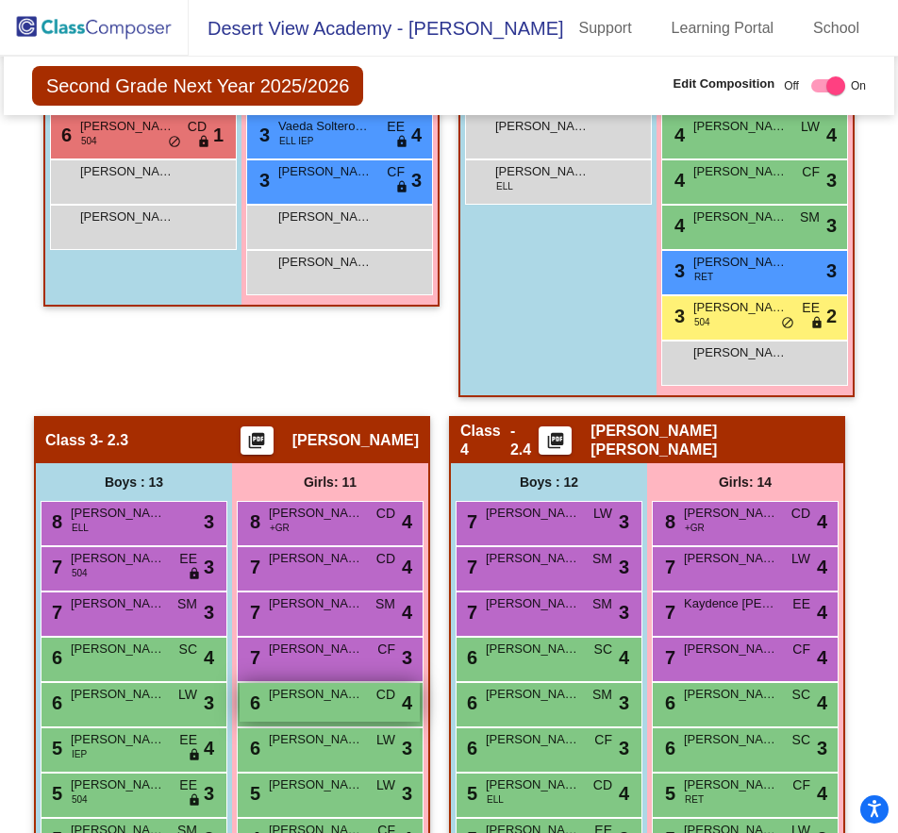
scroll to position [1415, 0]
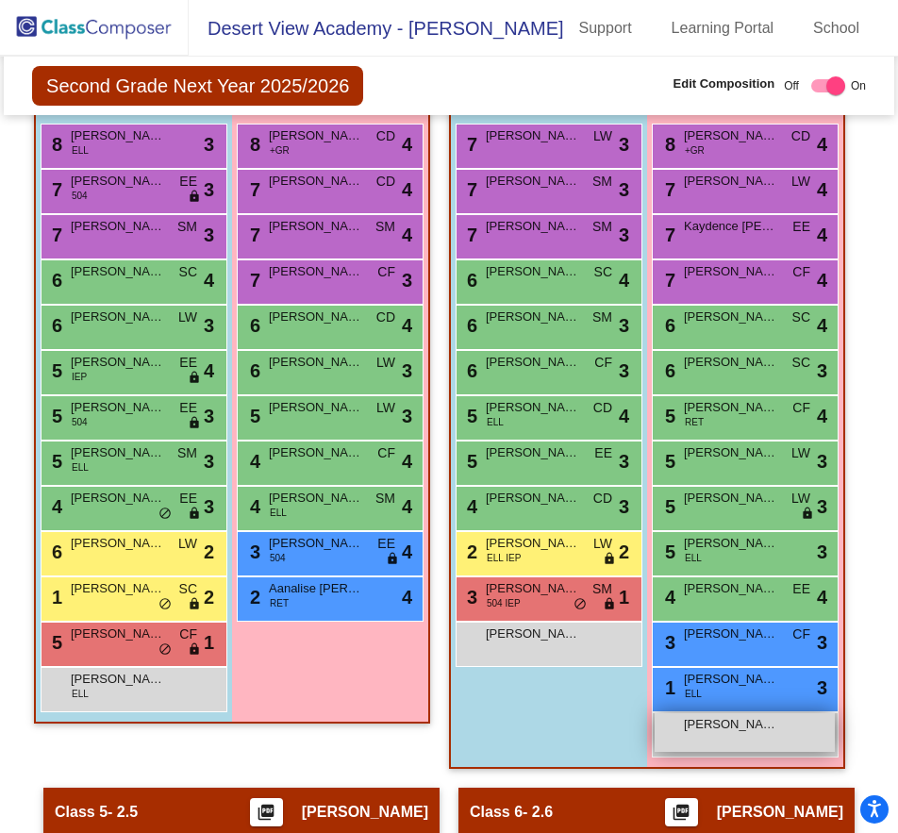
click at [779, 738] on div "[PERSON_NAME] lock do_not_disturb_alt" at bounding box center [745, 732] width 180 height 39
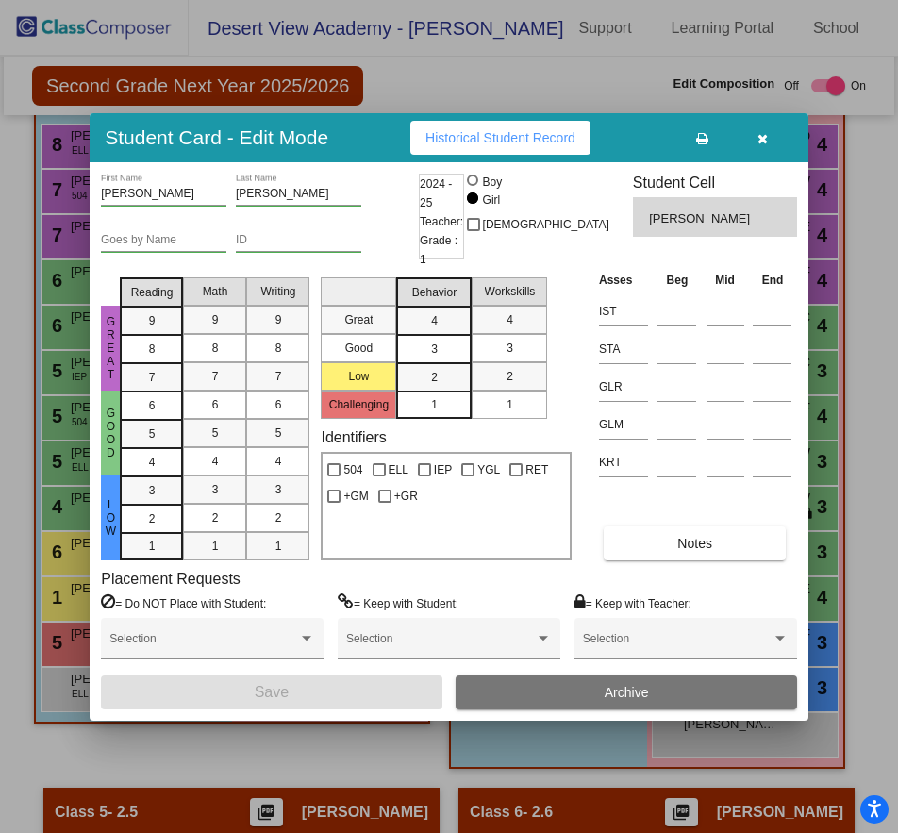
click at [748, 147] on button "button" at bounding box center [763, 138] width 60 height 34
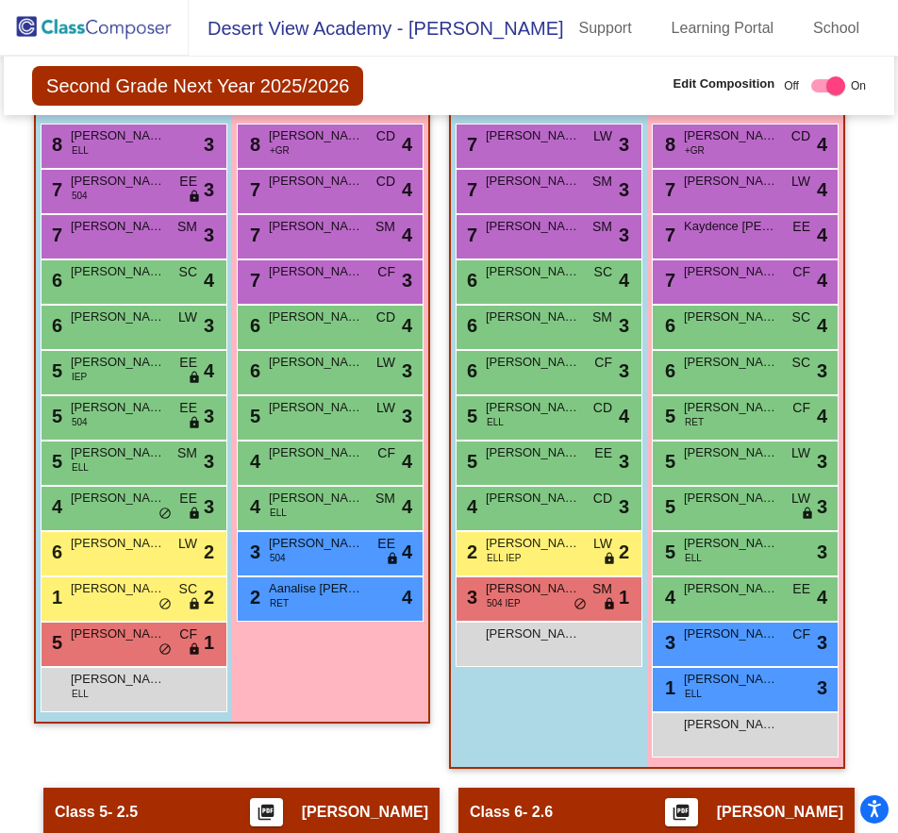
click at [59, 26] on img at bounding box center [94, 28] width 189 height 56
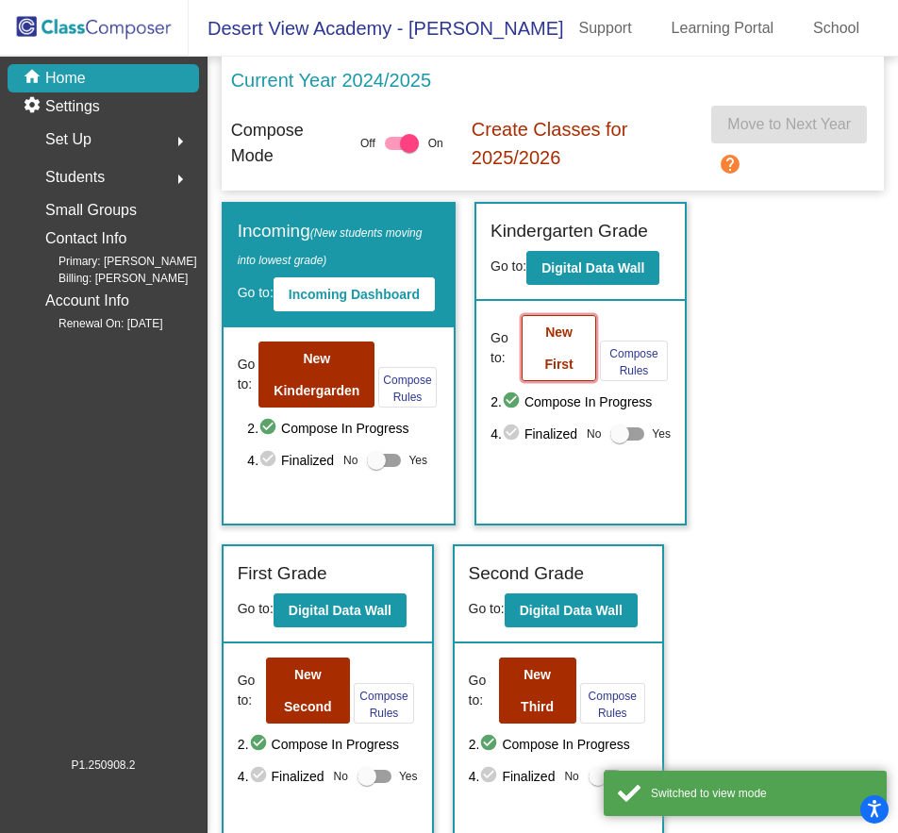
click at [579, 349] on button "New First" at bounding box center [559, 348] width 75 height 66
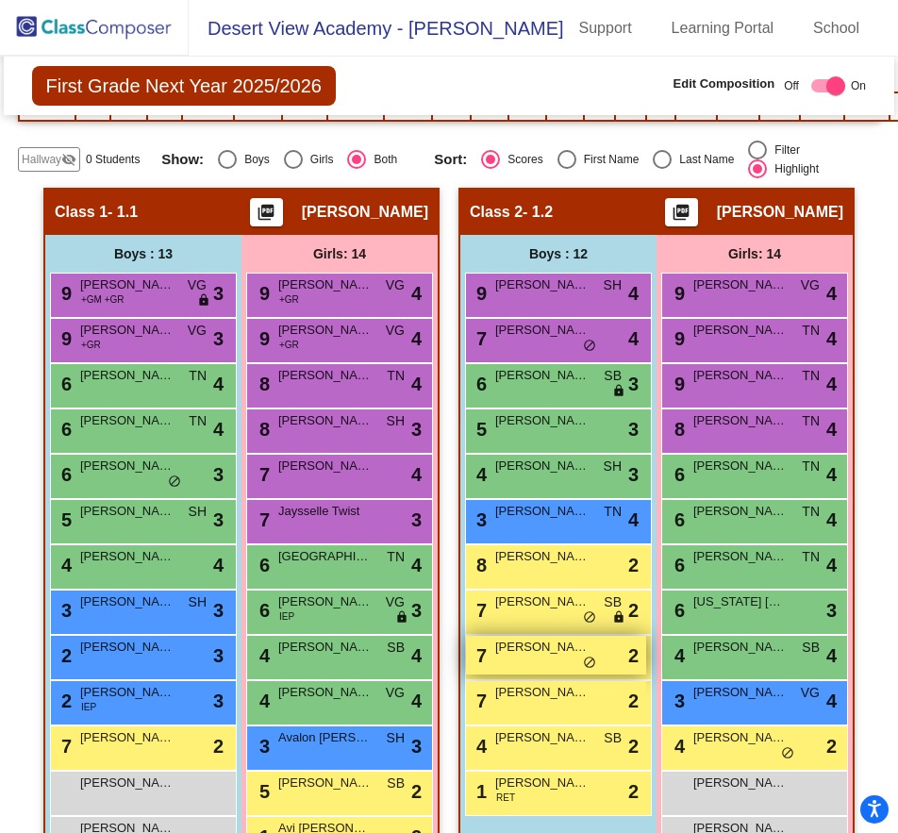
scroll to position [755, 0]
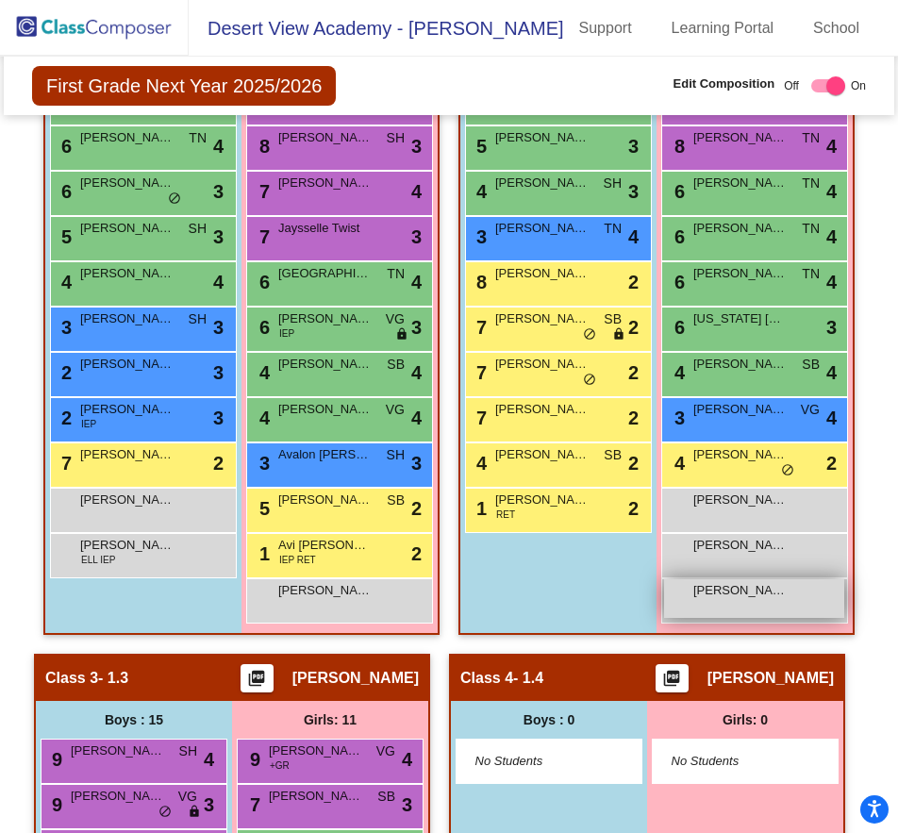
click at [710, 610] on div "[PERSON_NAME] lock do_not_disturb_alt" at bounding box center [754, 598] width 180 height 39
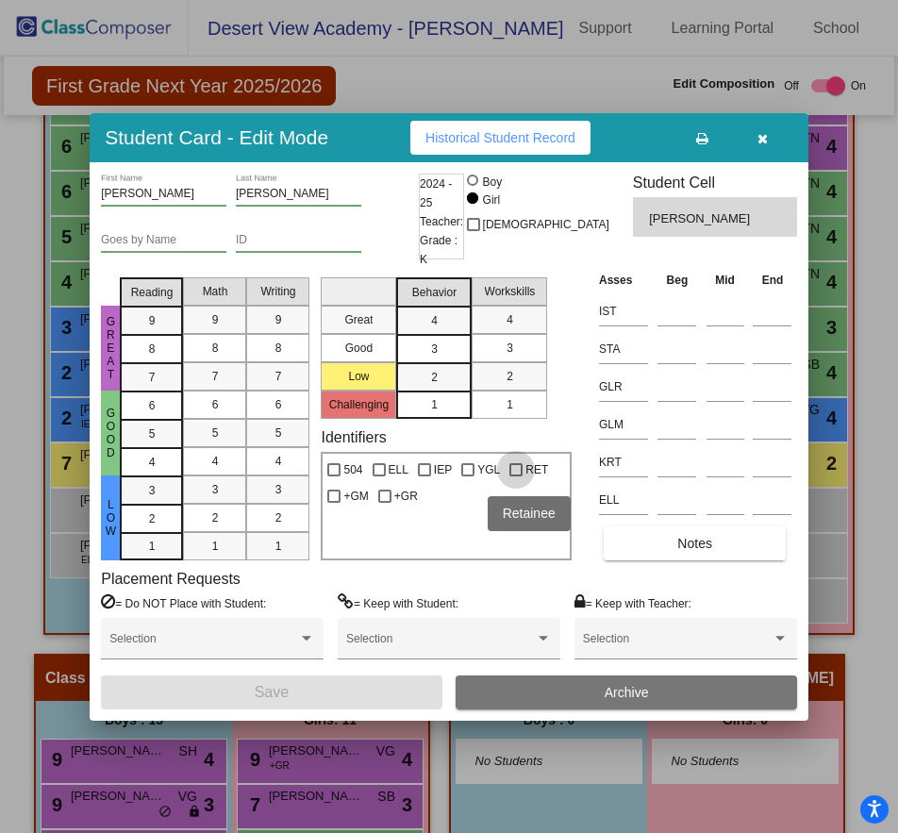
click at [513, 463] on div at bounding box center [516, 469] width 13 height 13
click at [515, 477] on input "RET" at bounding box center [515, 477] width 1 height 1
checkbox input "true"
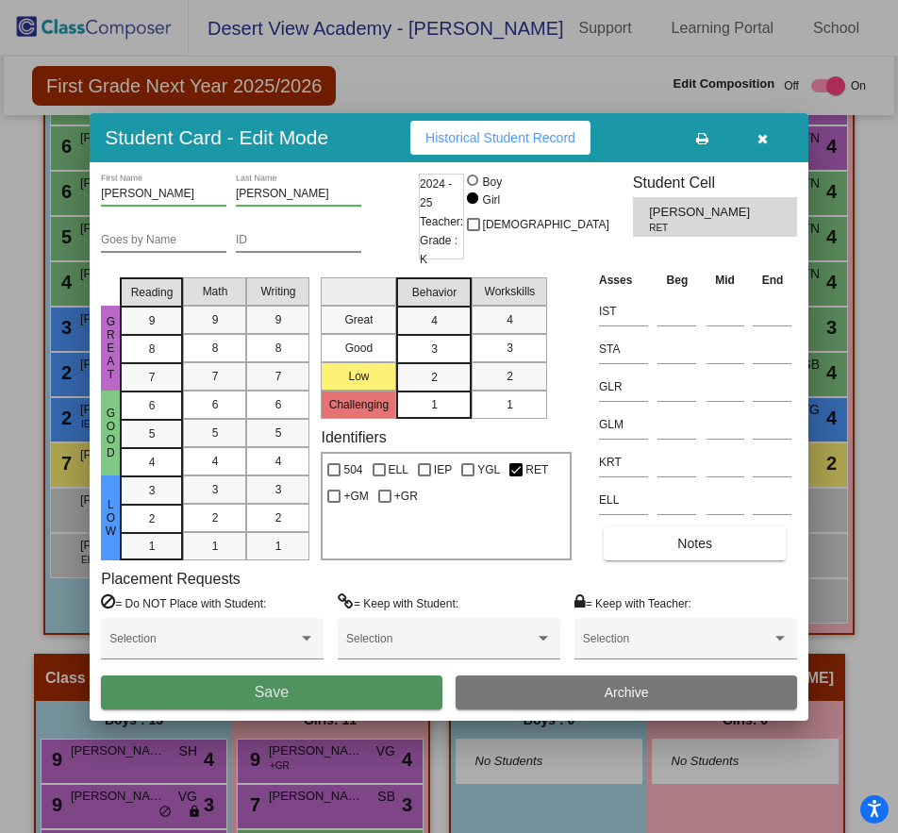
click at [334, 698] on button "Save" at bounding box center [271, 693] width 341 height 34
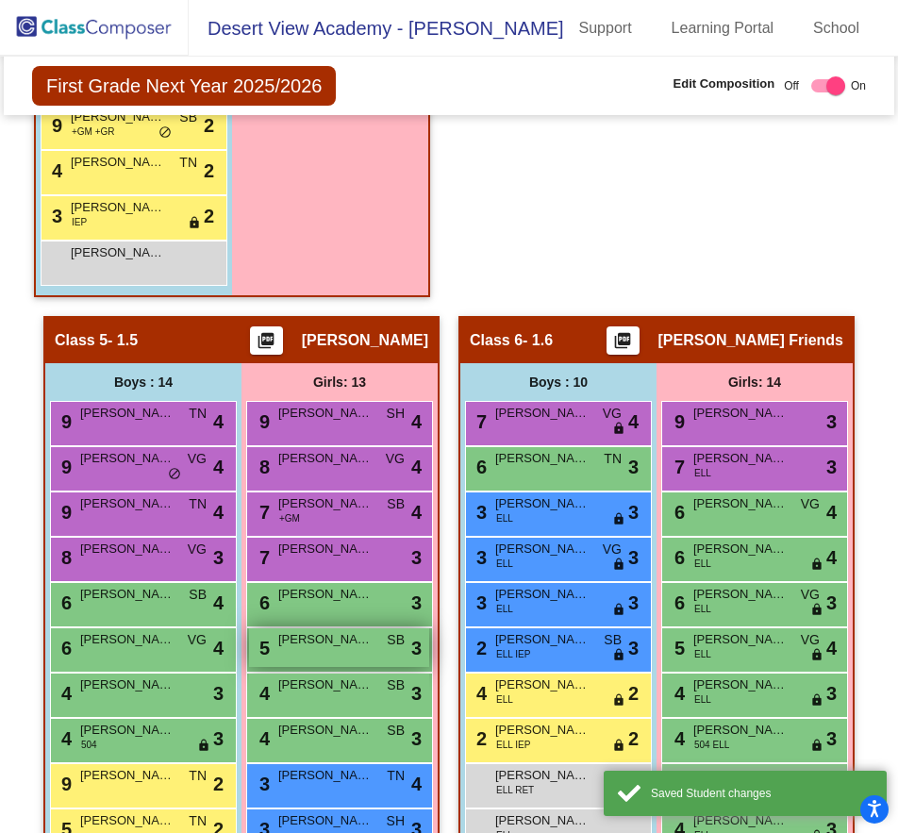
scroll to position [2129, 0]
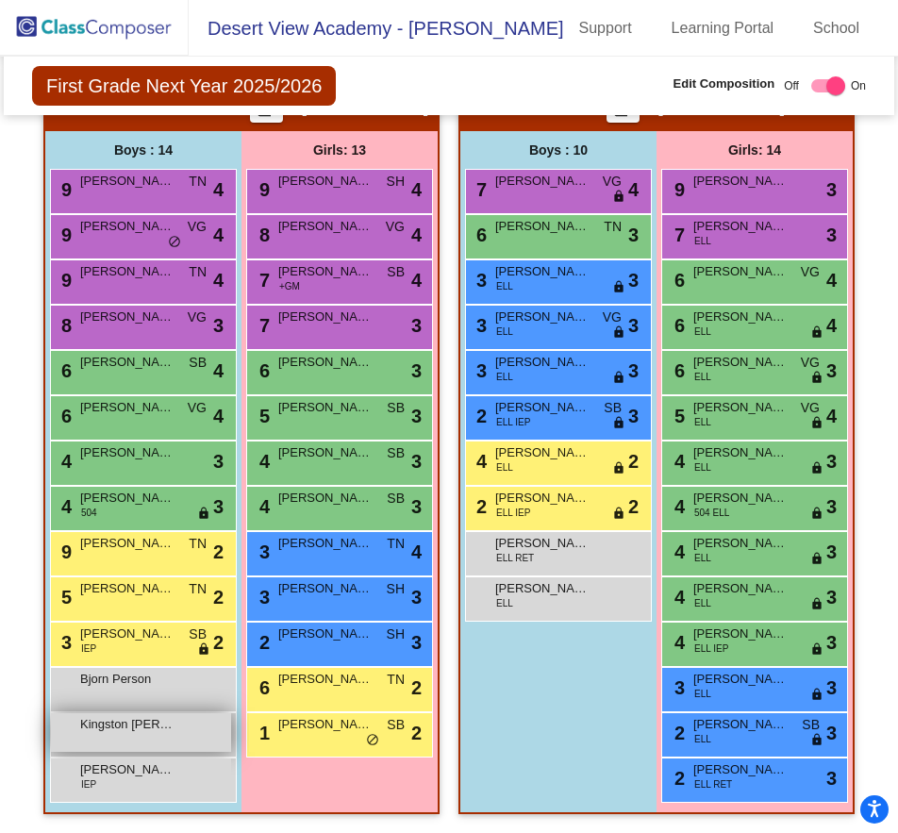
click at [179, 729] on div "Kingston [PERSON_NAME] lock do_not_disturb_alt" at bounding box center [141, 732] width 180 height 39
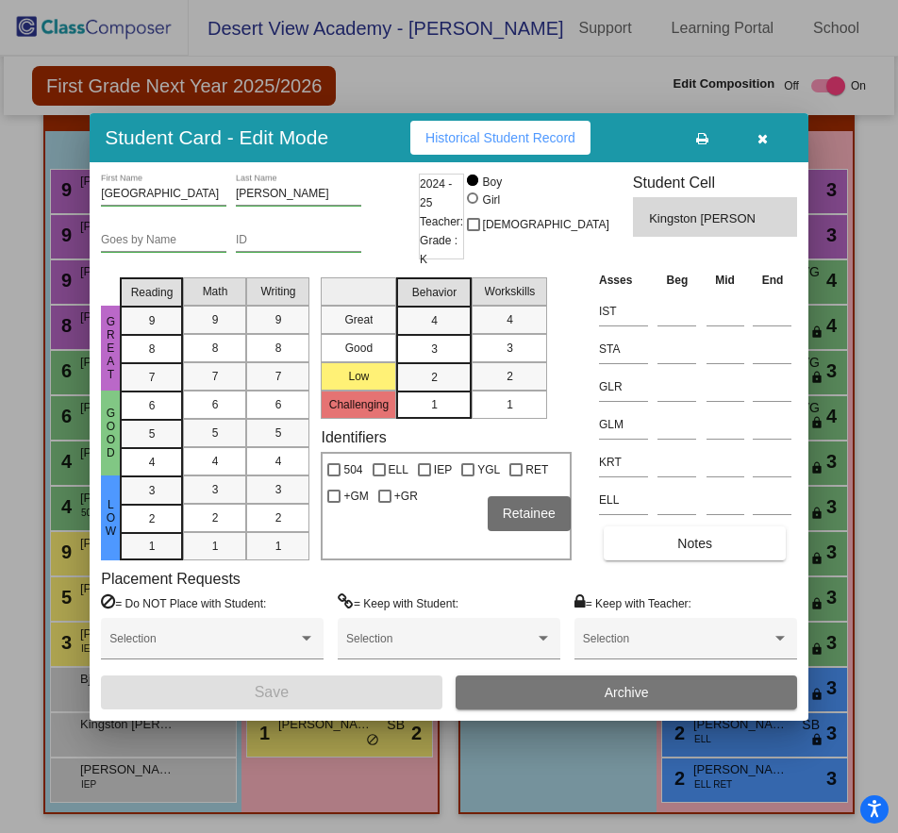
click at [512, 468] on div at bounding box center [516, 469] width 13 height 13
click at [515, 477] on input "RET" at bounding box center [515, 477] width 1 height 1
checkbox input "true"
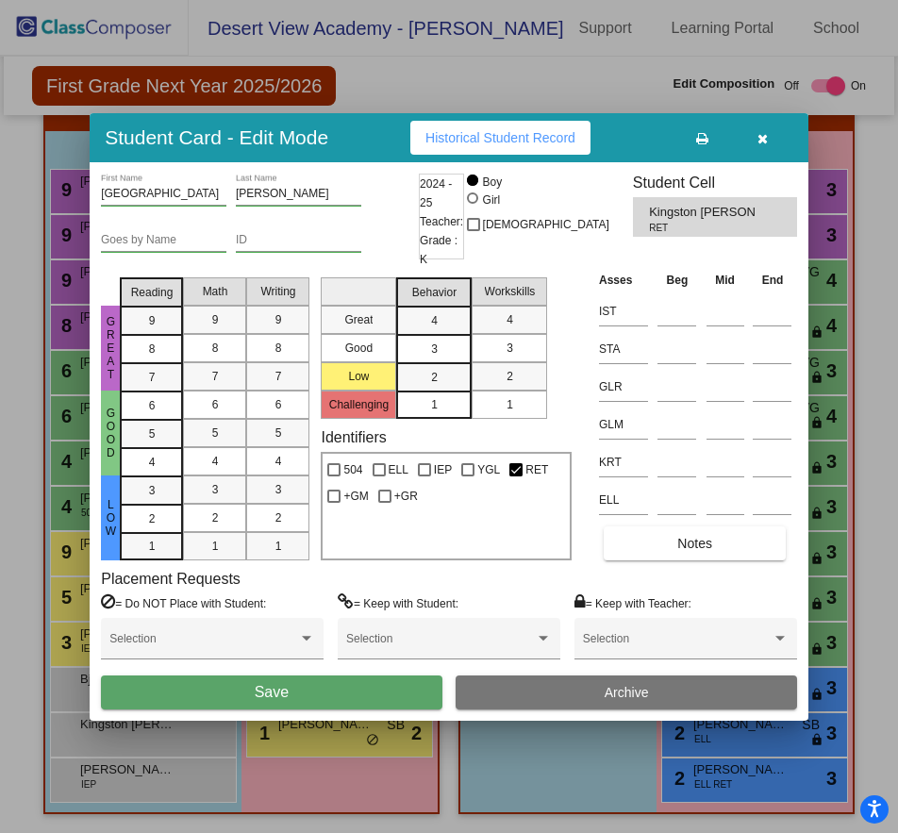
click at [320, 690] on button "Save" at bounding box center [271, 693] width 341 height 34
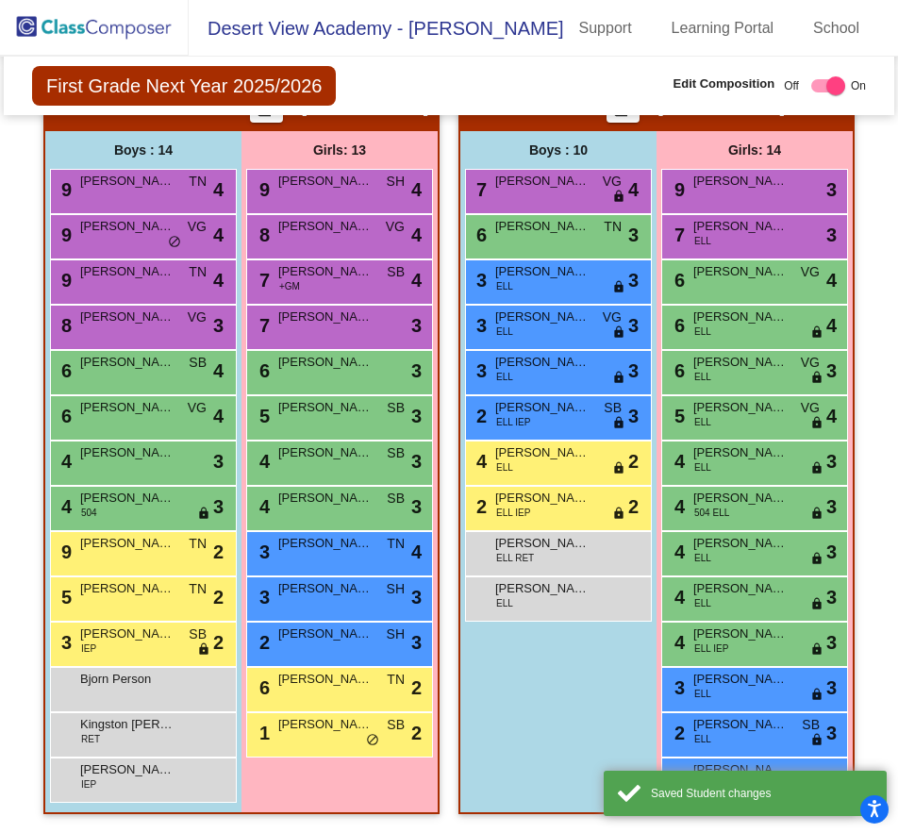
click at [114, 36] on img at bounding box center [94, 28] width 189 height 56
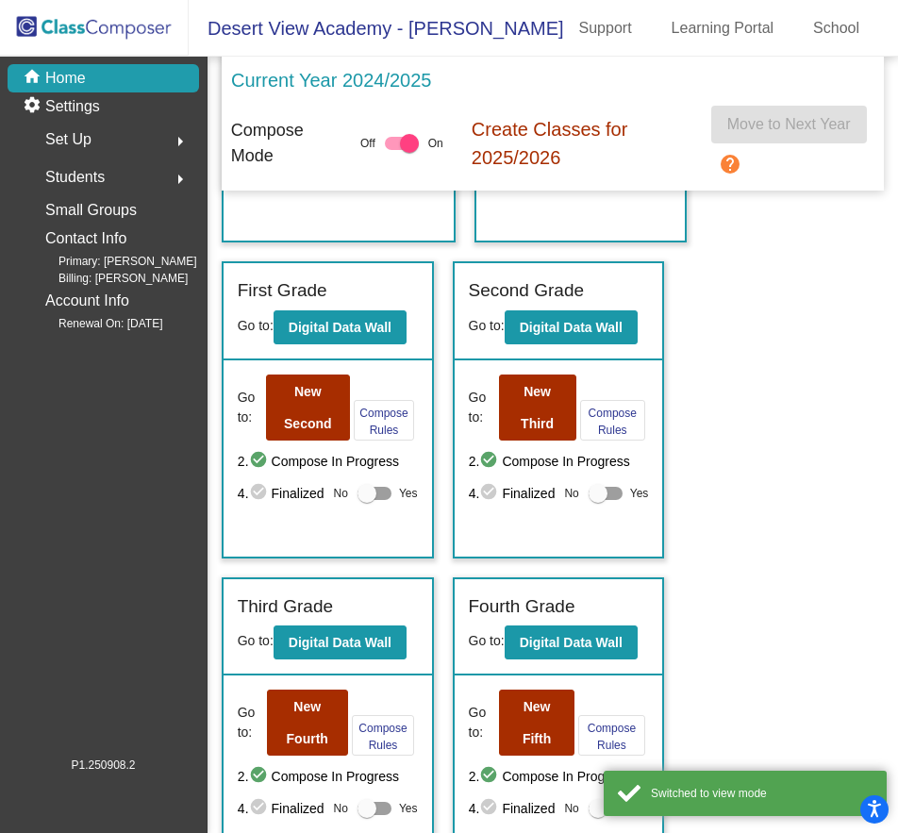
scroll to position [377, 0]
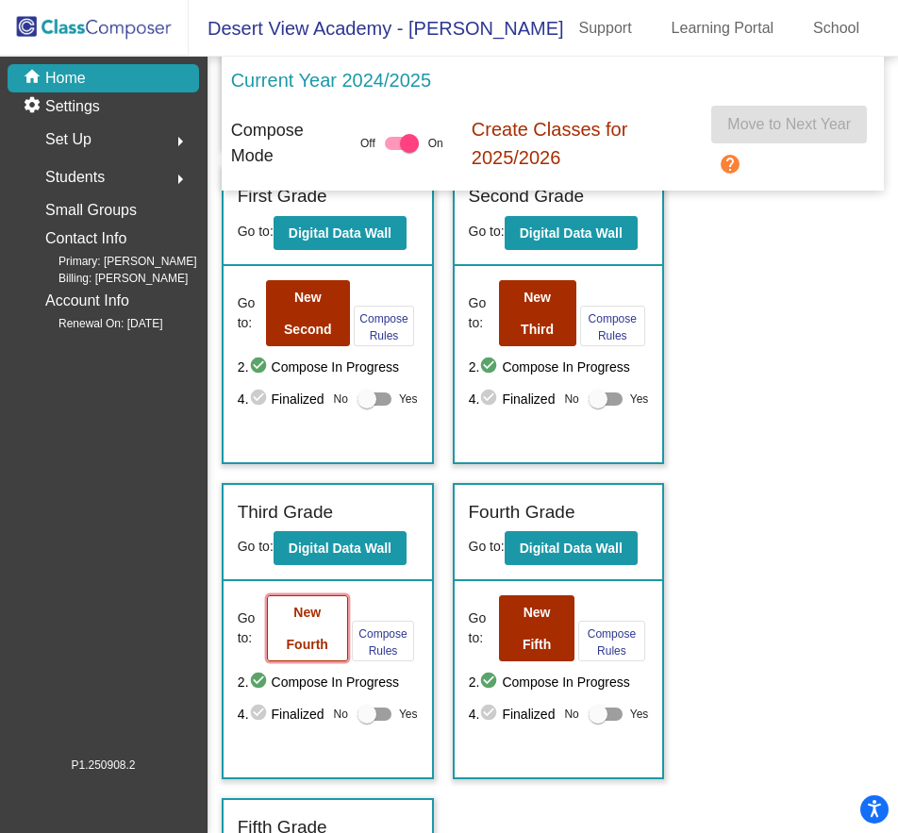
click at [301, 636] on button "New Fourth" at bounding box center [307, 628] width 81 height 66
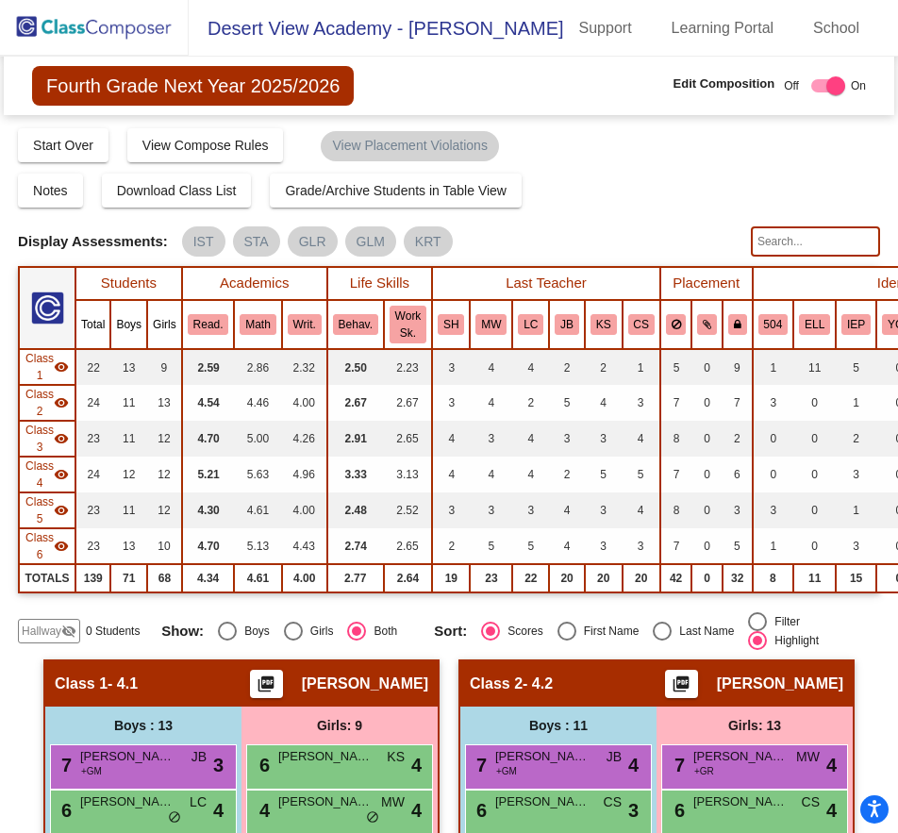
click at [43, 625] on span "Hallway" at bounding box center [42, 631] width 40 height 17
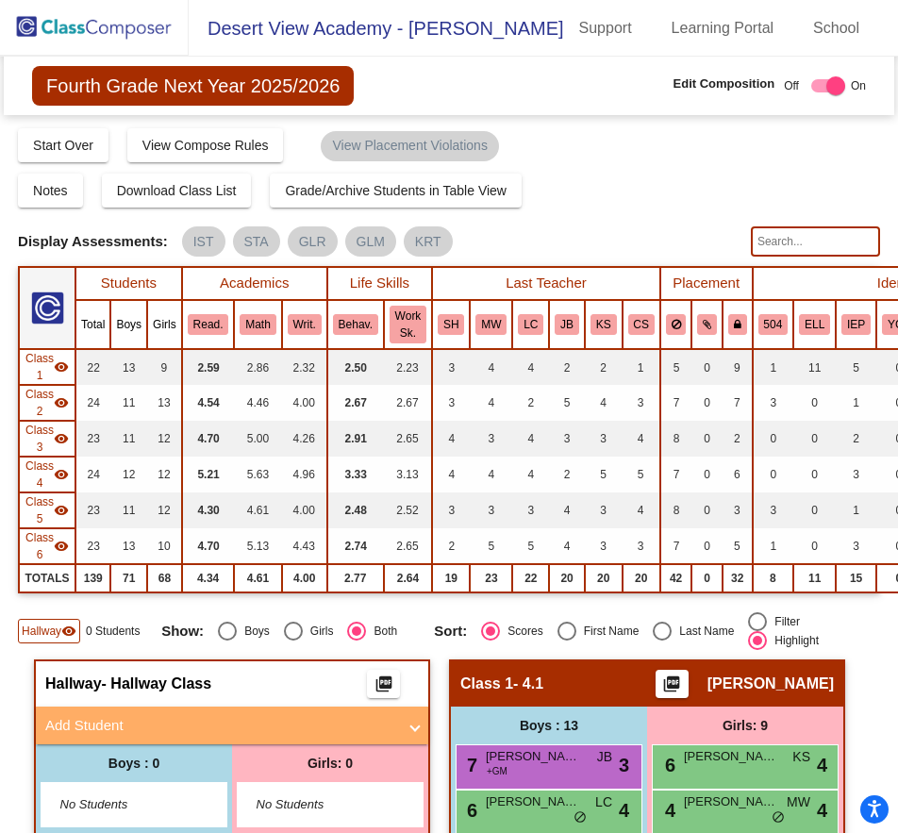
scroll to position [94, 0]
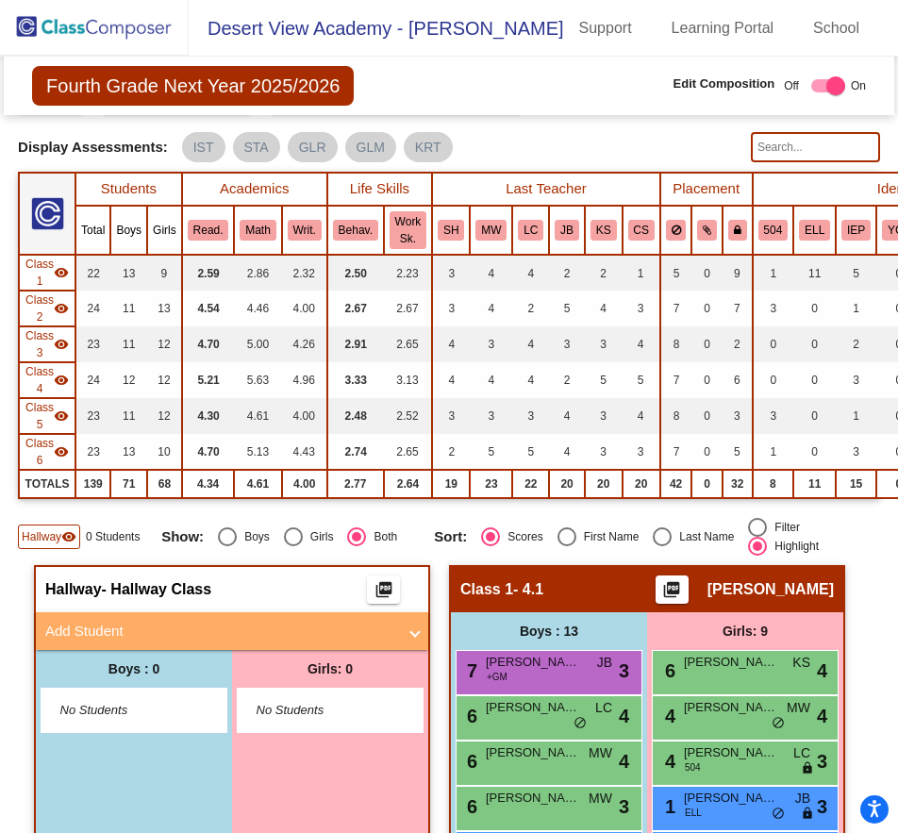
click at [182, 634] on mat-panel-title "Add Student" at bounding box center [220, 632] width 351 height 22
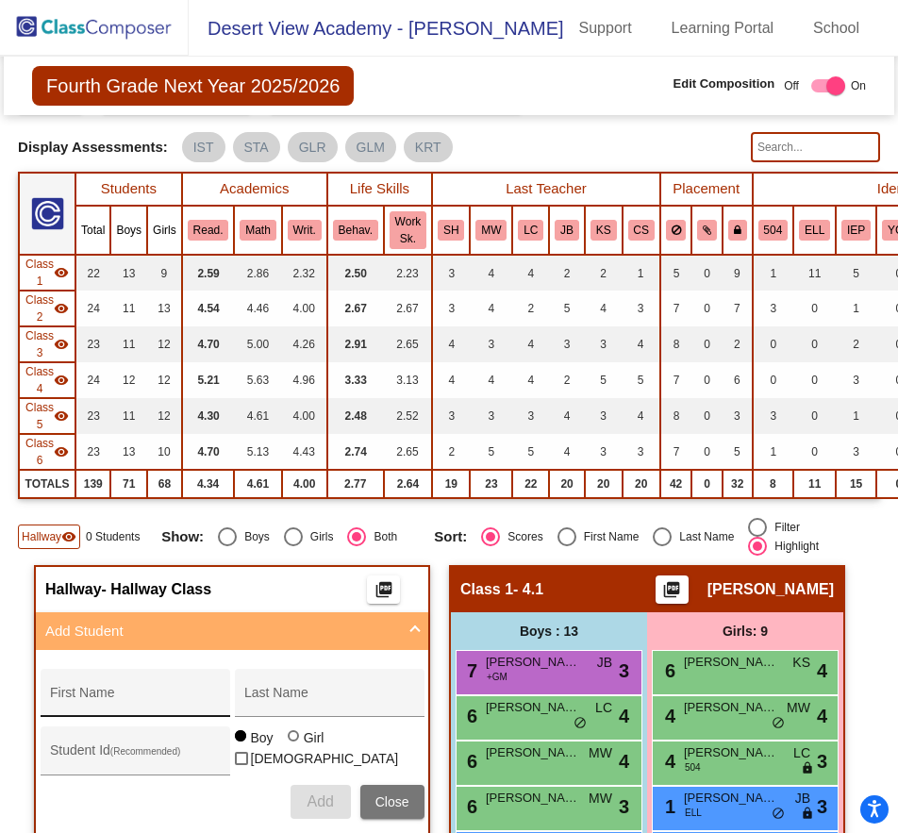
click at [126, 701] on input "First Name" at bounding box center [135, 700] width 170 height 15
type input "Iris"
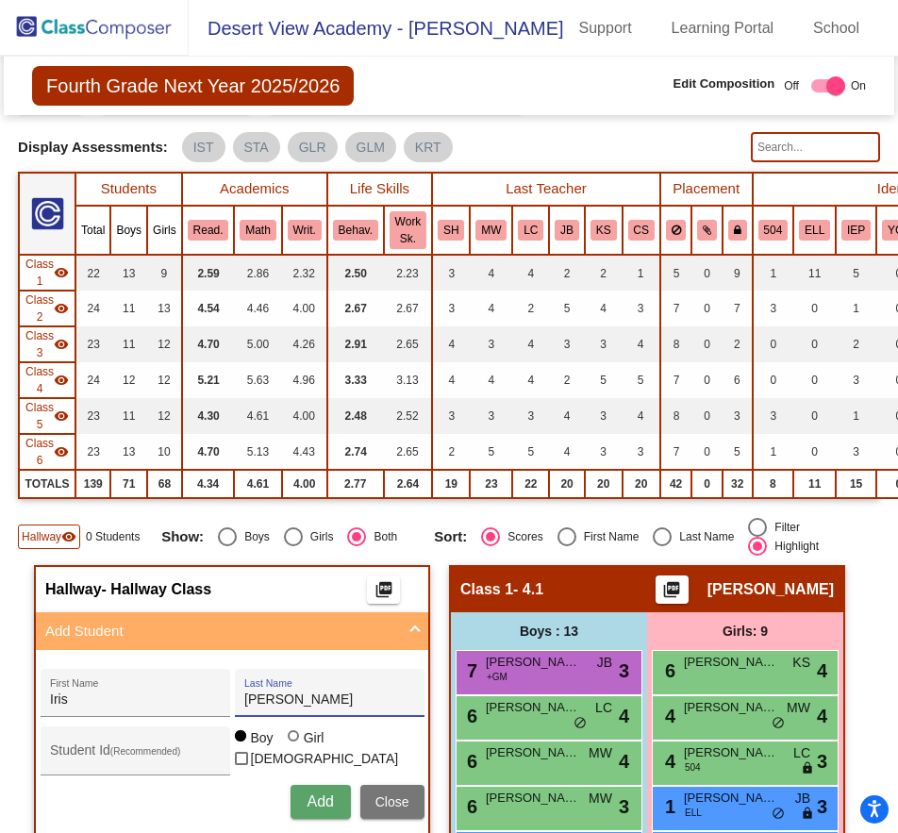
type input "[PERSON_NAME]"
click at [279, 740] on div "Boy Girl [DEMOGRAPHIC_DATA]" at bounding box center [330, 751] width 190 height 48
click at [281, 744] on mat-radio-group "Boy Girl" at bounding box center [282, 736] width 94 height 15
click at [296, 762] on div "Boy Girl [DEMOGRAPHIC_DATA]" at bounding box center [330, 751] width 190 height 48
click at [303, 747] on div "Girl" at bounding box center [314, 738] width 22 height 19
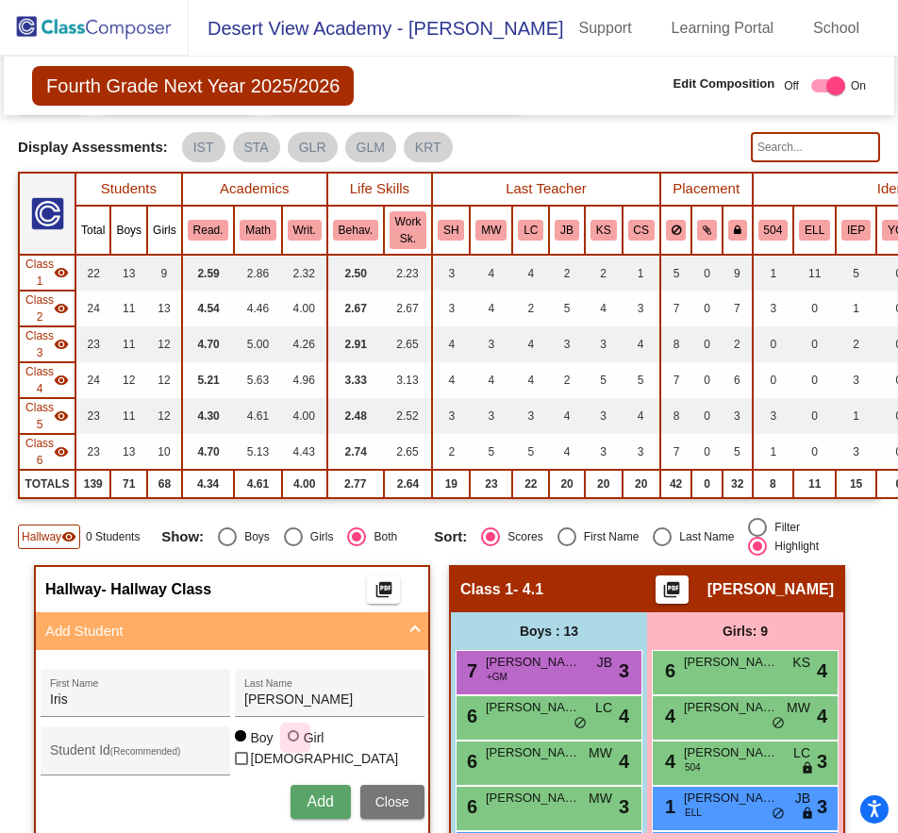
click at [295, 746] on input "Girl" at bounding box center [294, 745] width 1 height 1
radio input "true"
click at [307, 797] on span "Add" at bounding box center [320, 802] width 26 height 16
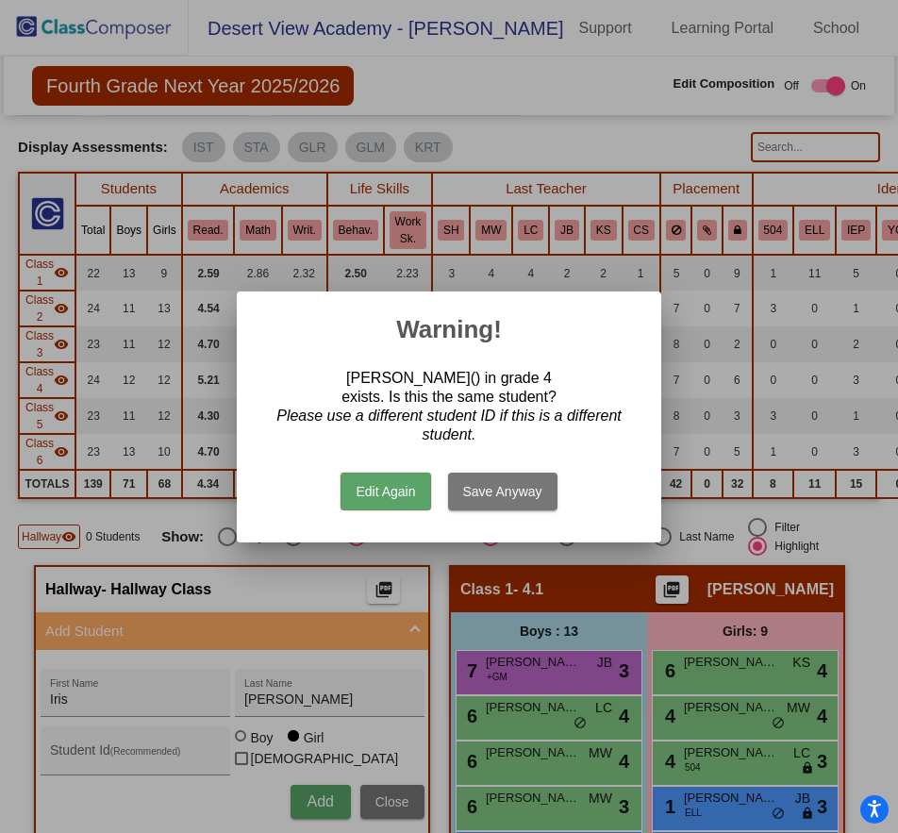
click at [462, 487] on button "Save Anyway" at bounding box center [502, 492] width 109 height 38
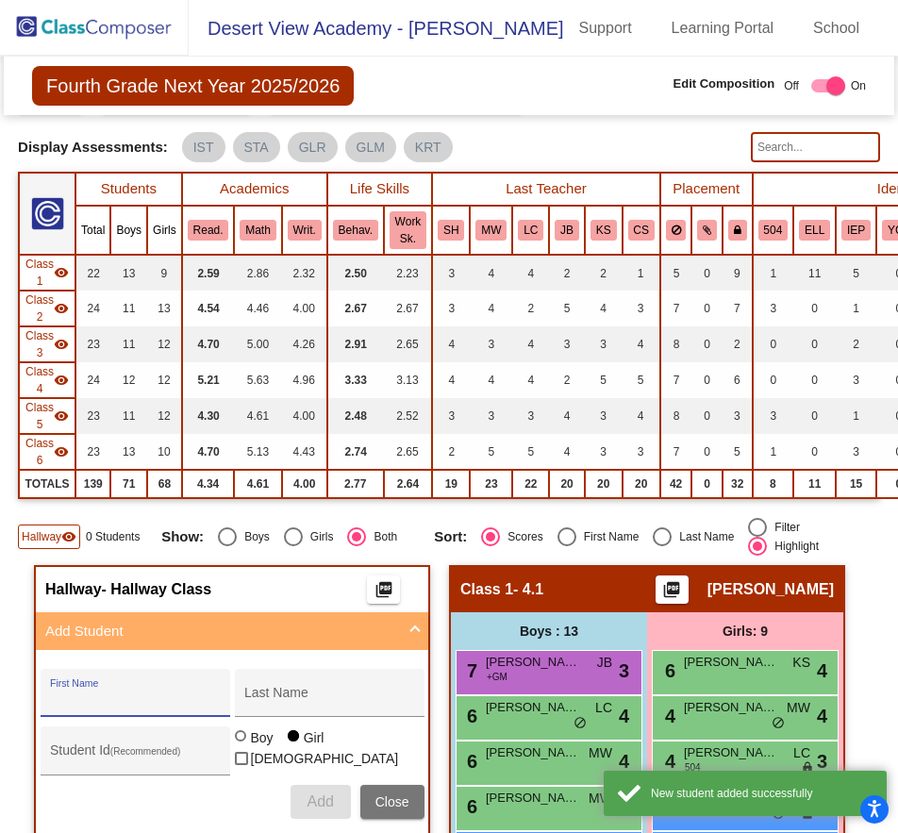
scroll to position [472, 0]
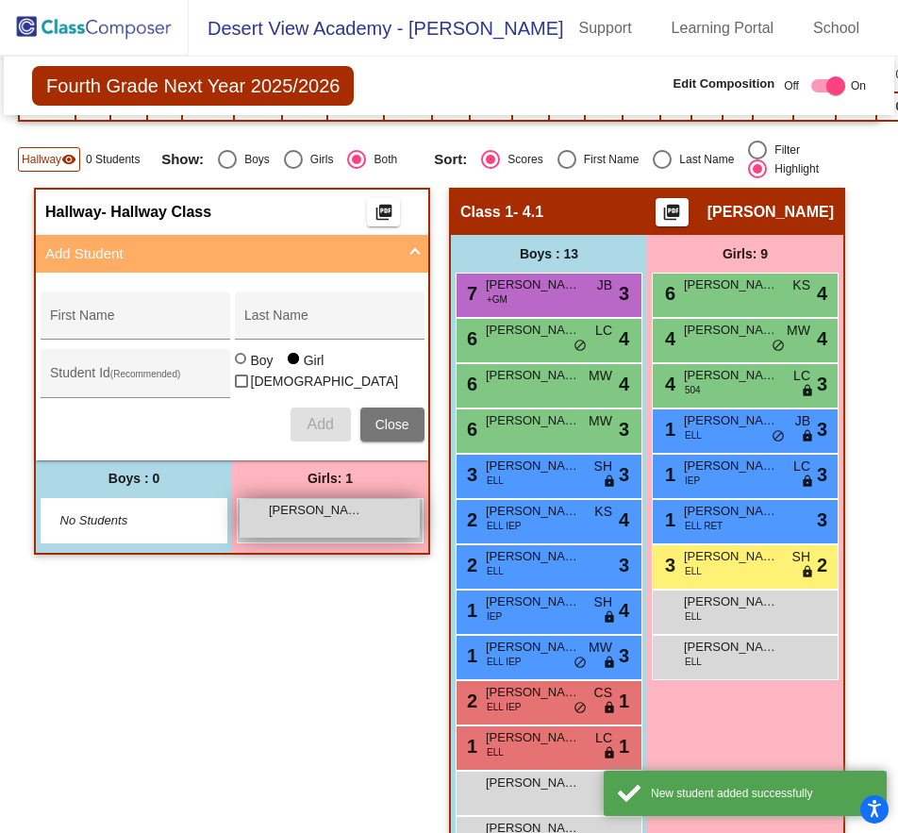
click at [273, 525] on div "[PERSON_NAME] lock do_not_disturb_alt" at bounding box center [330, 518] width 180 height 39
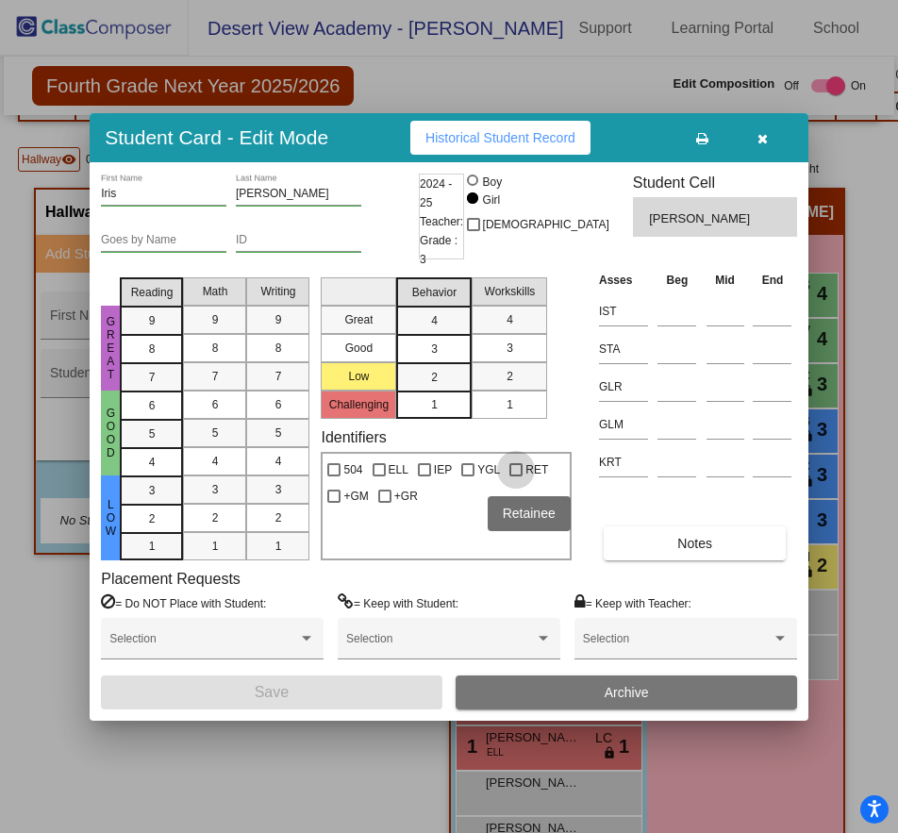
click at [517, 473] on div at bounding box center [516, 469] width 13 height 13
click at [516, 477] on input "RET" at bounding box center [515, 477] width 1 height 1
checkbox input "true"
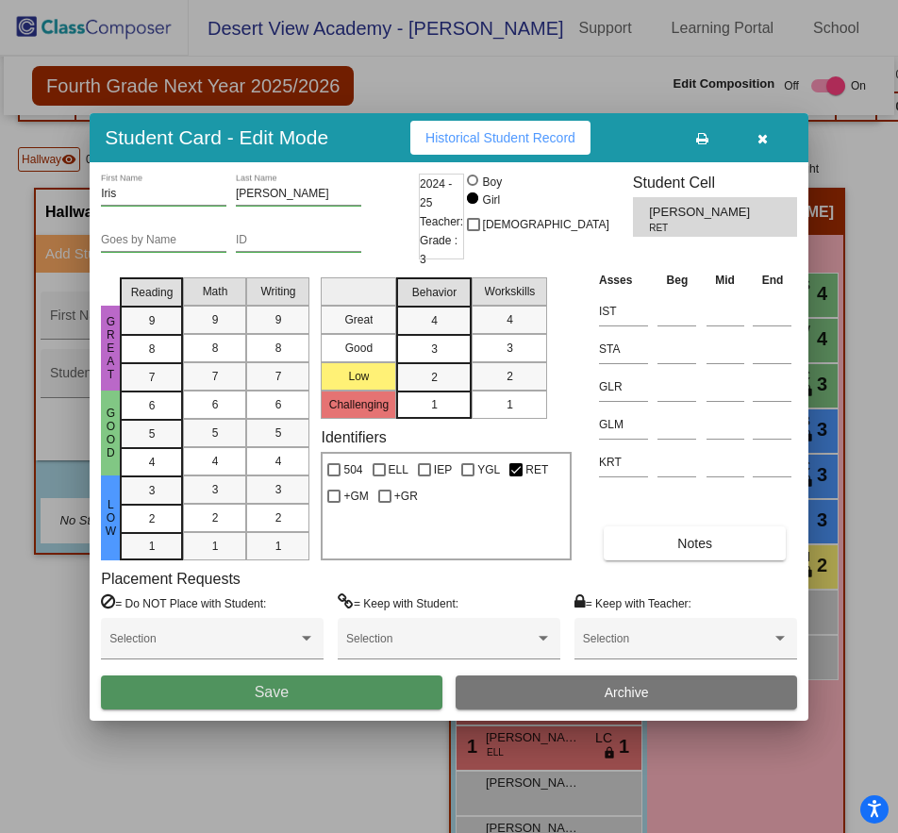
click at [354, 689] on button "Save" at bounding box center [271, 693] width 341 height 34
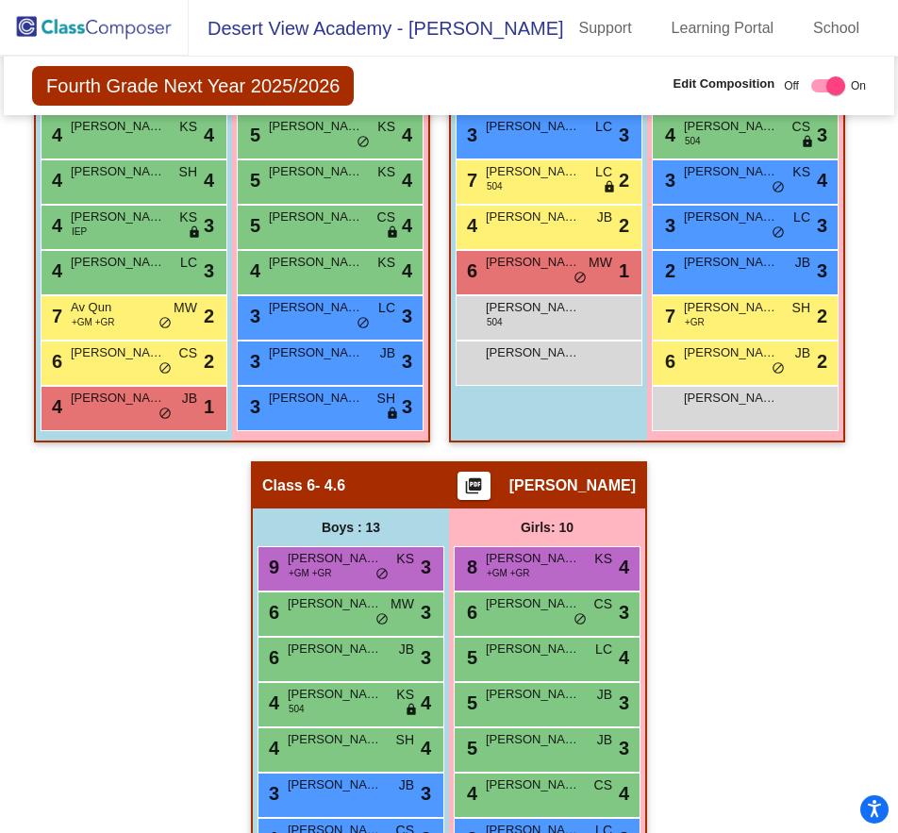
scroll to position [2606, 0]
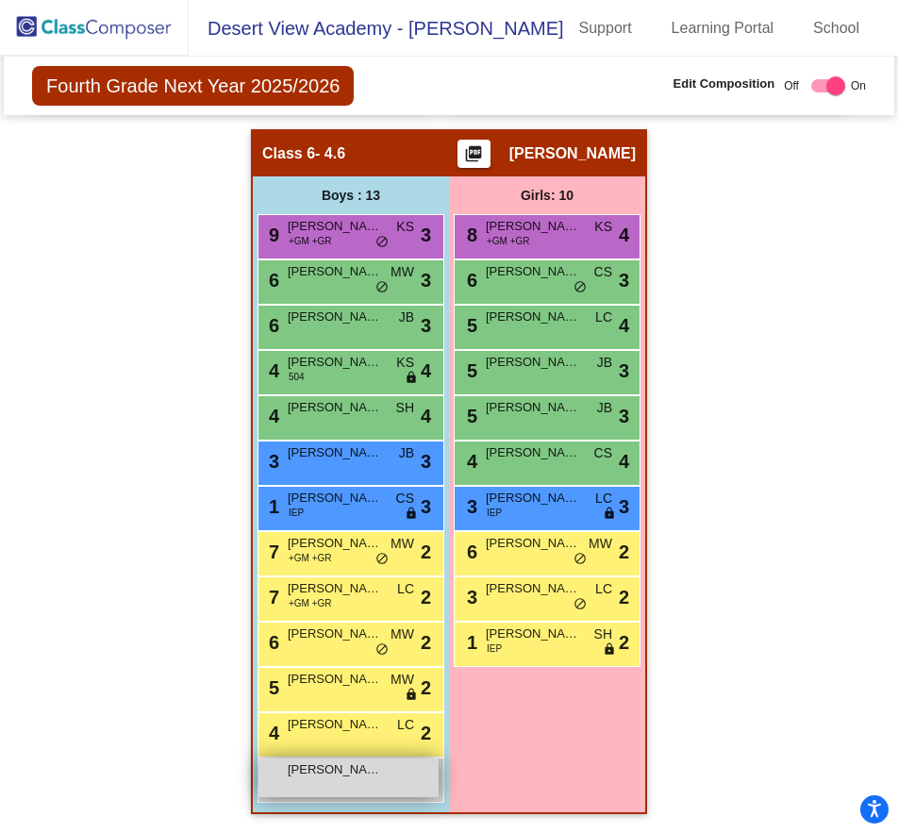
click at [366, 776] on div "[PERSON_NAME] lock do_not_disturb_alt" at bounding box center [349, 778] width 180 height 39
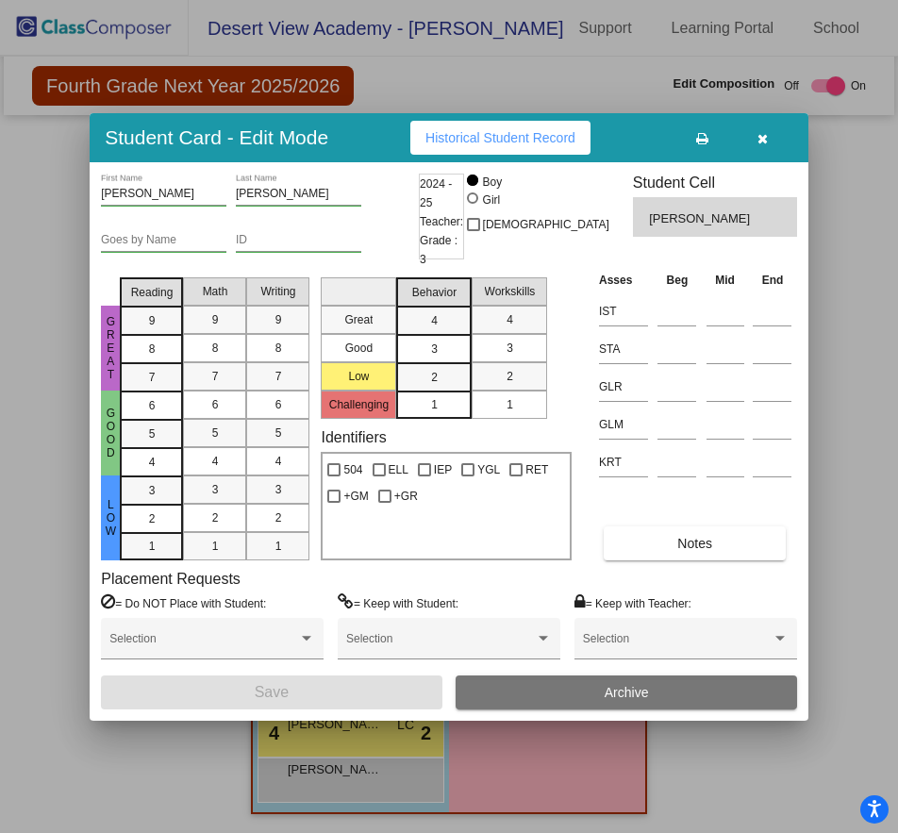
click at [764, 145] on icon "button" at bounding box center [763, 138] width 10 height 13
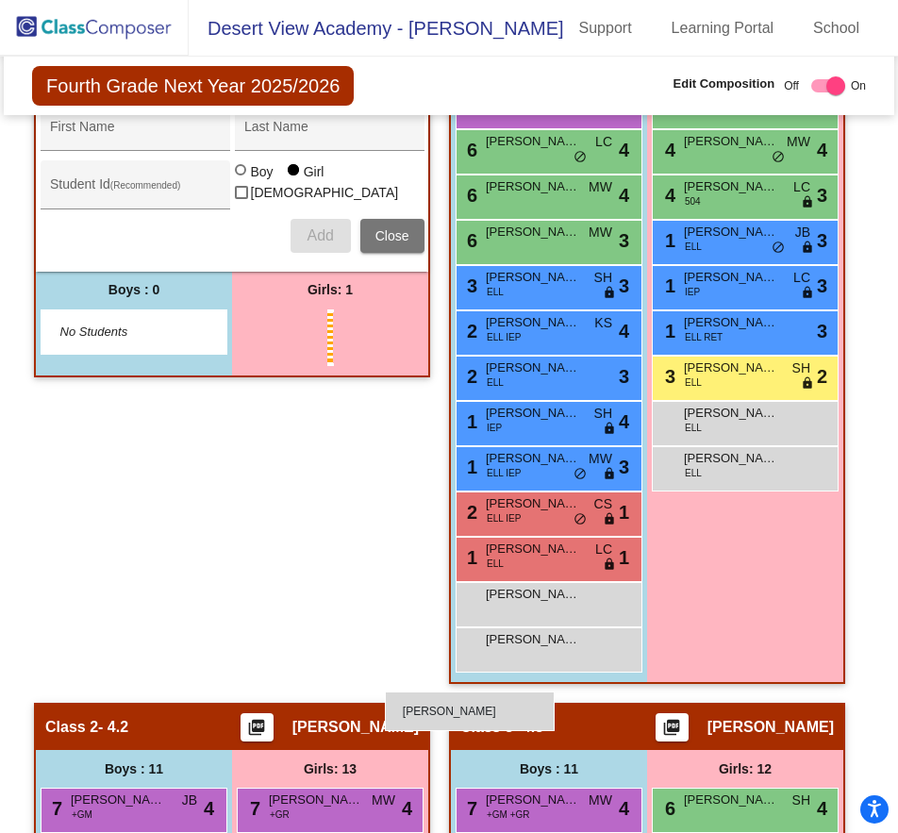
scroll to position [944, 0]
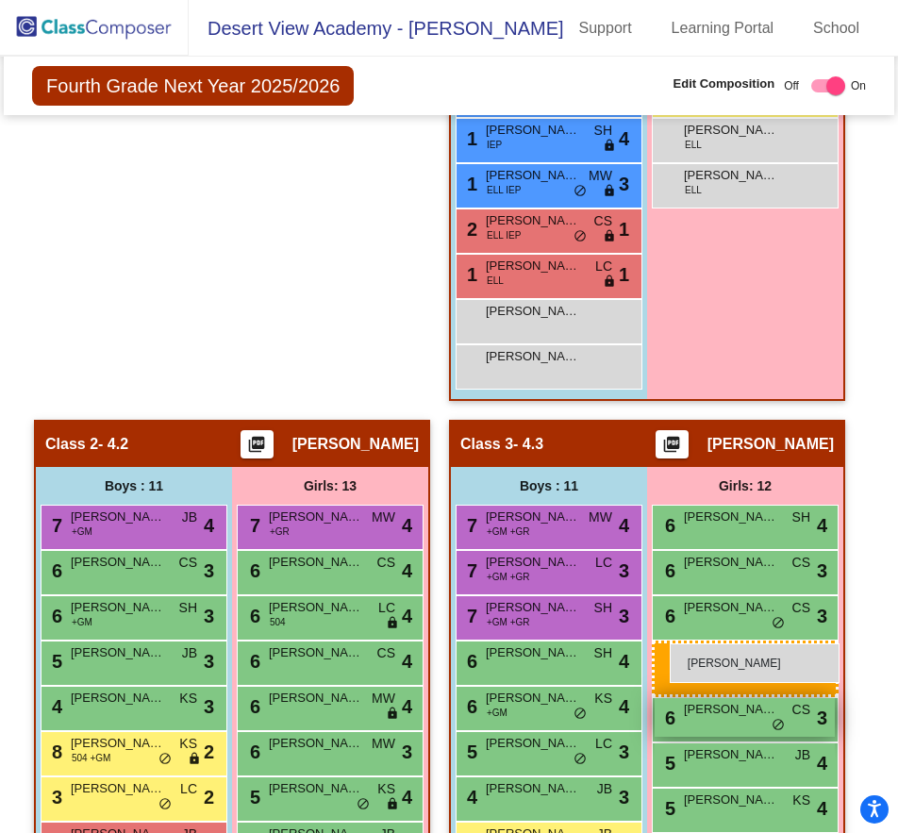
drag, startPoint x: 300, startPoint y: 717, endPoint x: 670, endPoint y: 643, distance: 377.3
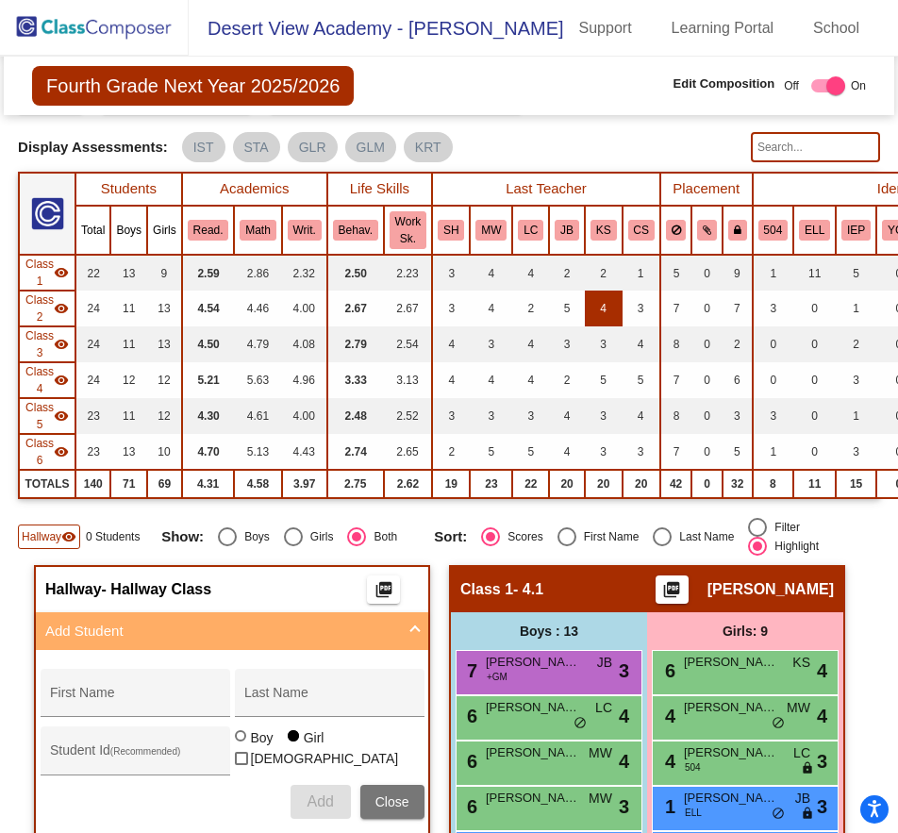
scroll to position [0, 0]
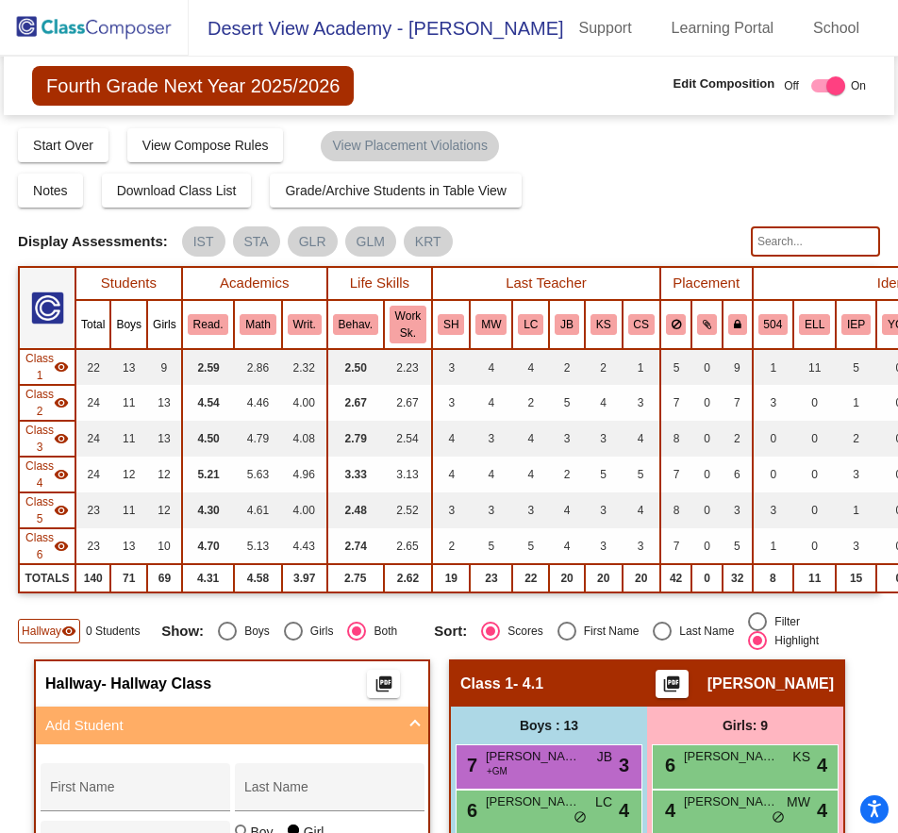
click at [126, 29] on img at bounding box center [94, 28] width 189 height 56
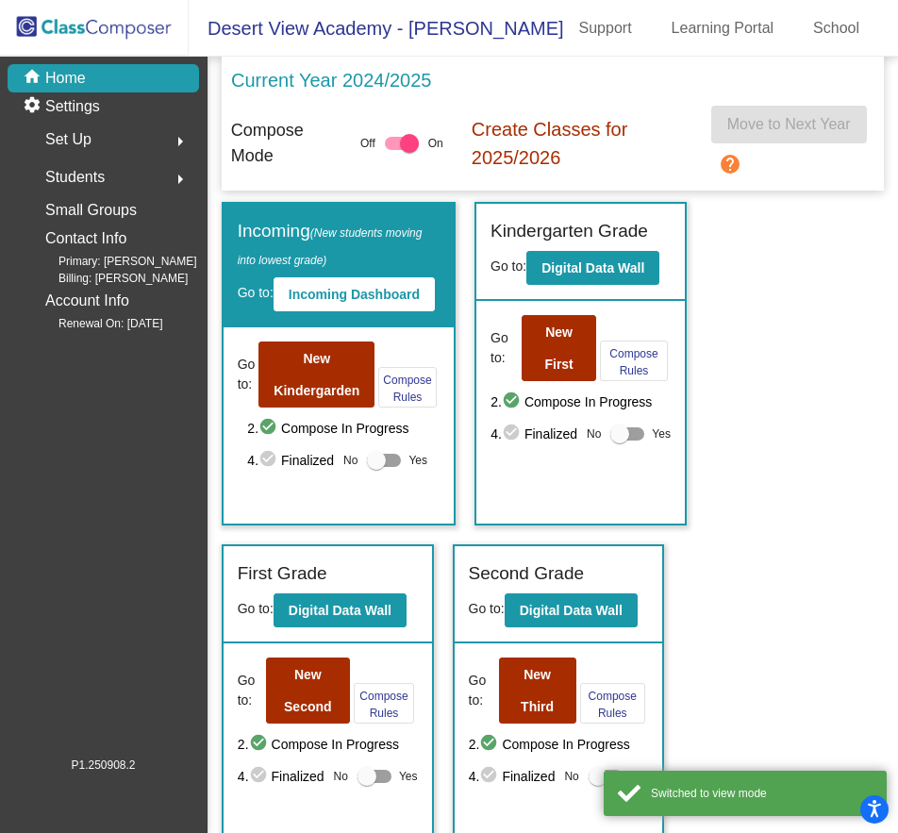
scroll to position [444, 0]
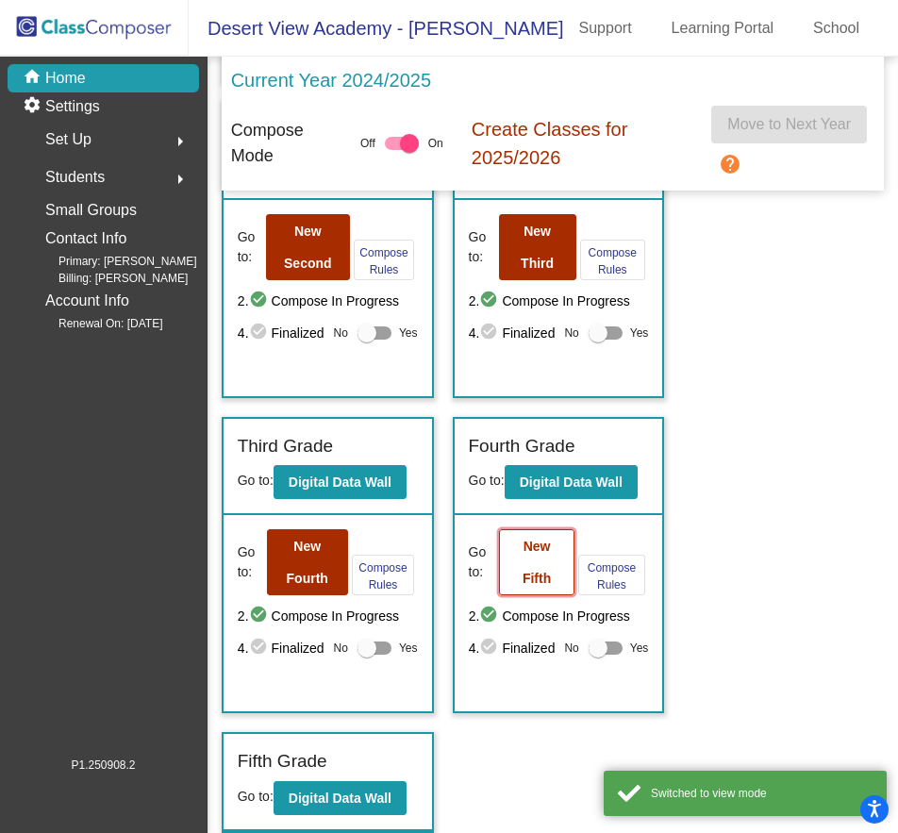
click at [553, 568] on button "New Fifth" at bounding box center [536, 562] width 75 height 66
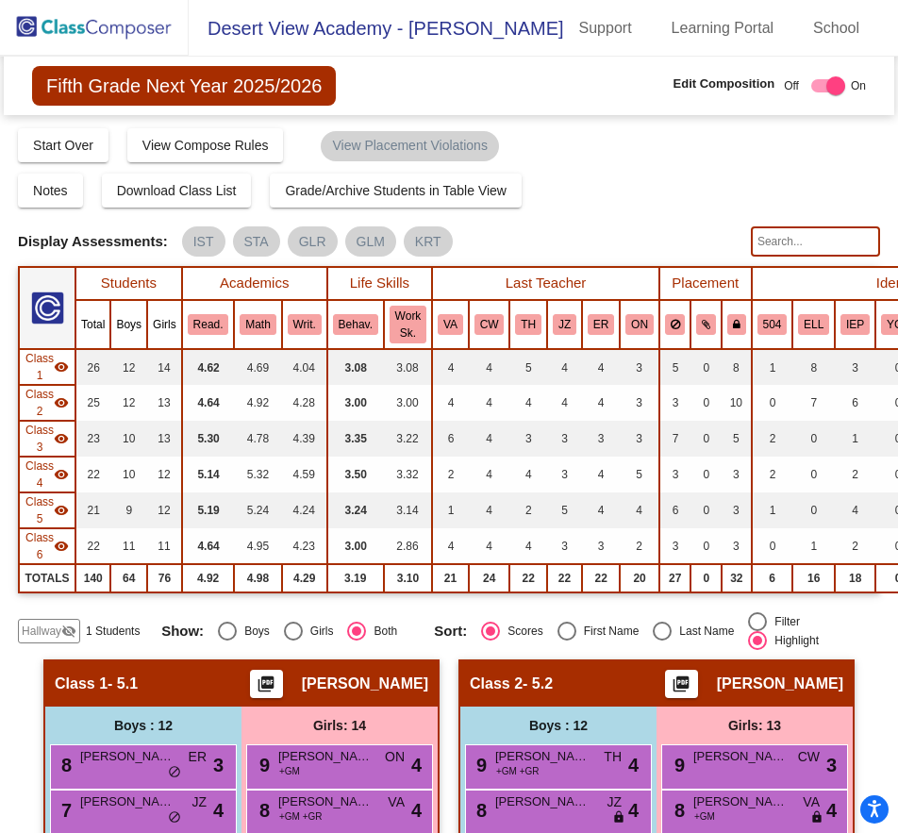
click at [49, 639] on span "Hallway" at bounding box center [42, 631] width 40 height 17
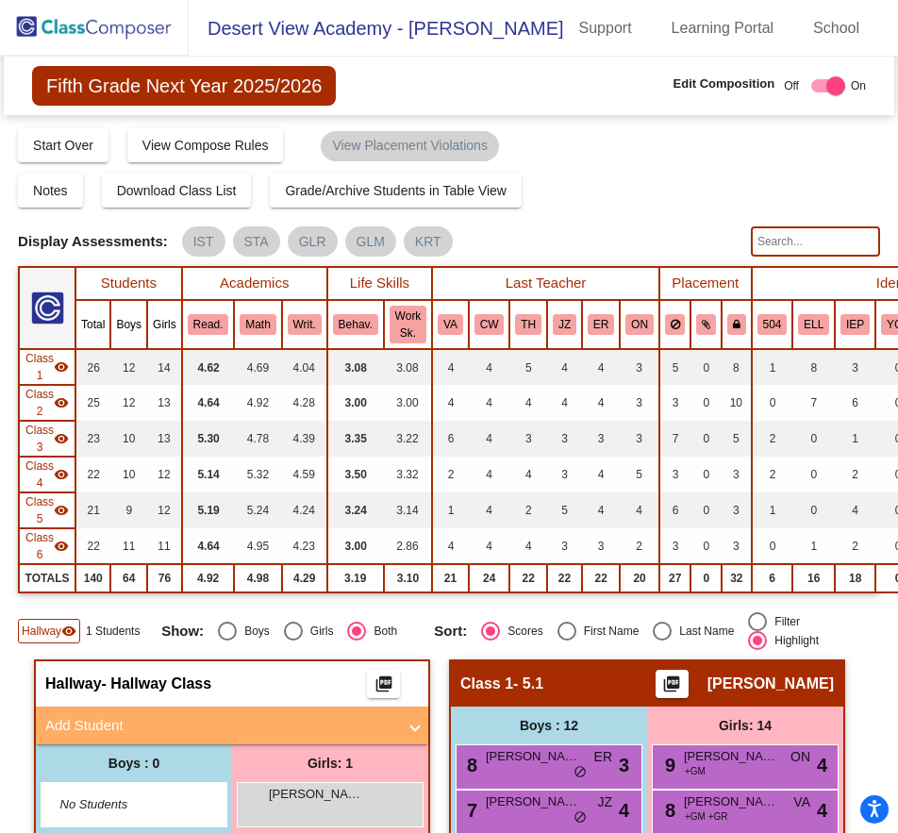
scroll to position [189, 0]
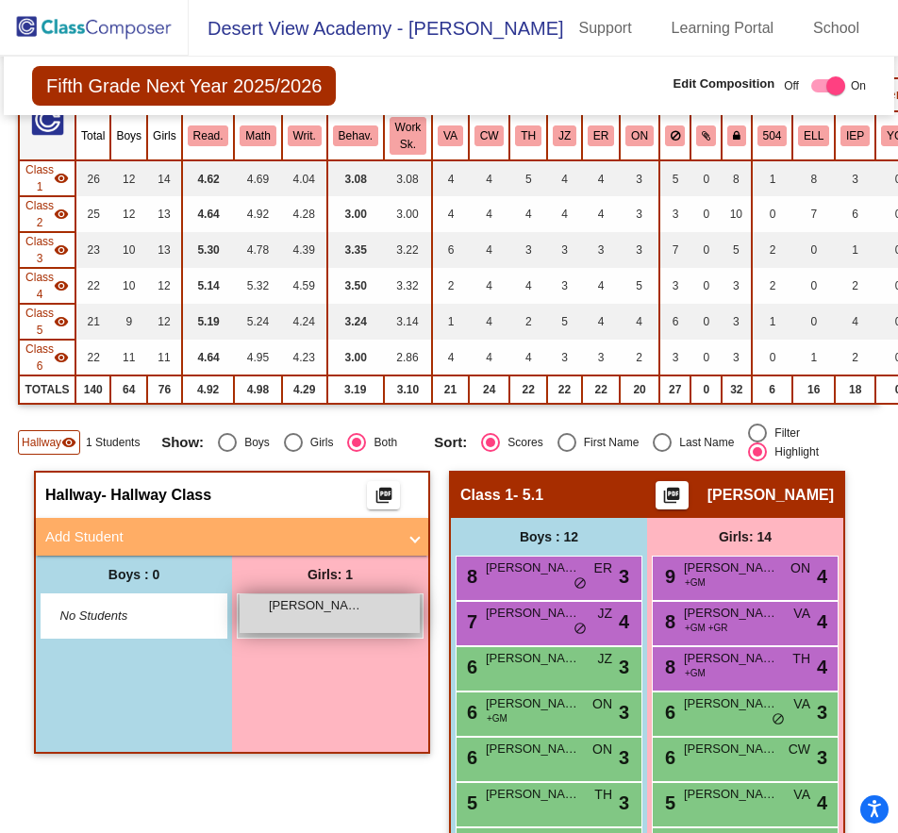
click at [286, 601] on span "[PERSON_NAME]" at bounding box center [316, 605] width 94 height 19
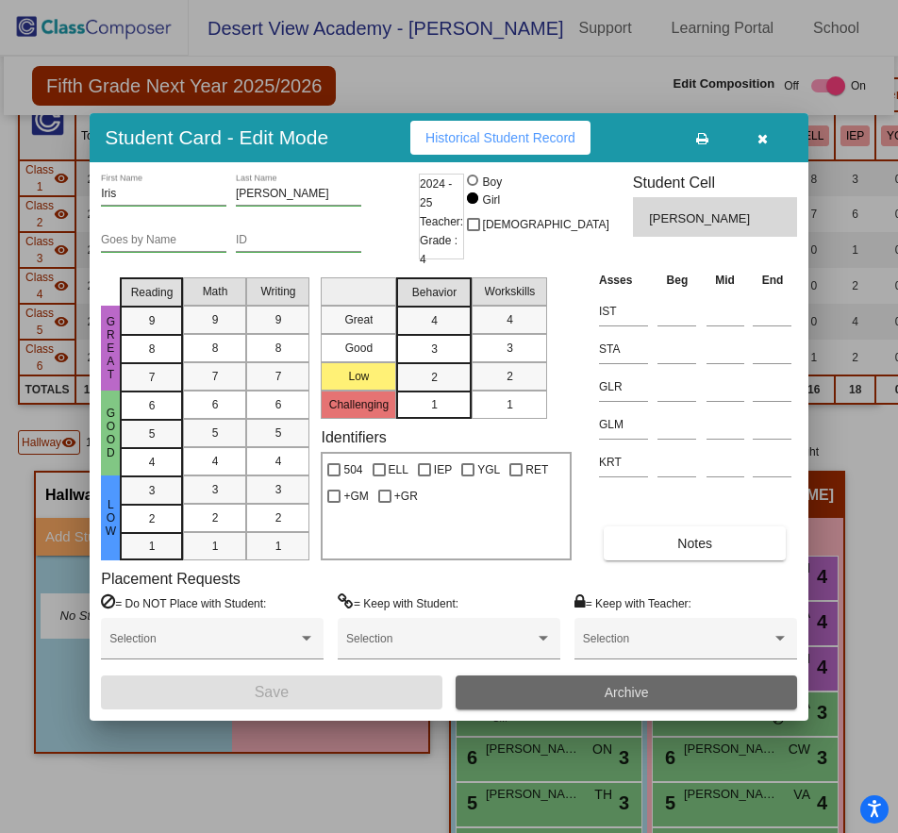
click at [527, 677] on button "Archive" at bounding box center [626, 693] width 341 height 34
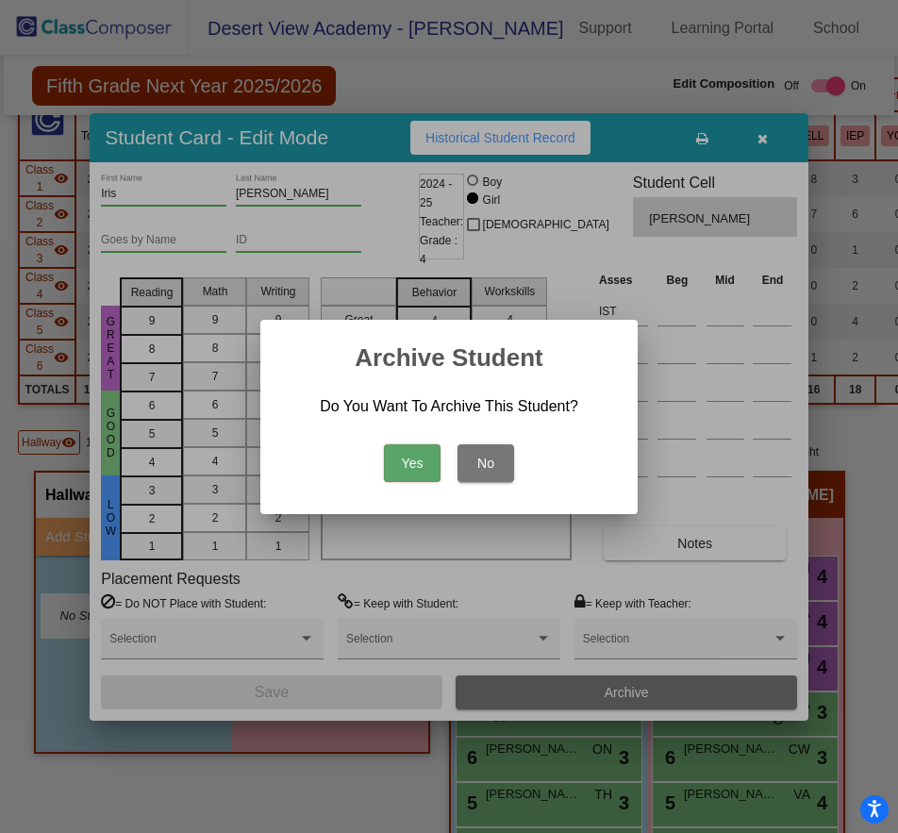
click at [408, 472] on button "Yes" at bounding box center [412, 463] width 57 height 38
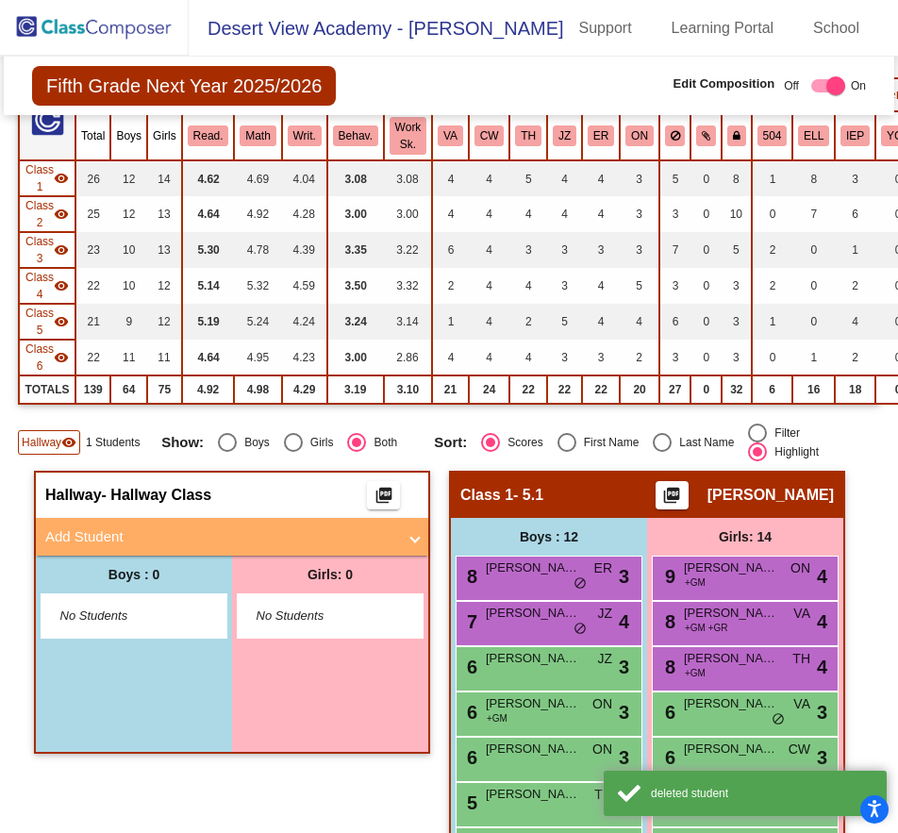
click at [208, 529] on mat-panel-title "Add Student" at bounding box center [220, 538] width 351 height 22
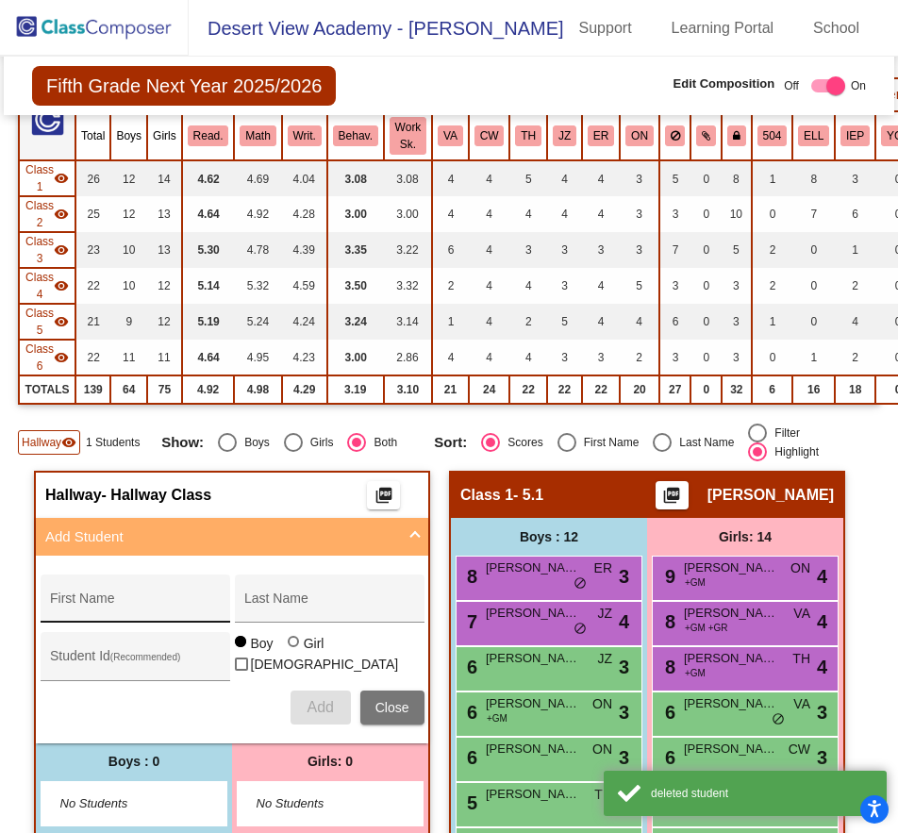
click at [116, 607] on input "First Name" at bounding box center [135, 605] width 170 height 15
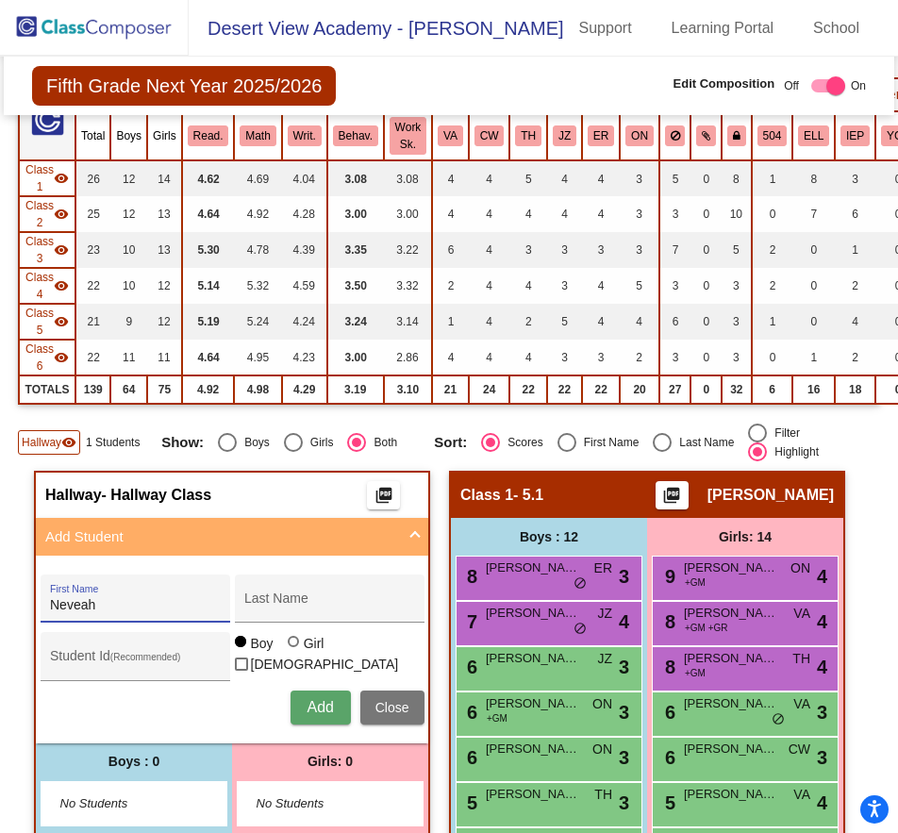
type input "Neveah"
type input "[PERSON_NAME]"
click at [308, 650] on div "Girl" at bounding box center [314, 643] width 22 height 19
click at [295, 651] on input "Girl" at bounding box center [294, 651] width 1 height 1
radio input "true"
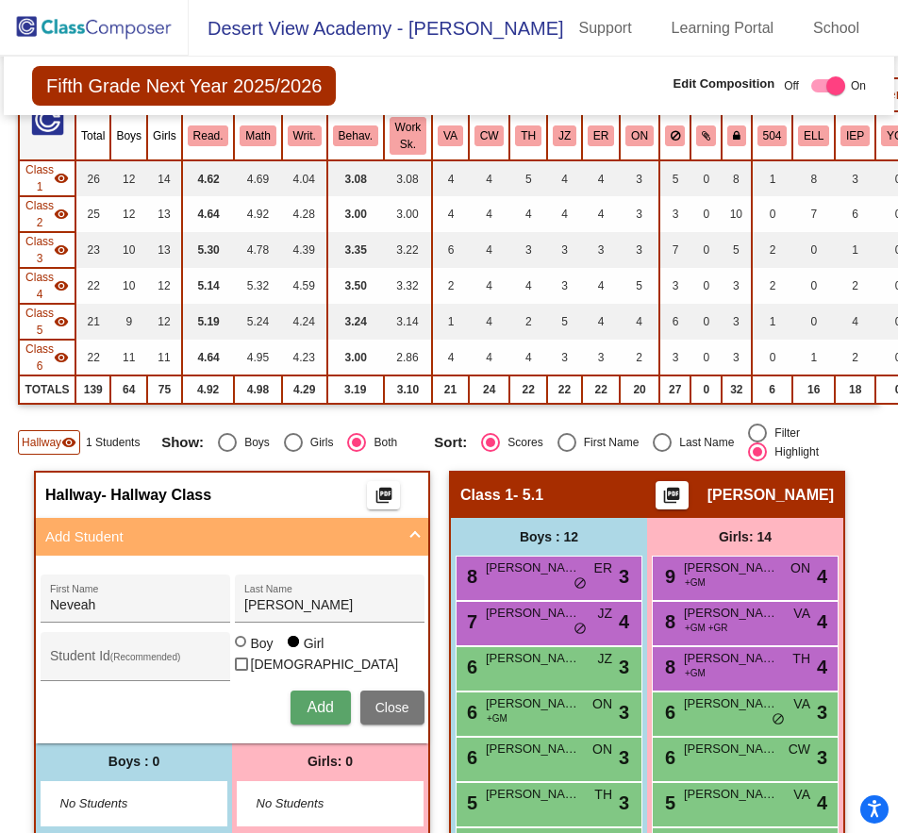
click at [282, 708] on div "Add Close" at bounding box center [233, 708] width 384 height 34
click at [301, 699] on button "Add" at bounding box center [321, 708] width 60 height 34
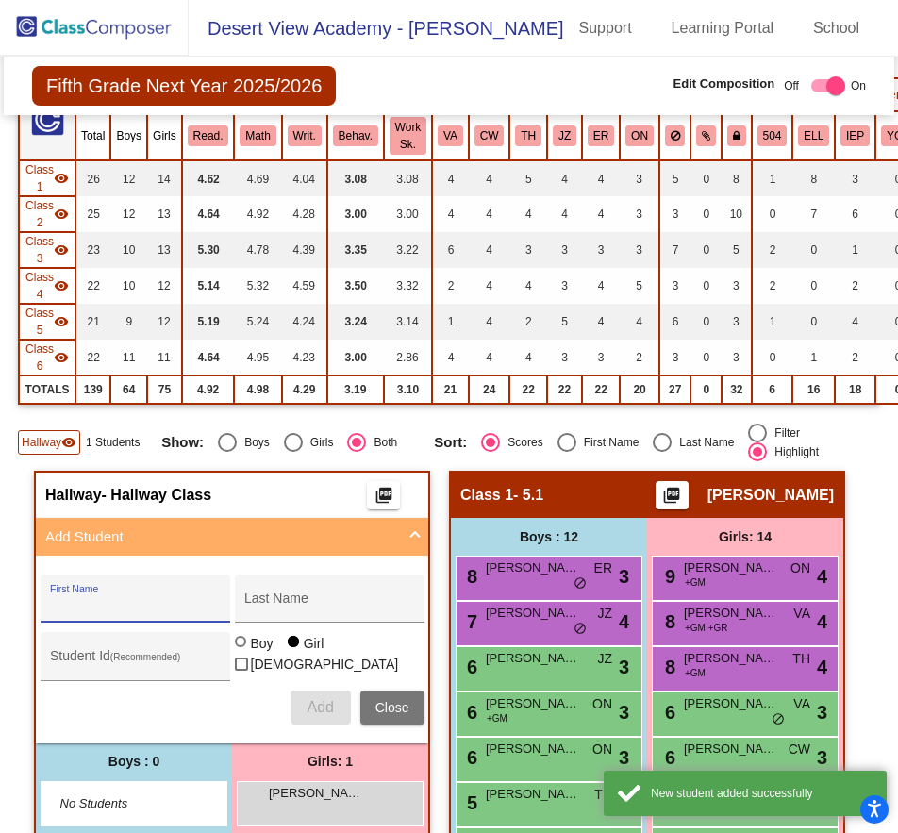
scroll to position [472, 0]
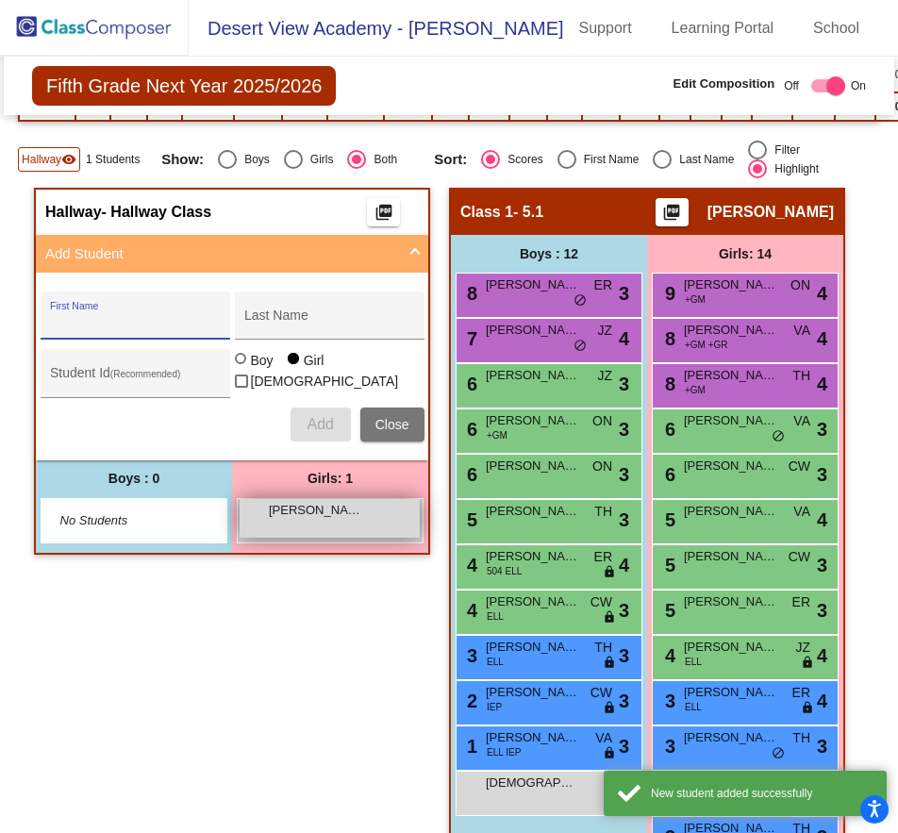
click at [377, 520] on div "[PERSON_NAME] lock do_not_disturb_alt" at bounding box center [330, 518] width 180 height 39
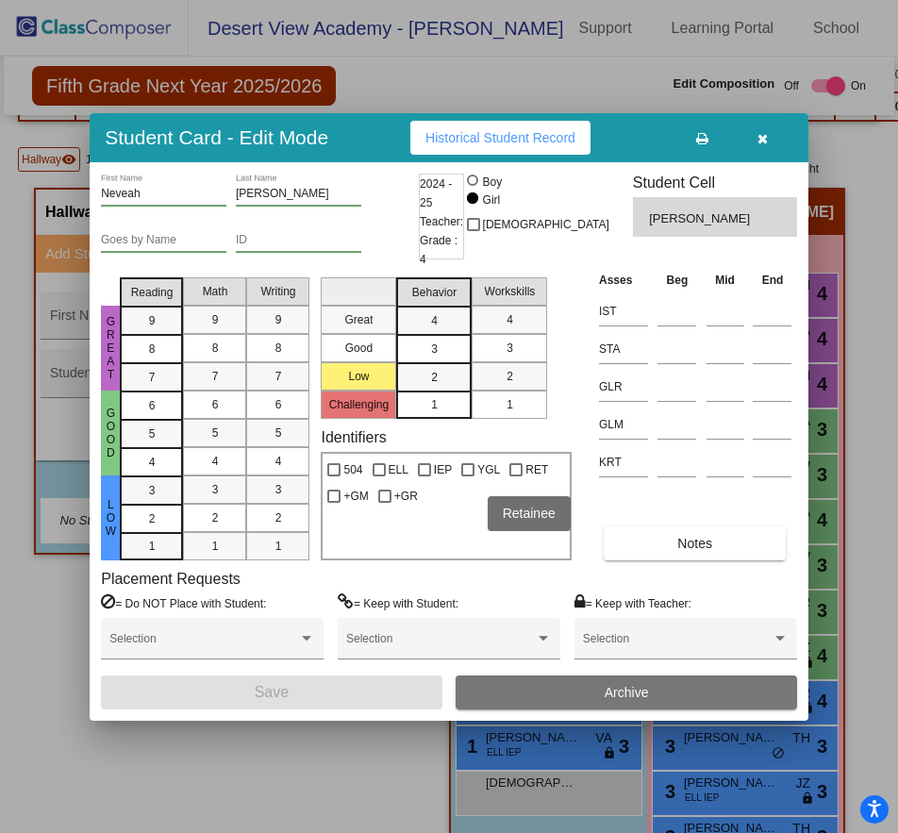
click at [513, 464] on div at bounding box center [516, 469] width 13 height 13
click at [515, 477] on input "RET" at bounding box center [515, 477] width 1 height 1
checkbox input "true"
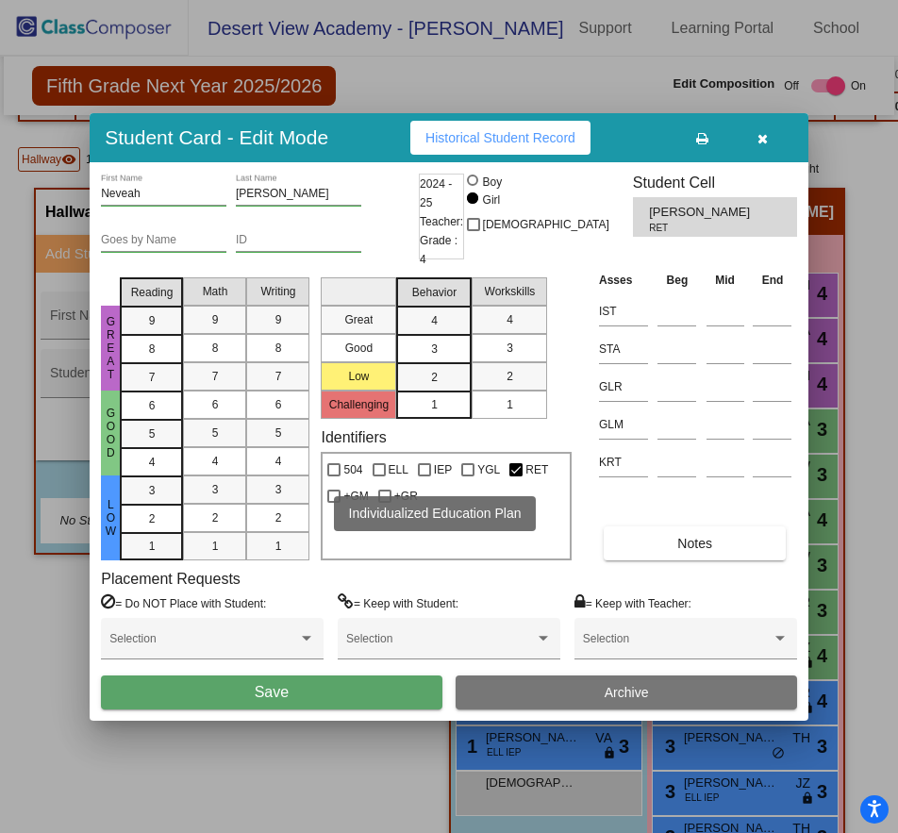
click at [421, 475] on label "IEP" at bounding box center [435, 470] width 34 height 23
click at [424, 477] on input "IEP" at bounding box center [424, 477] width 1 height 1
checkbox input "true"
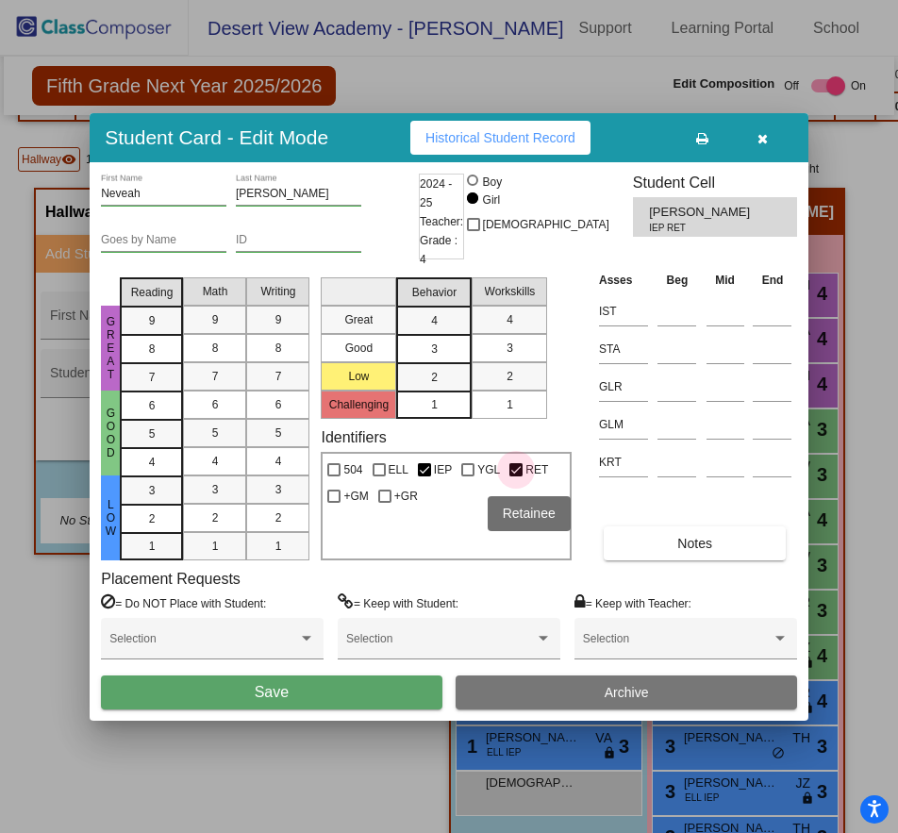
click at [513, 471] on div at bounding box center [516, 469] width 13 height 13
click at [515, 477] on input "RET" at bounding box center [515, 477] width 1 height 1
checkbox input "false"
click at [365, 678] on button "Save" at bounding box center [271, 693] width 341 height 34
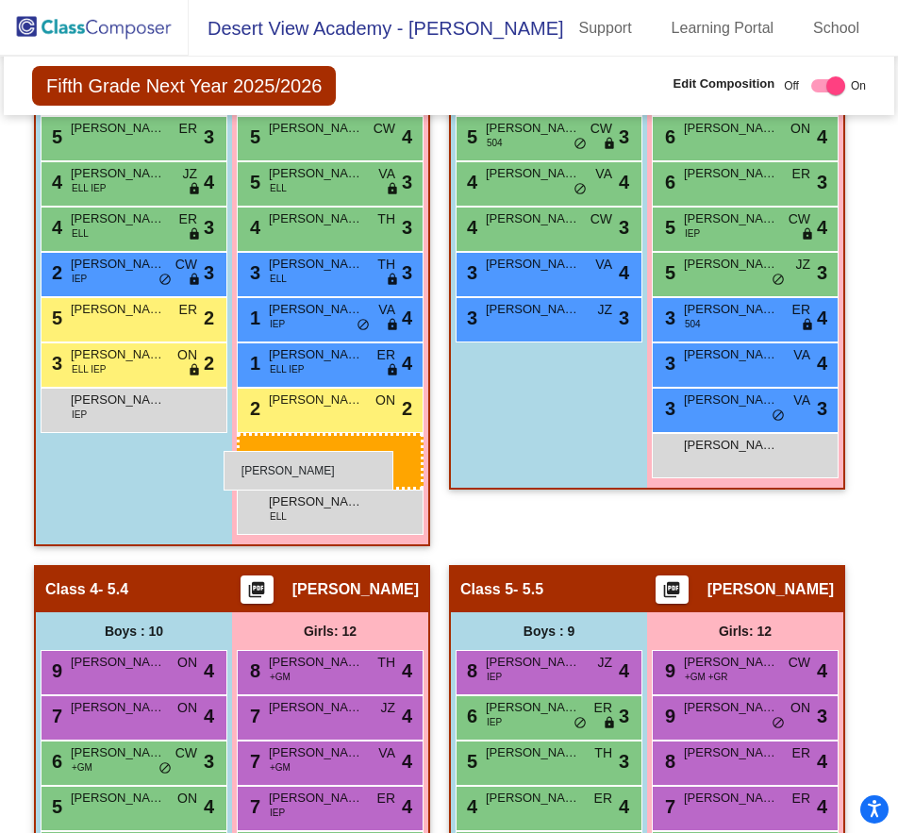
scroll to position [1887, 0]
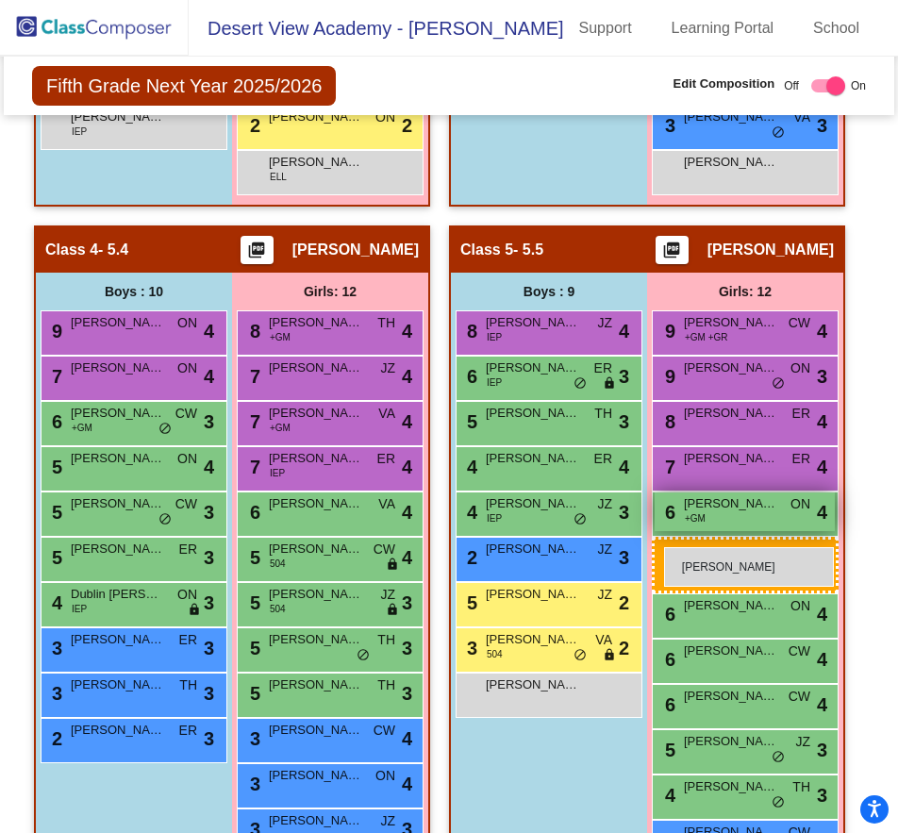
drag, startPoint x: 354, startPoint y: 142, endPoint x: 670, endPoint y: 528, distance: 498.9
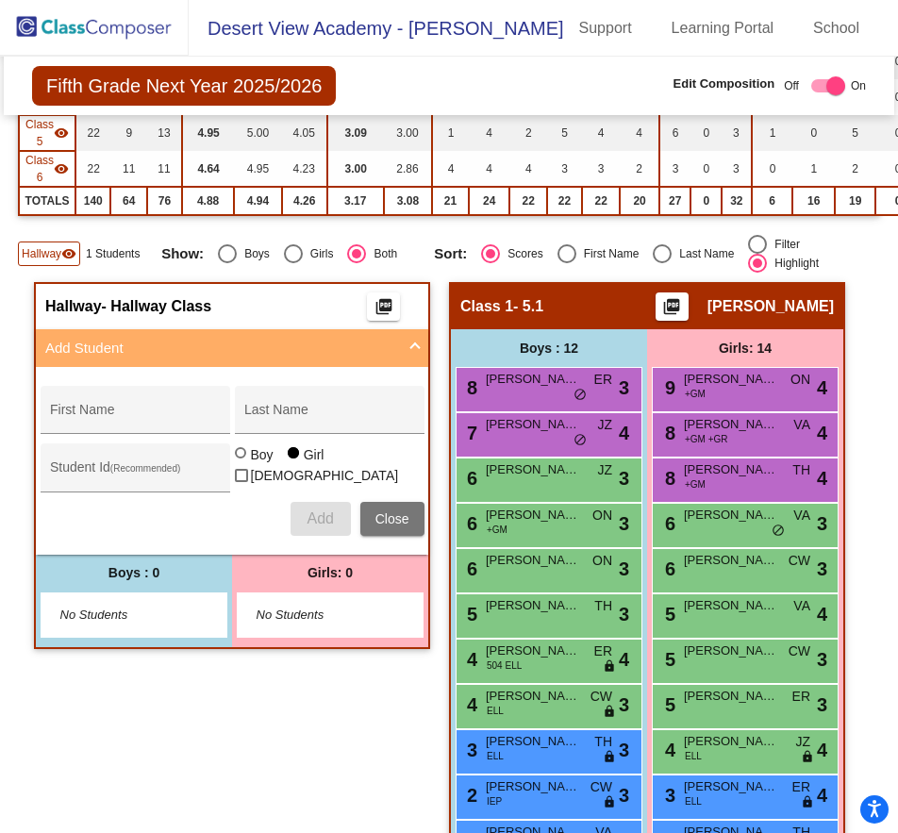
scroll to position [94, 0]
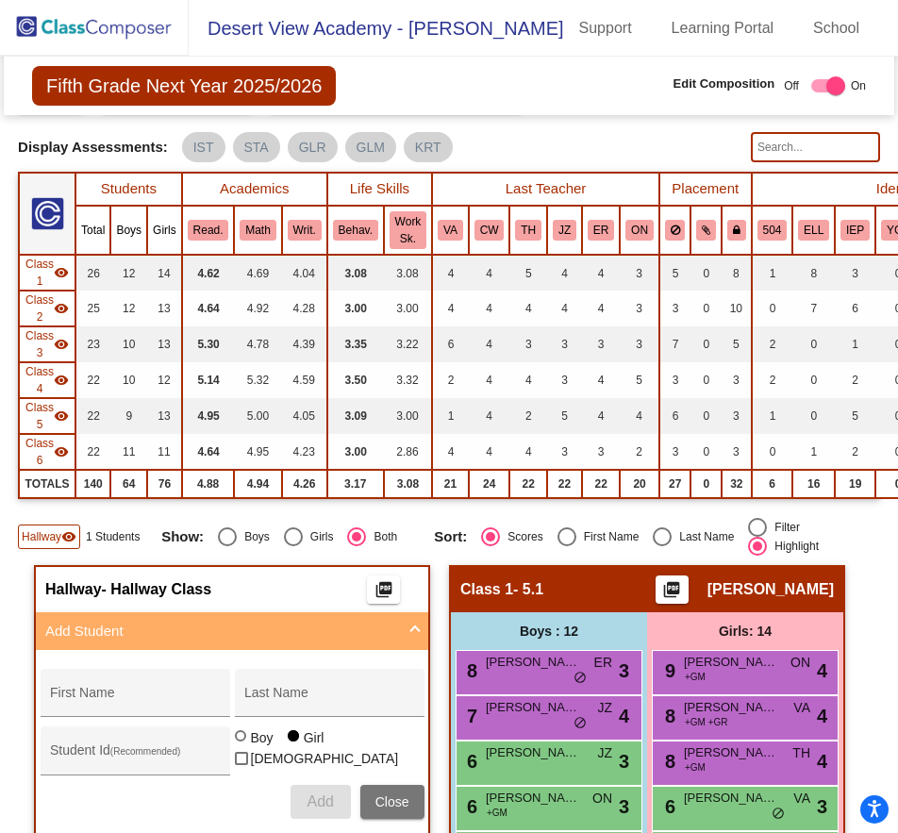
click at [102, 22] on img at bounding box center [94, 28] width 189 height 56
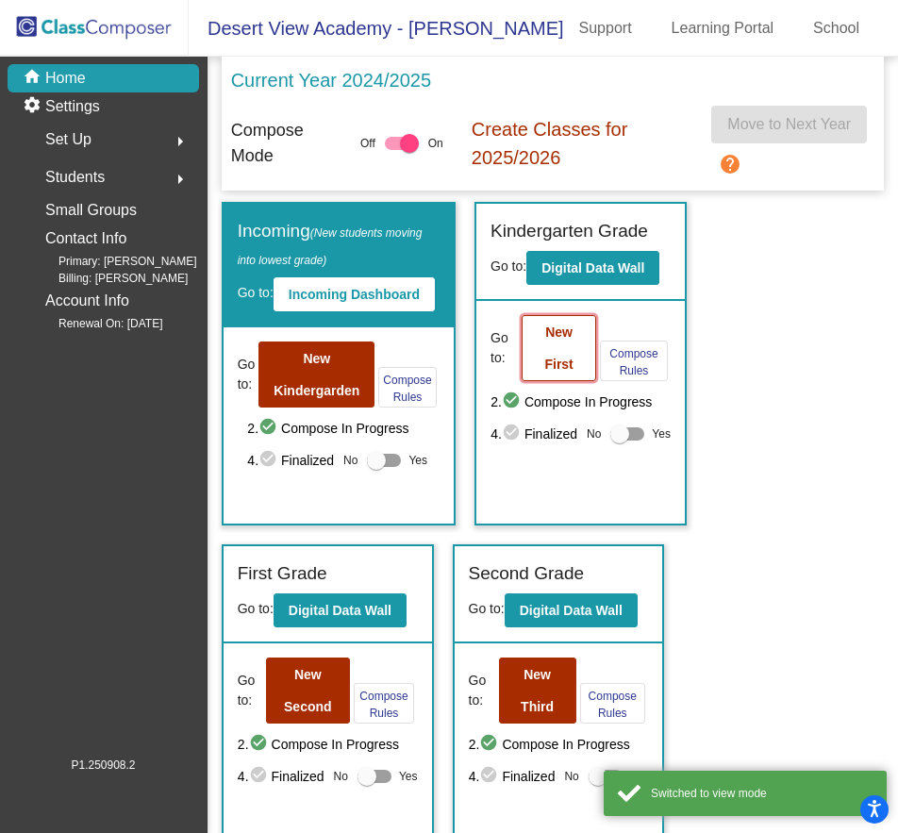
click at [561, 358] on b "New First" at bounding box center [558, 348] width 28 height 47
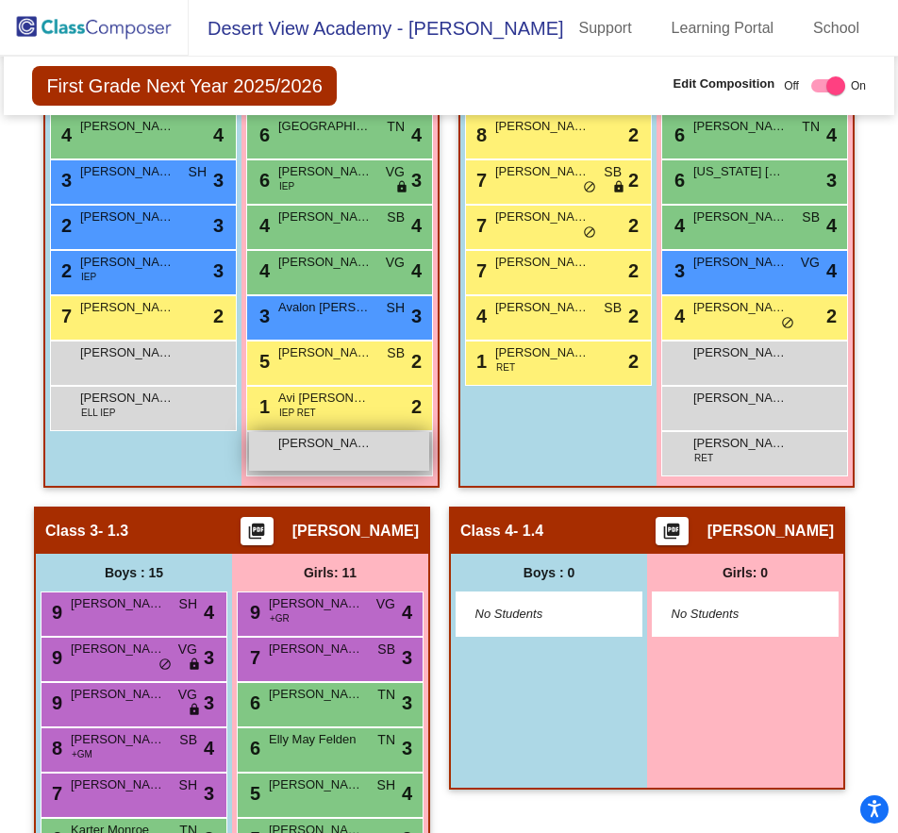
scroll to position [336, 0]
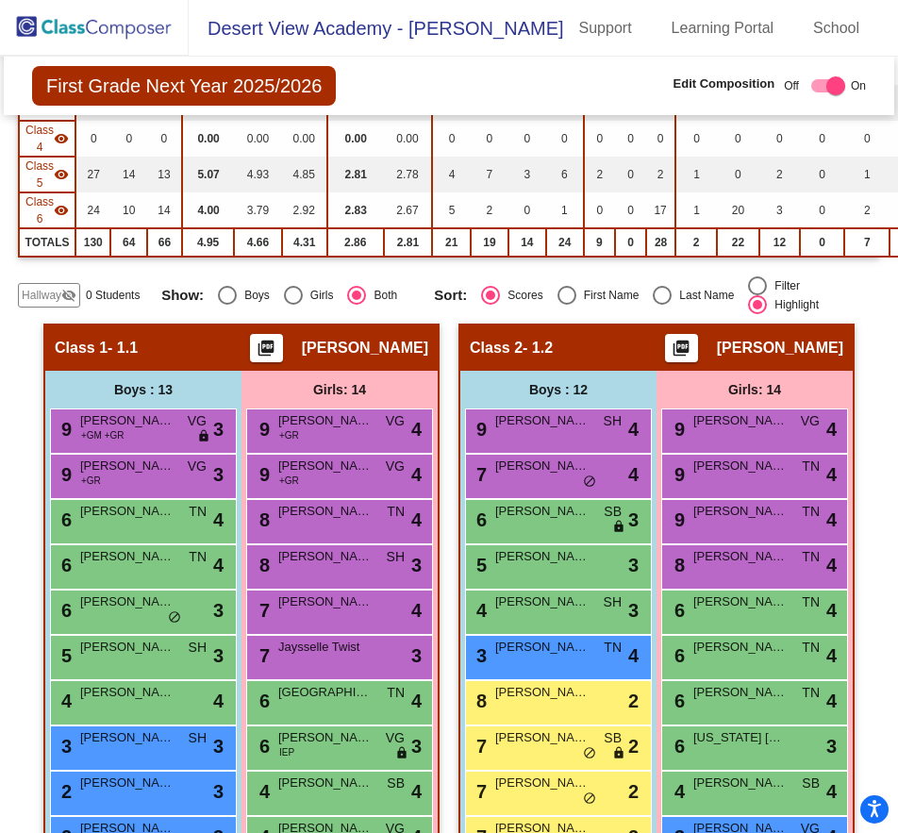
click at [102, 38] on img at bounding box center [94, 28] width 189 height 56
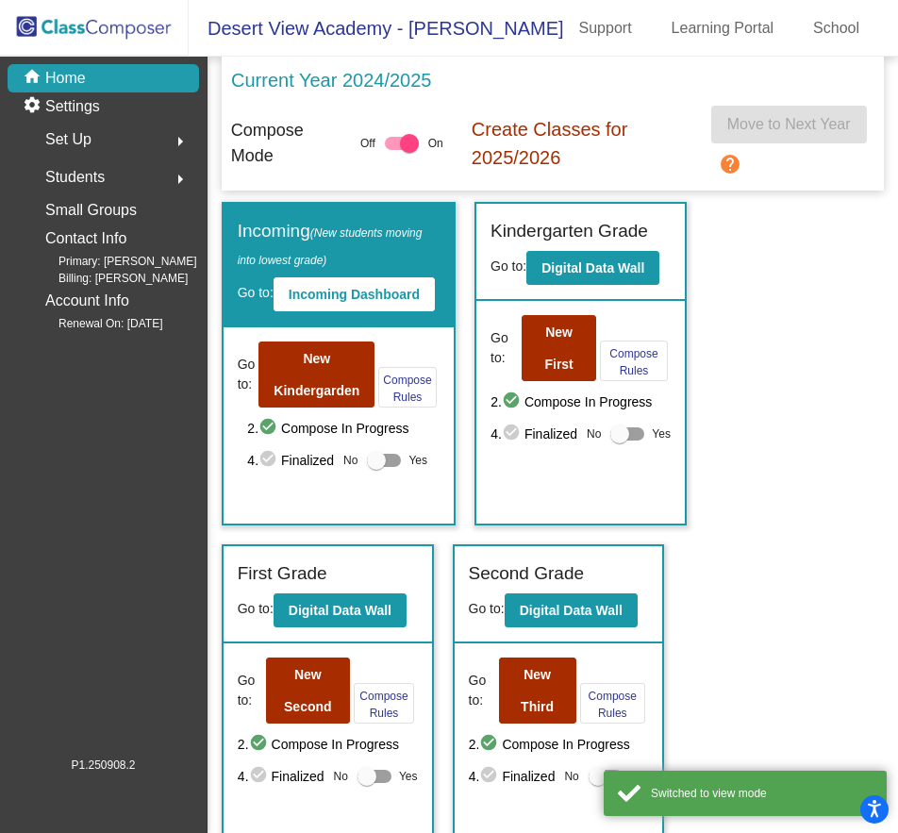
scroll to position [283, 0]
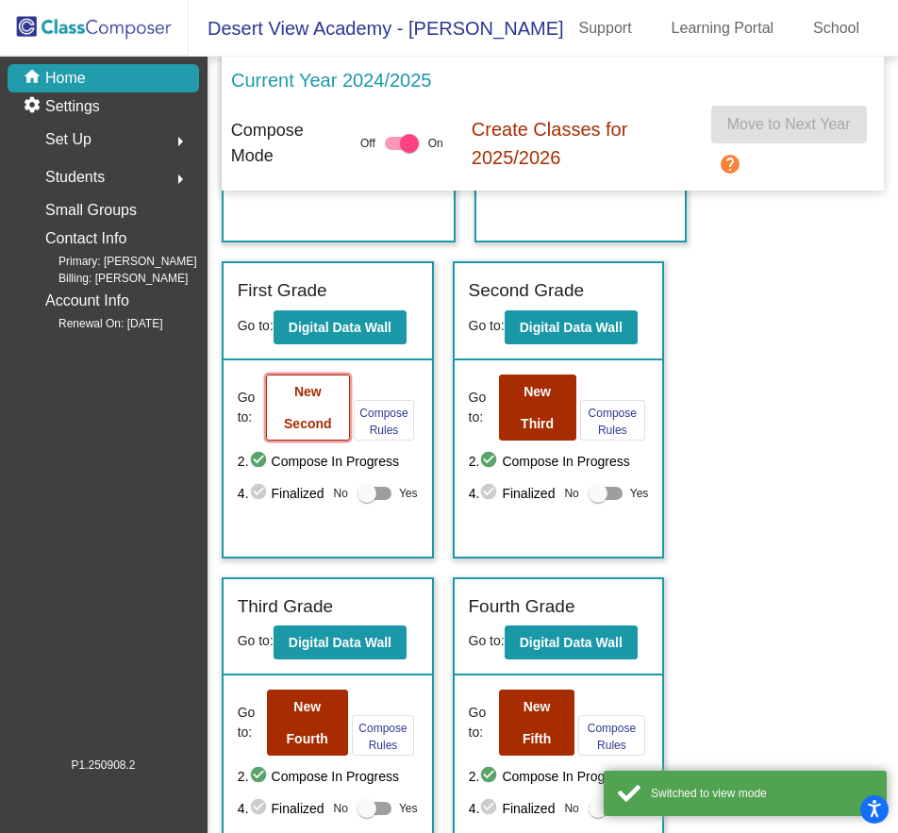
click at [312, 407] on button "New Second" at bounding box center [308, 408] width 84 height 66
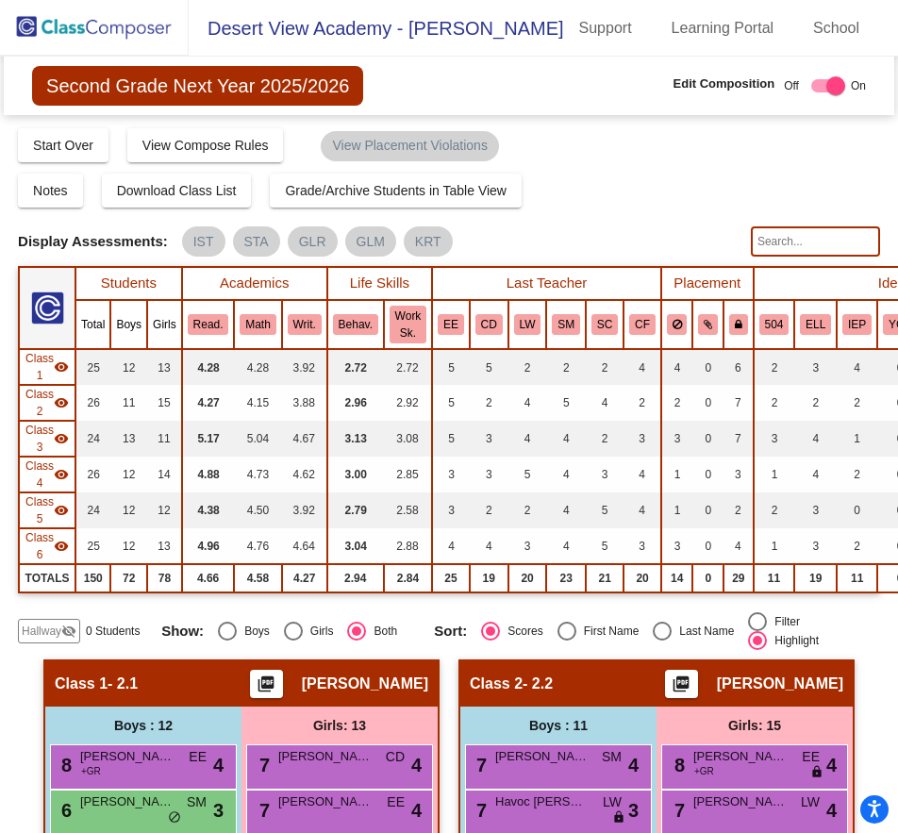
click at [82, 31] on img at bounding box center [94, 28] width 189 height 56
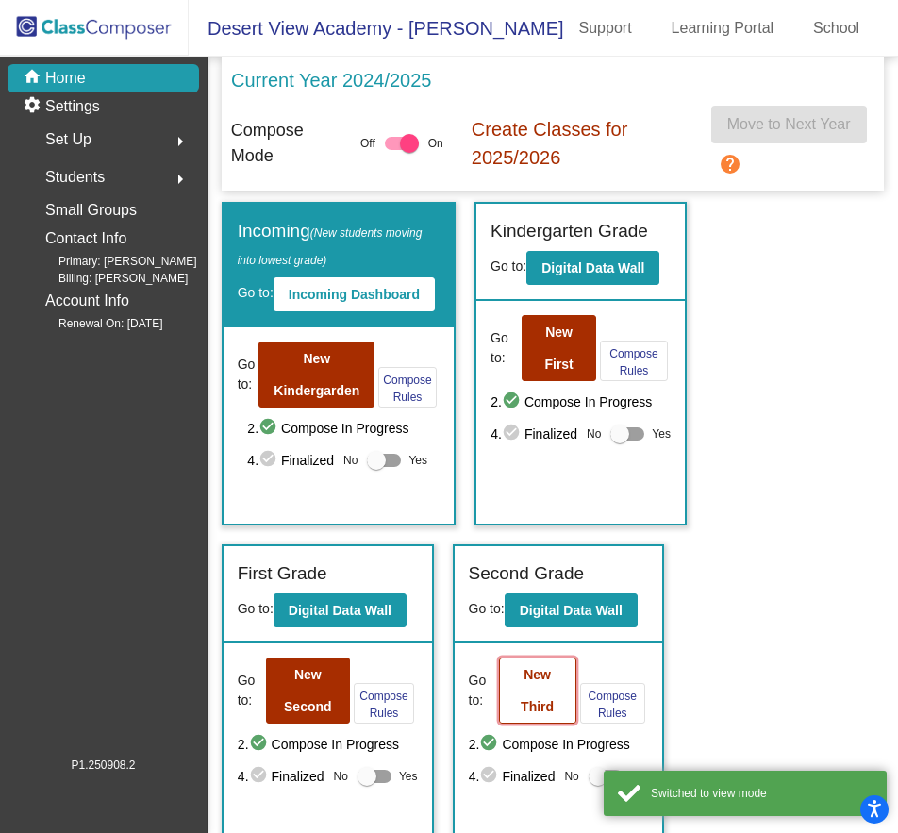
click at [547, 701] on b "New Third" at bounding box center [537, 690] width 33 height 47
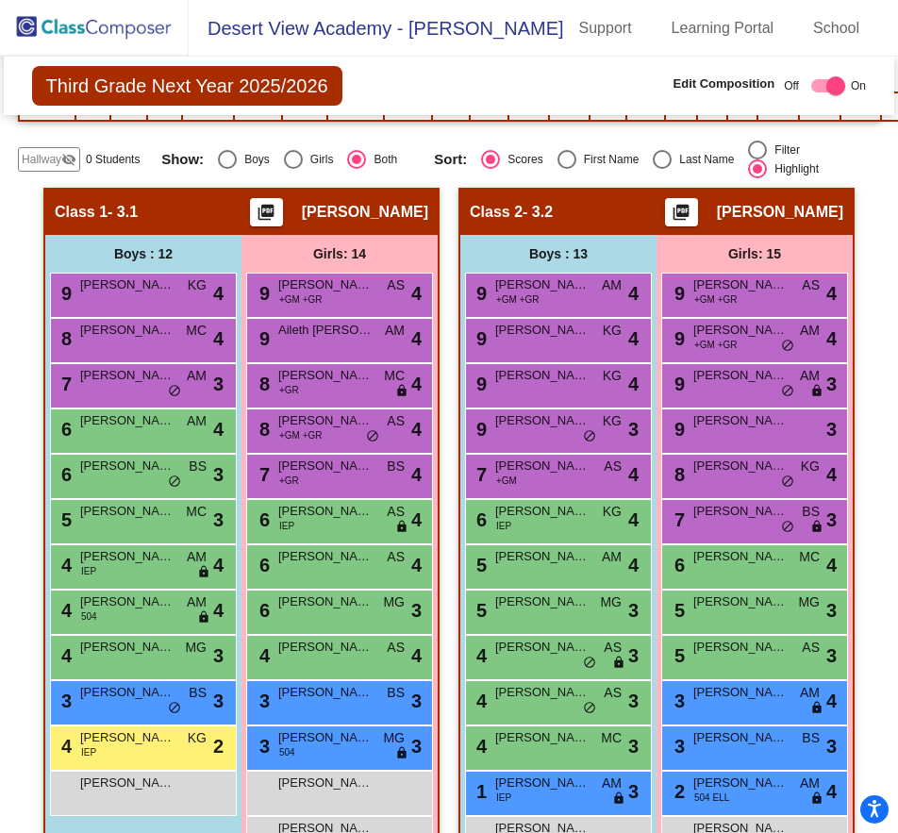
scroll to position [1038, 0]
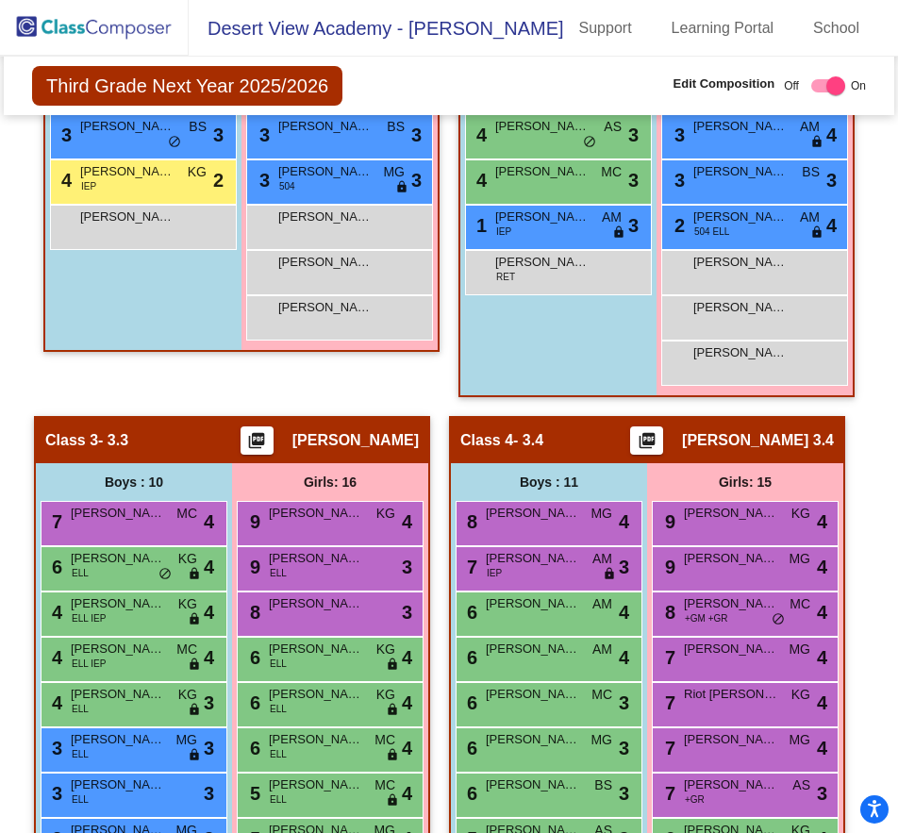
drag, startPoint x: 126, startPoint y: 25, endPoint x: 118, endPoint y: 59, distance: 33.9
click at [126, 26] on img at bounding box center [94, 28] width 189 height 56
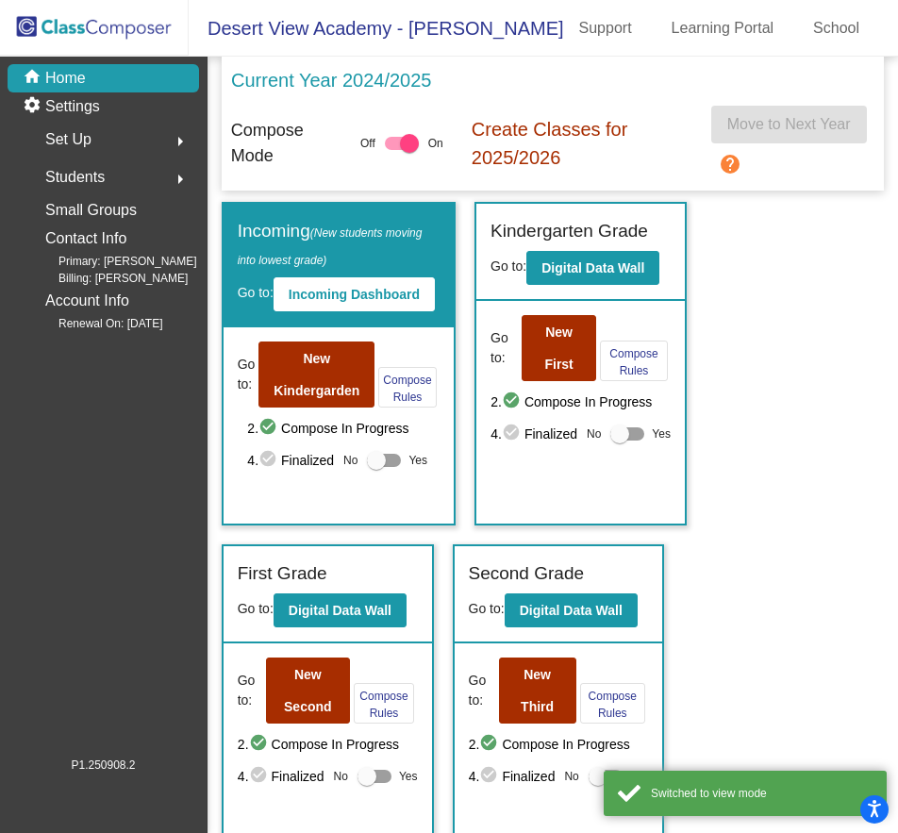
scroll to position [444, 0]
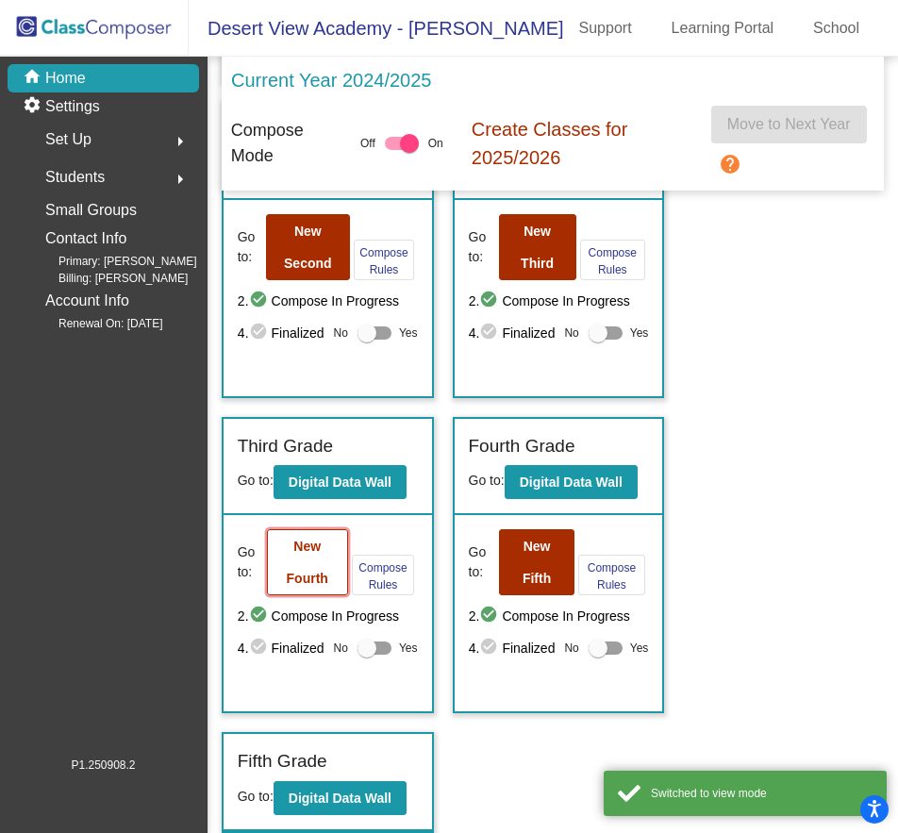
click at [320, 542] on b "New Fourth" at bounding box center [308, 562] width 42 height 47
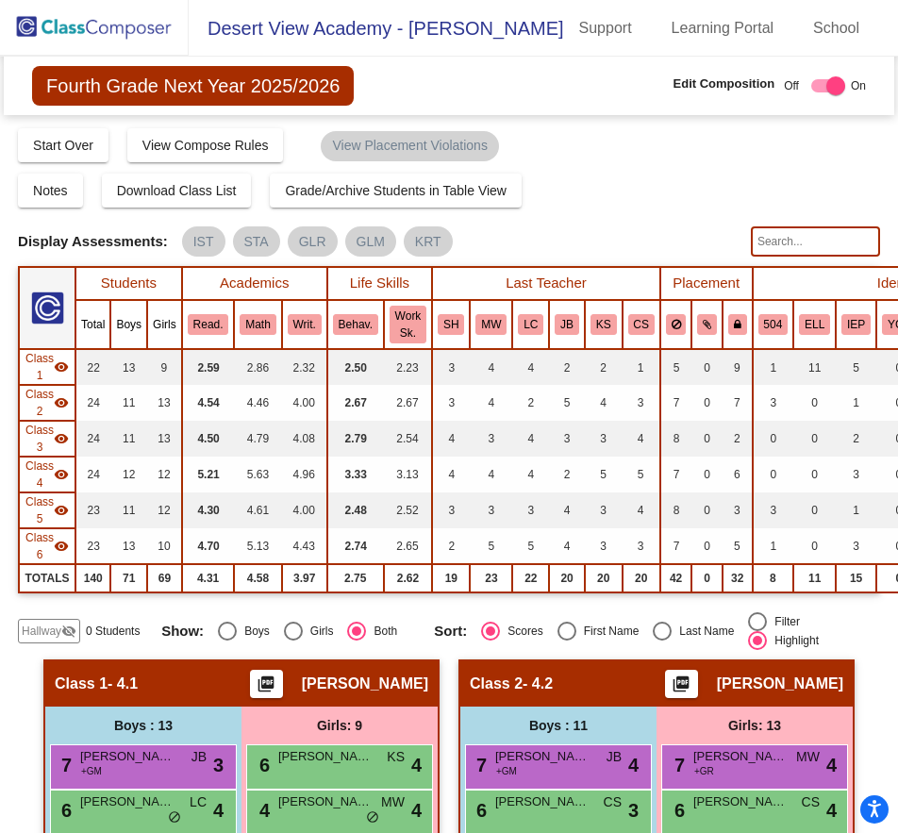
click at [119, 38] on img at bounding box center [94, 28] width 189 height 56
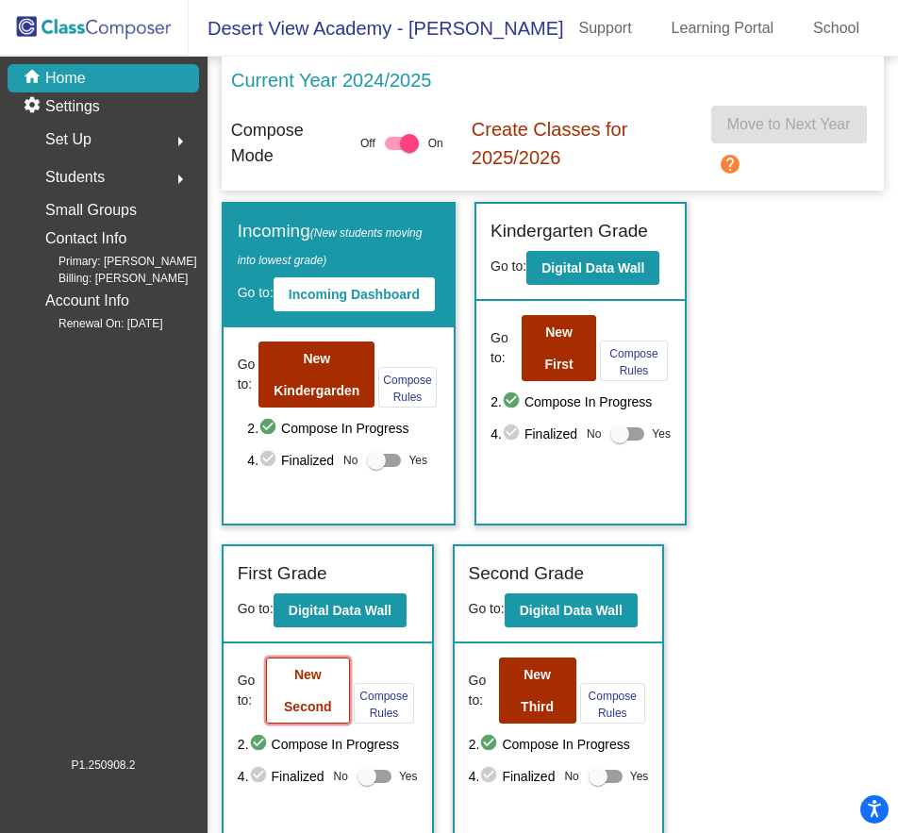
click at [284, 700] on b "New Second" at bounding box center [308, 690] width 48 height 47
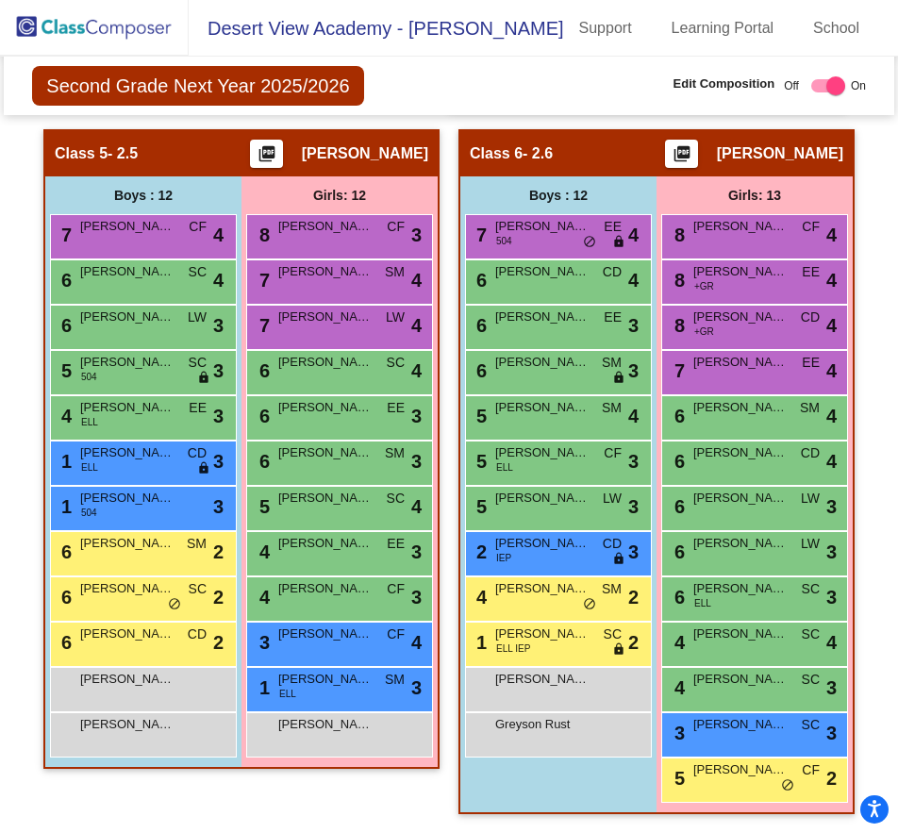
scroll to position [1612, 0]
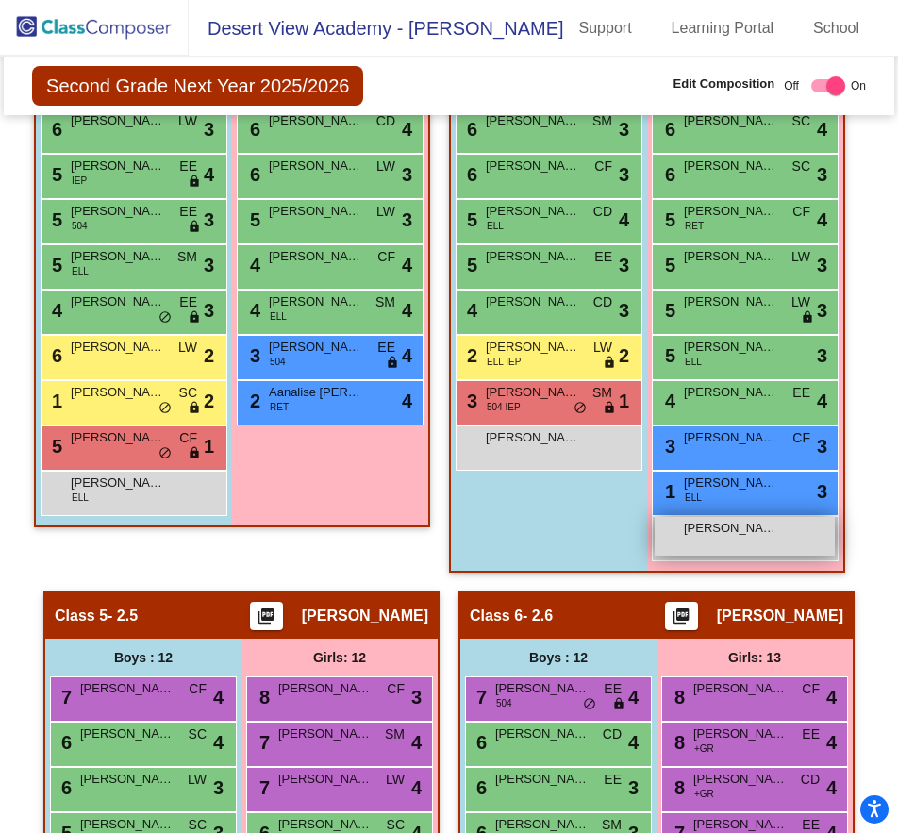
click at [756, 552] on div "[PERSON_NAME] lock do_not_disturb_alt" at bounding box center [745, 536] width 180 height 39
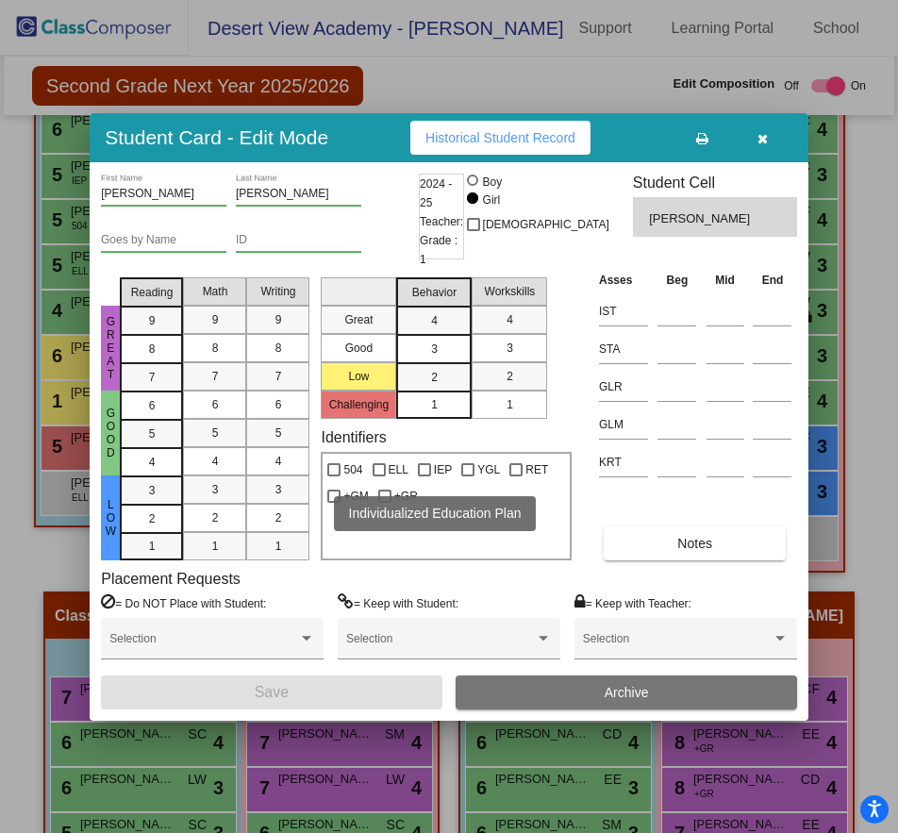
click at [418, 469] on div at bounding box center [424, 469] width 13 height 13
click at [424, 477] on input "IEP" at bounding box center [424, 477] width 1 height 1
checkbox input "true"
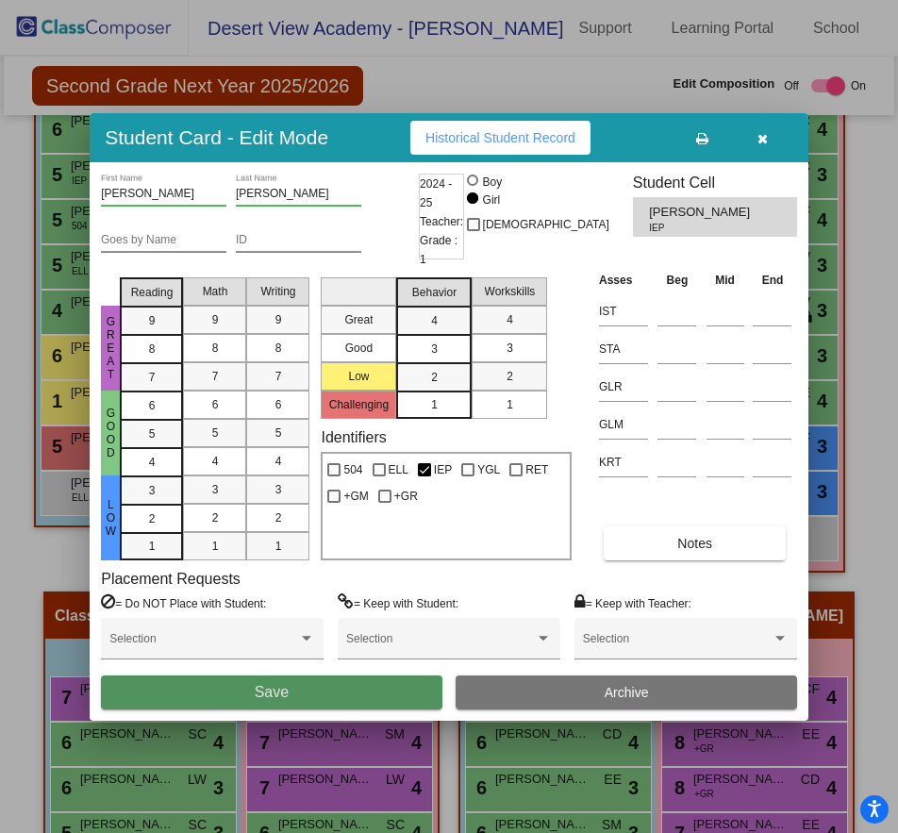
click at [344, 684] on button "Save" at bounding box center [271, 693] width 341 height 34
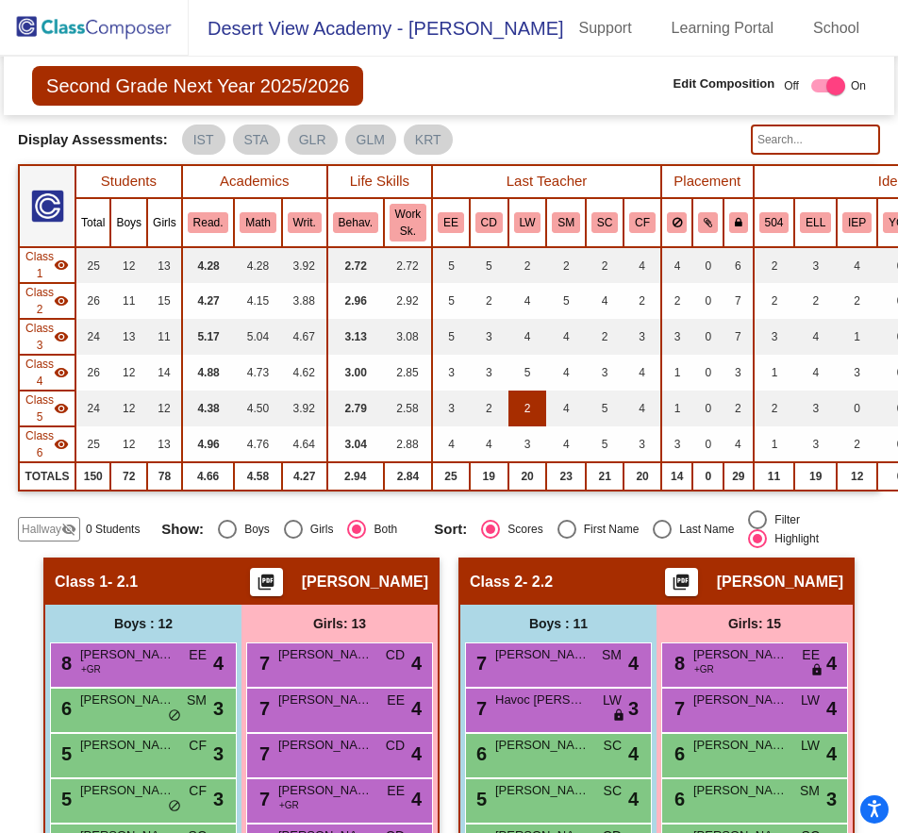
scroll to position [0, 0]
